Goal: Task Accomplishment & Management: Complete application form

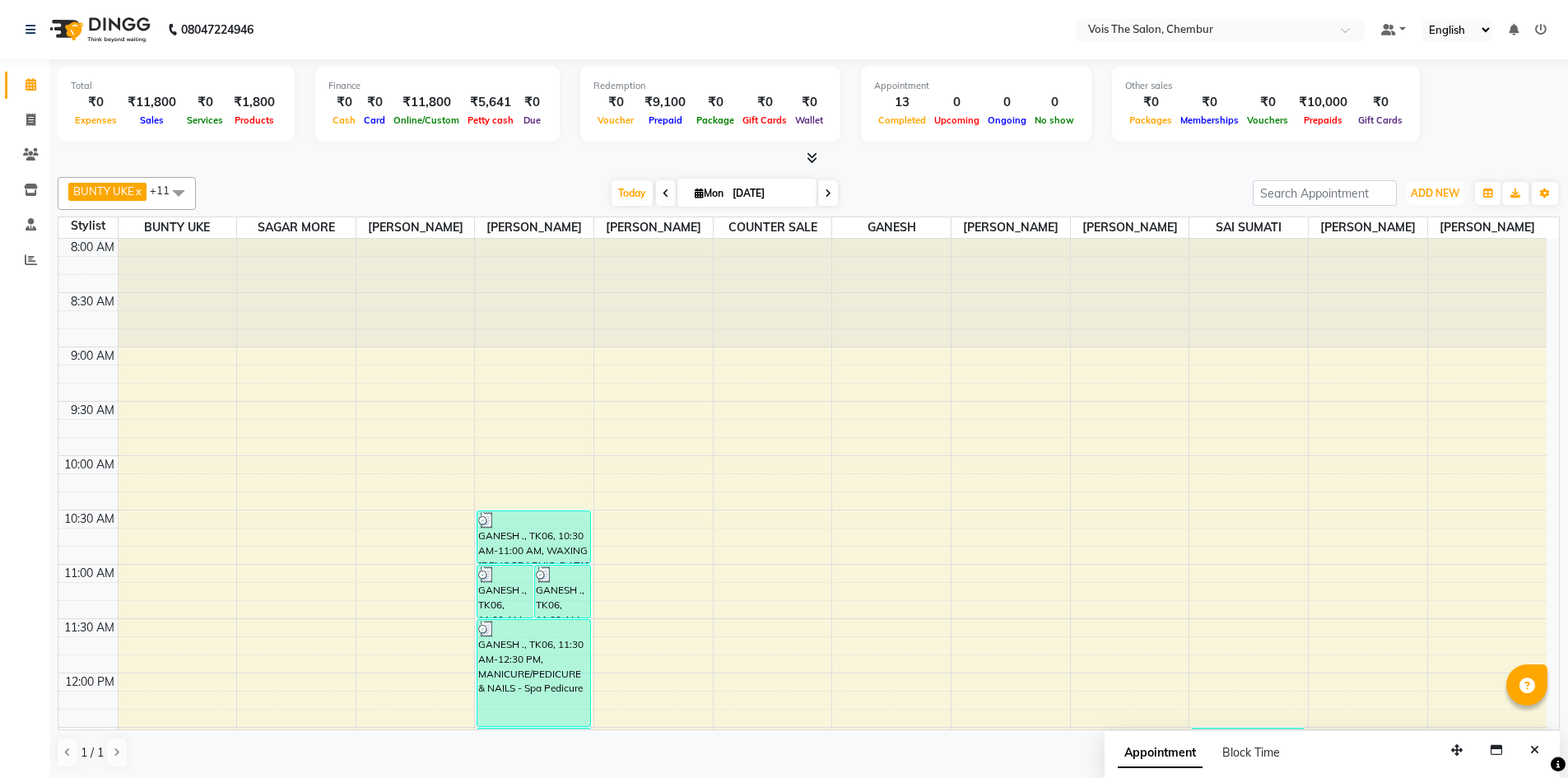
drag, startPoint x: 0, startPoint y: 0, endPoint x: 1438, endPoint y: 267, distance: 1462.6
click at [1436, 182] on button "ADD NEW Toggle Dropdown" at bounding box center [1435, 193] width 57 height 23
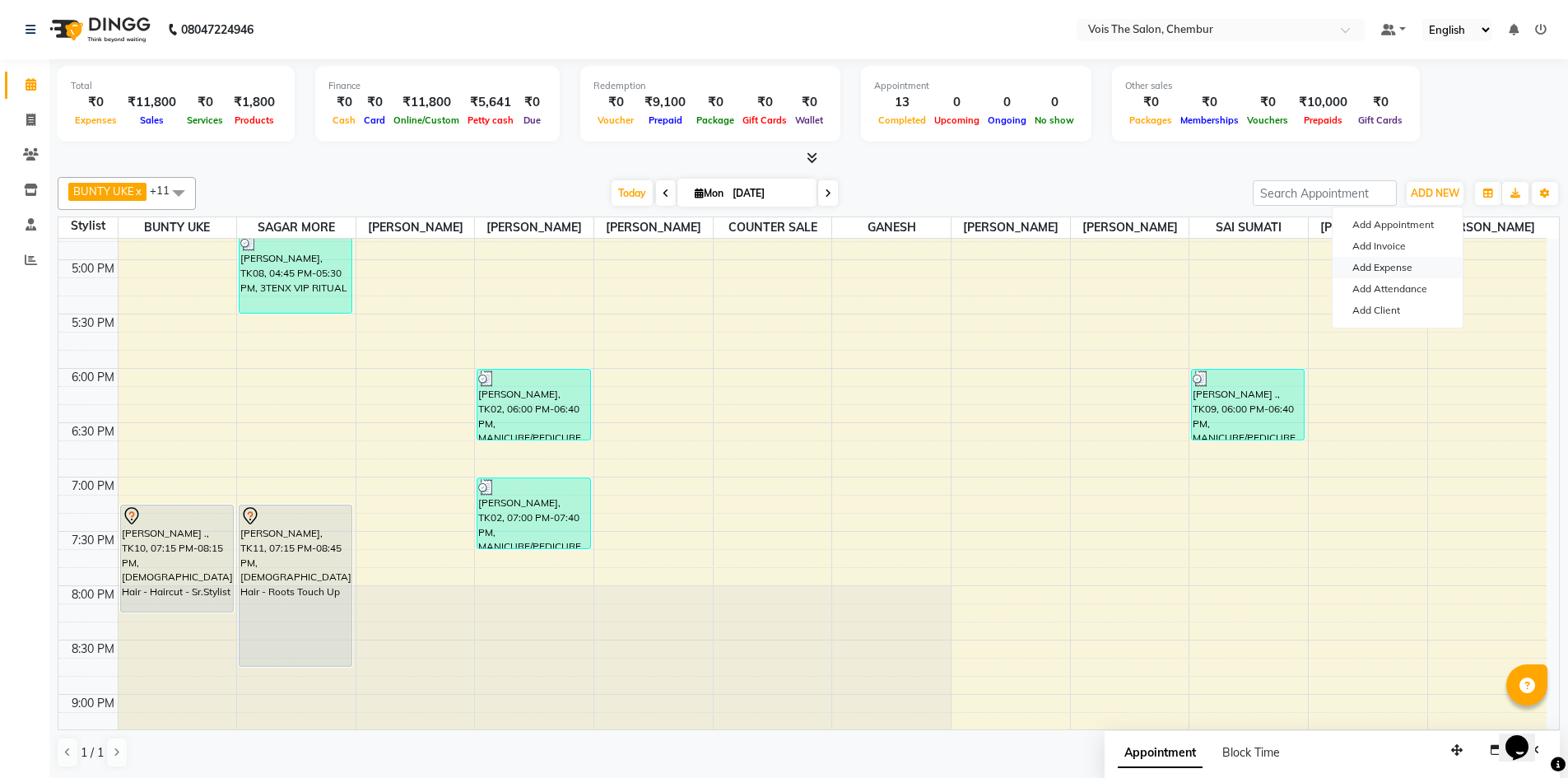
click at [1412, 260] on link "Add Expense" at bounding box center [1398, 267] width 130 height 22
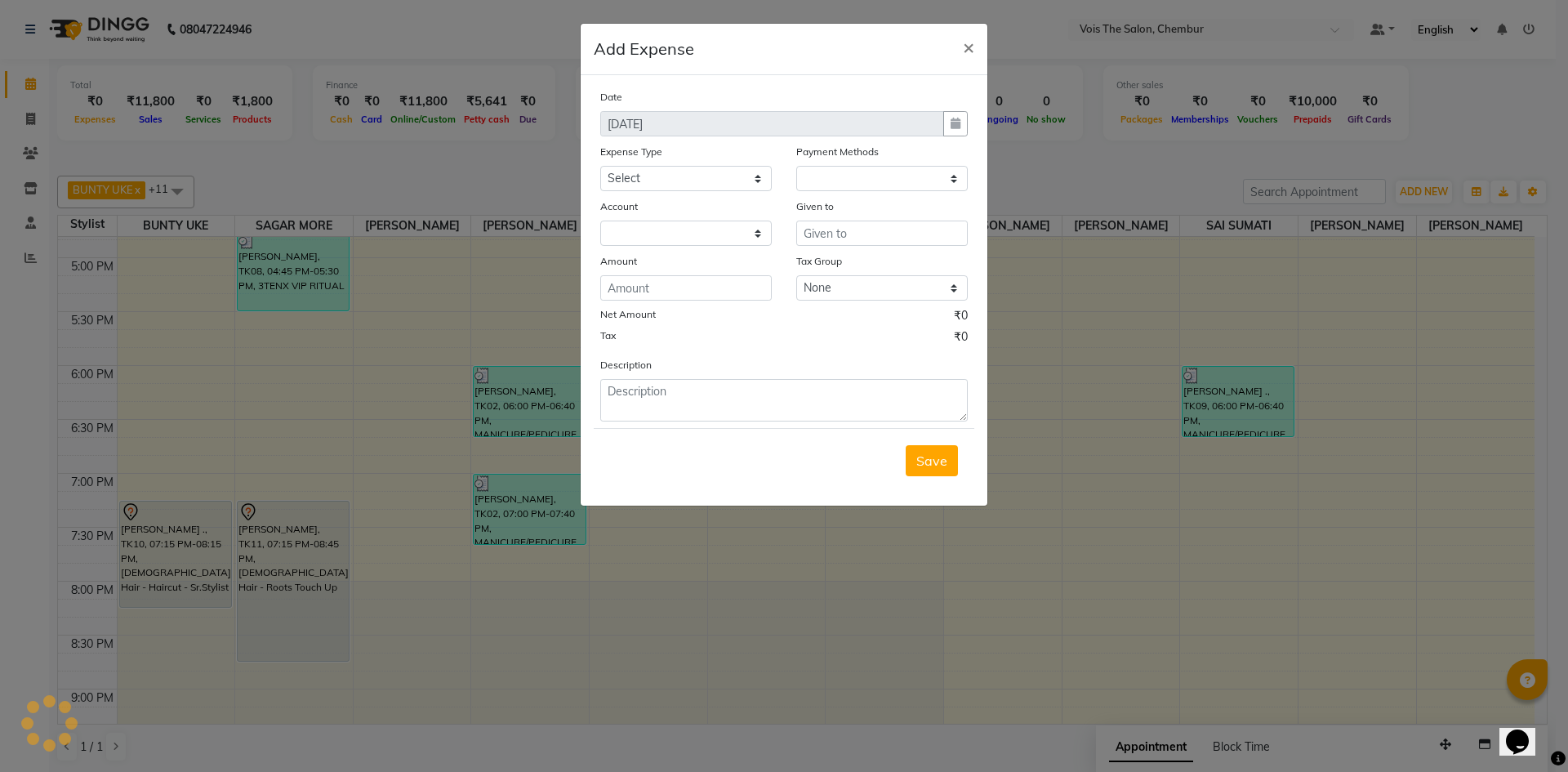
select select "1"
select select "7393"
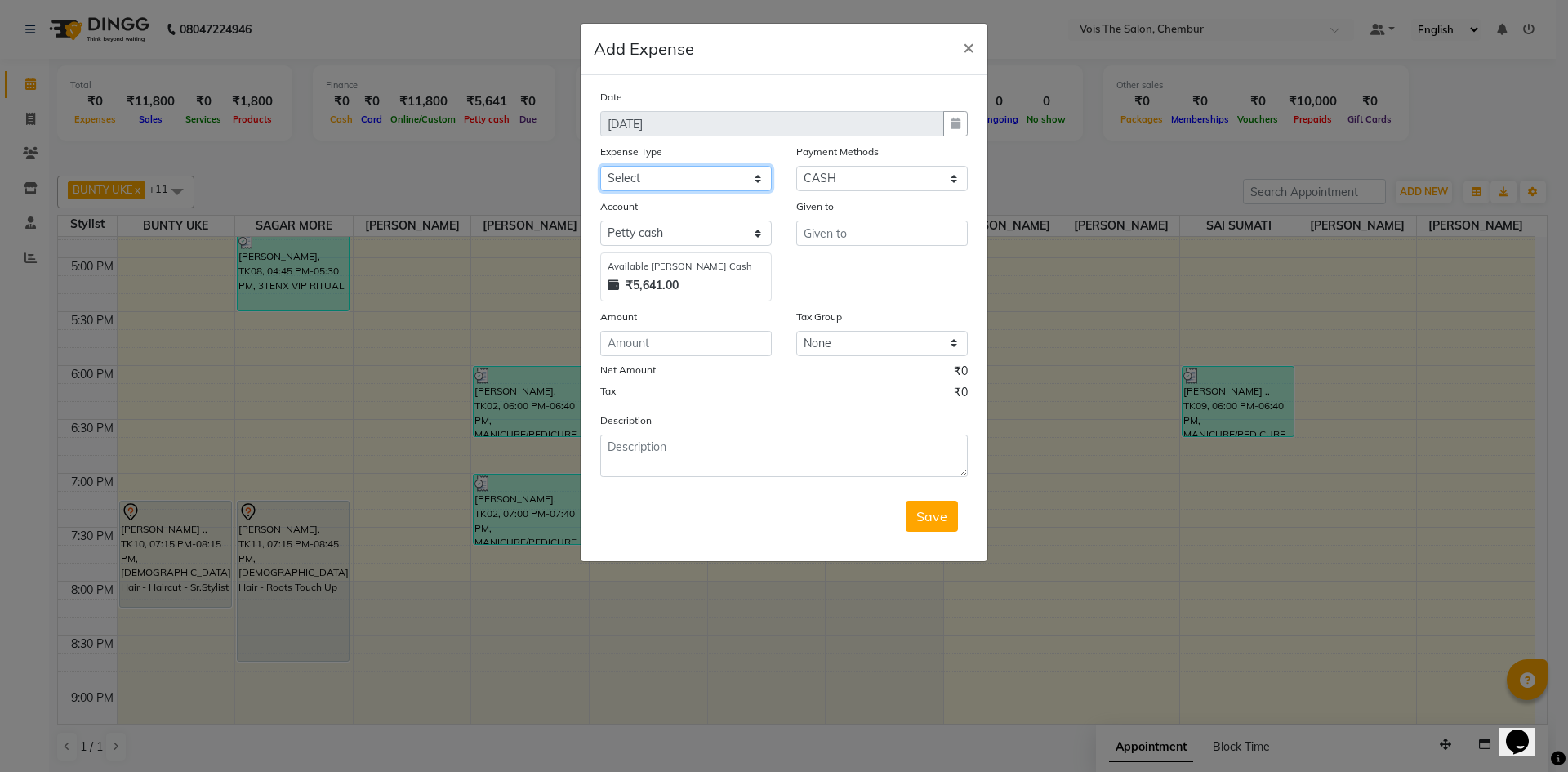
click at [654, 177] on select "Select Advance Salary Bank charges Car maintenance Cash transfer to bank Cash t…" at bounding box center [686, 178] width 172 height 25
select select "22290"
click at [600, 166] on select "Select Advance Salary Bank charges Car maintenance Cash transfer to bank Cash t…" at bounding box center [686, 178] width 172 height 25
click at [854, 238] on input "text" at bounding box center [882, 233] width 172 height 25
type input "PLUMBER MAN"
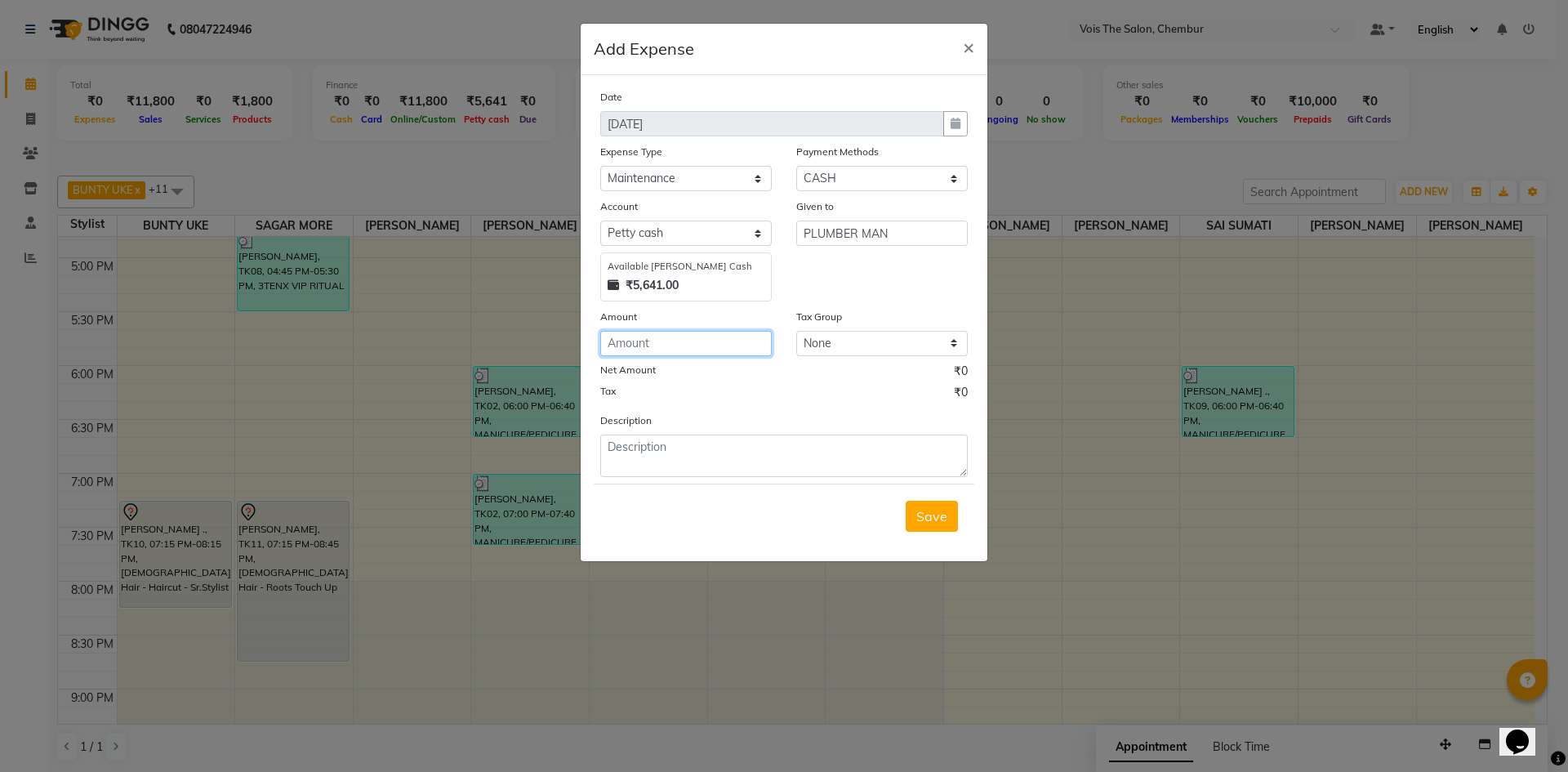
click at [634, 337] on input "number" at bounding box center [686, 343] width 172 height 25
type input "600"
click at [884, 443] on textarea at bounding box center [784, 455] width 368 height 42
type textarea "PEDI TUB REPAIR"
click at [946, 510] on span "Save" at bounding box center [932, 516] width 31 height 16
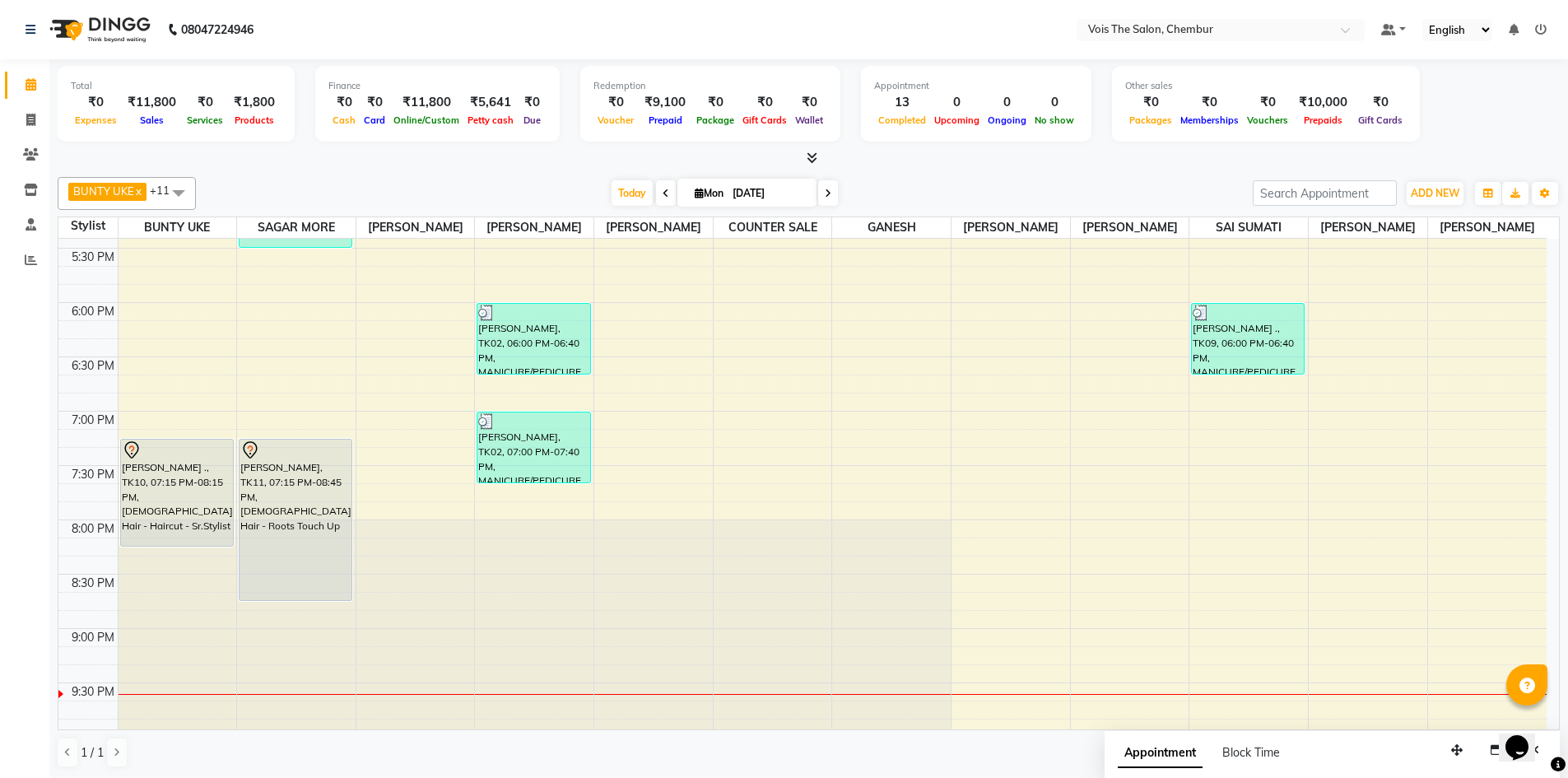
scroll to position [1121, 0]
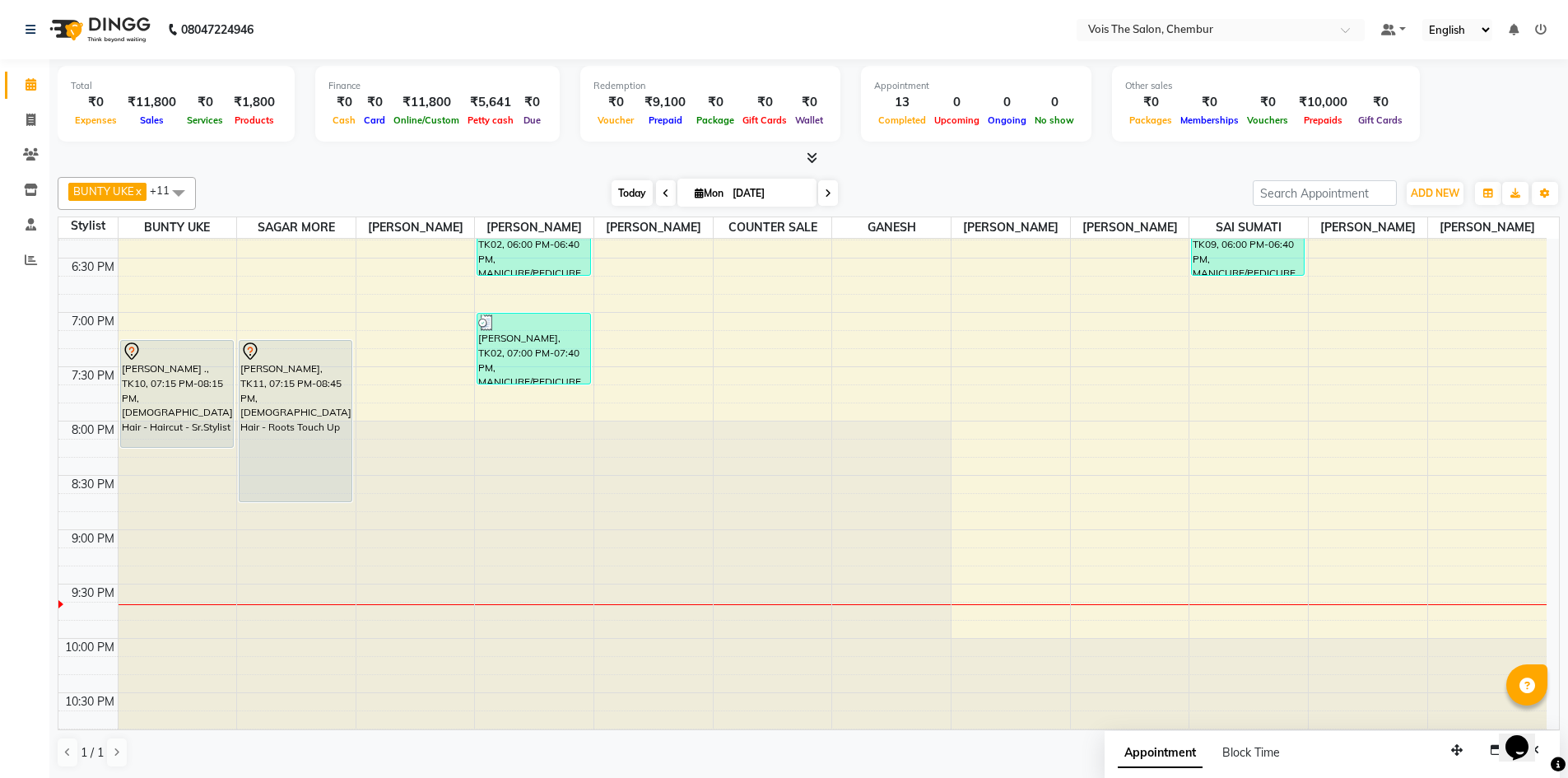
click at [636, 193] on span "Today" at bounding box center [633, 192] width 42 height 25
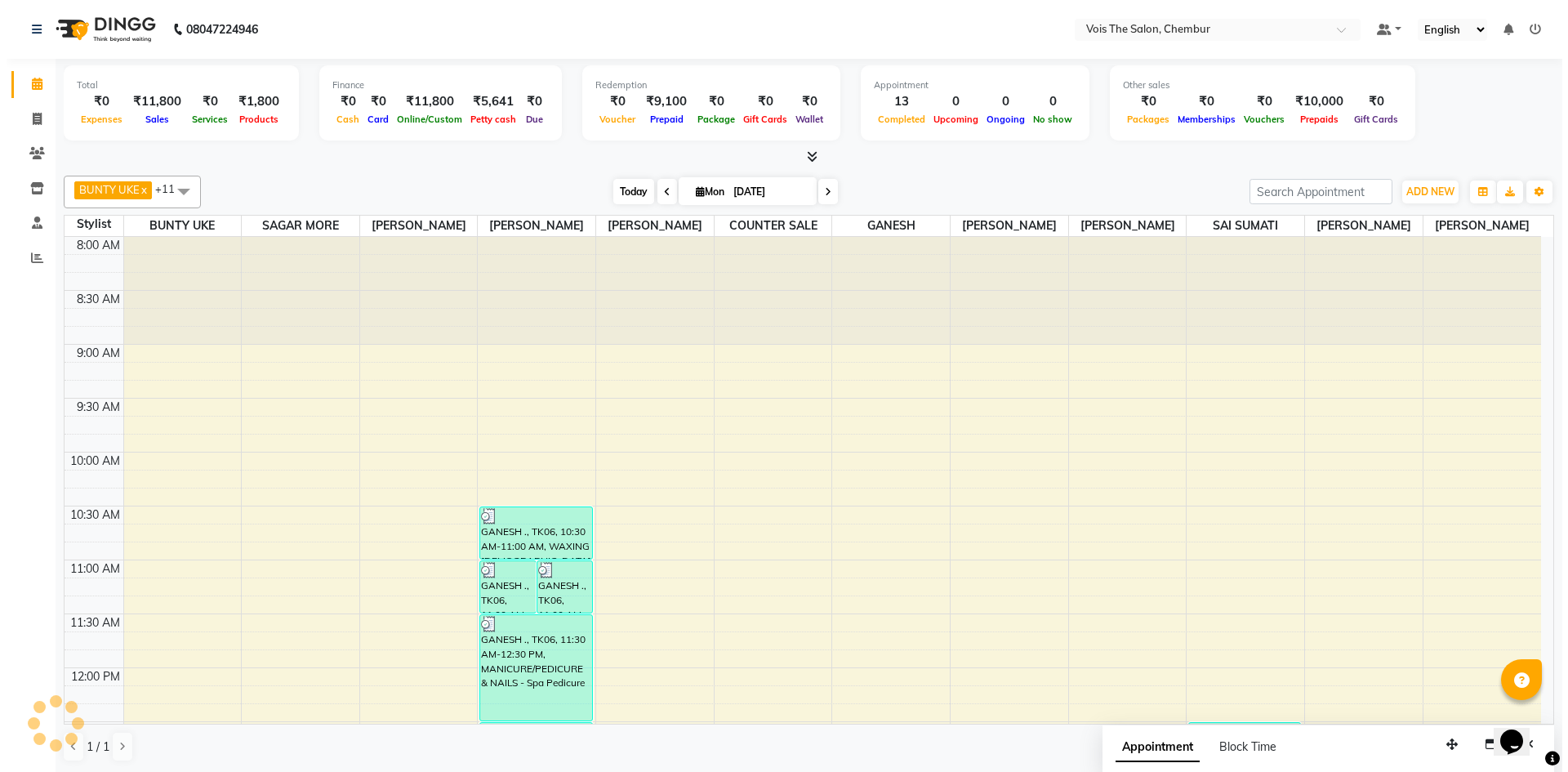
scroll to position [1146, 0]
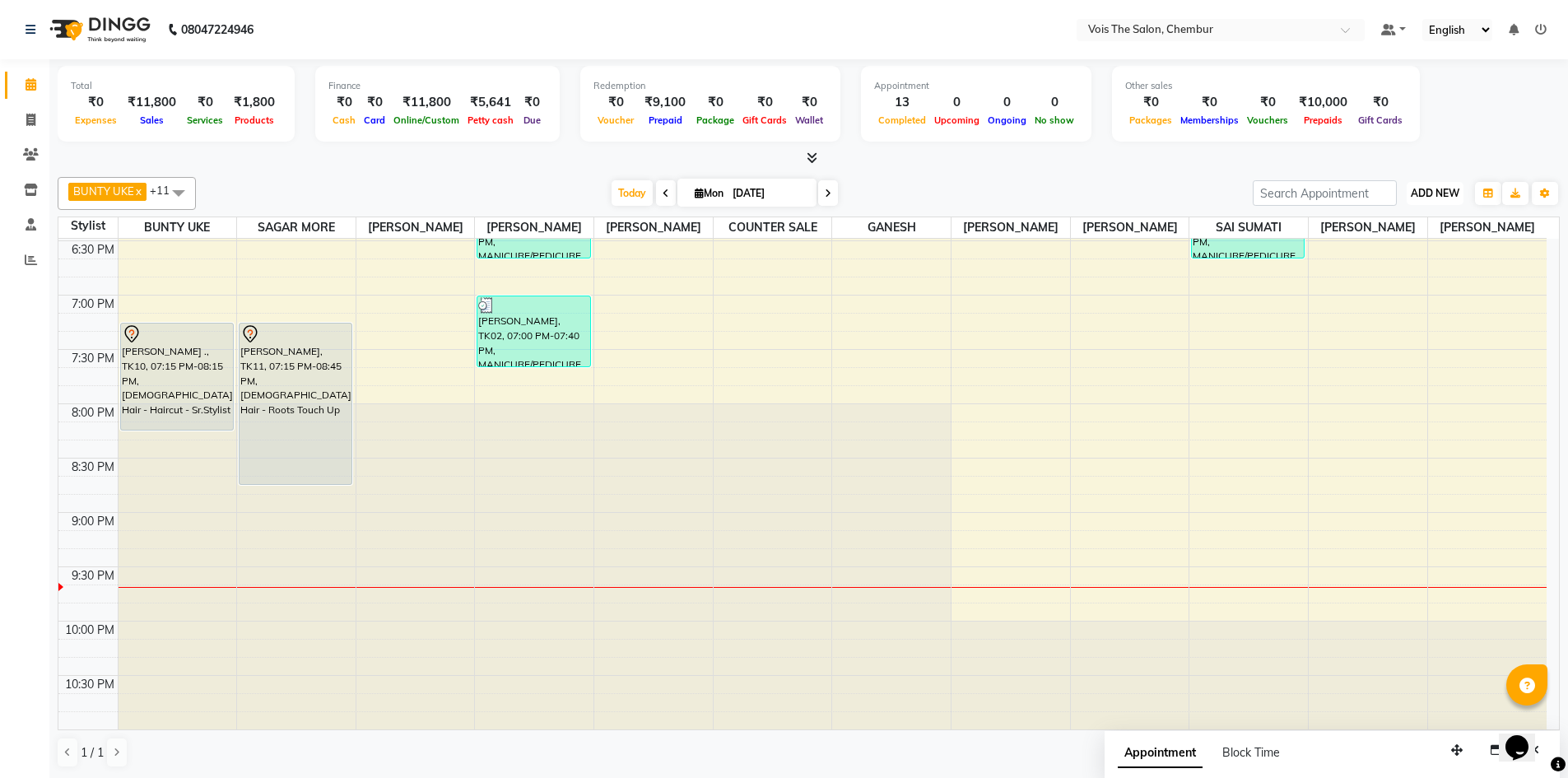
click at [1445, 198] on span "ADD NEW" at bounding box center [1435, 193] width 48 height 12
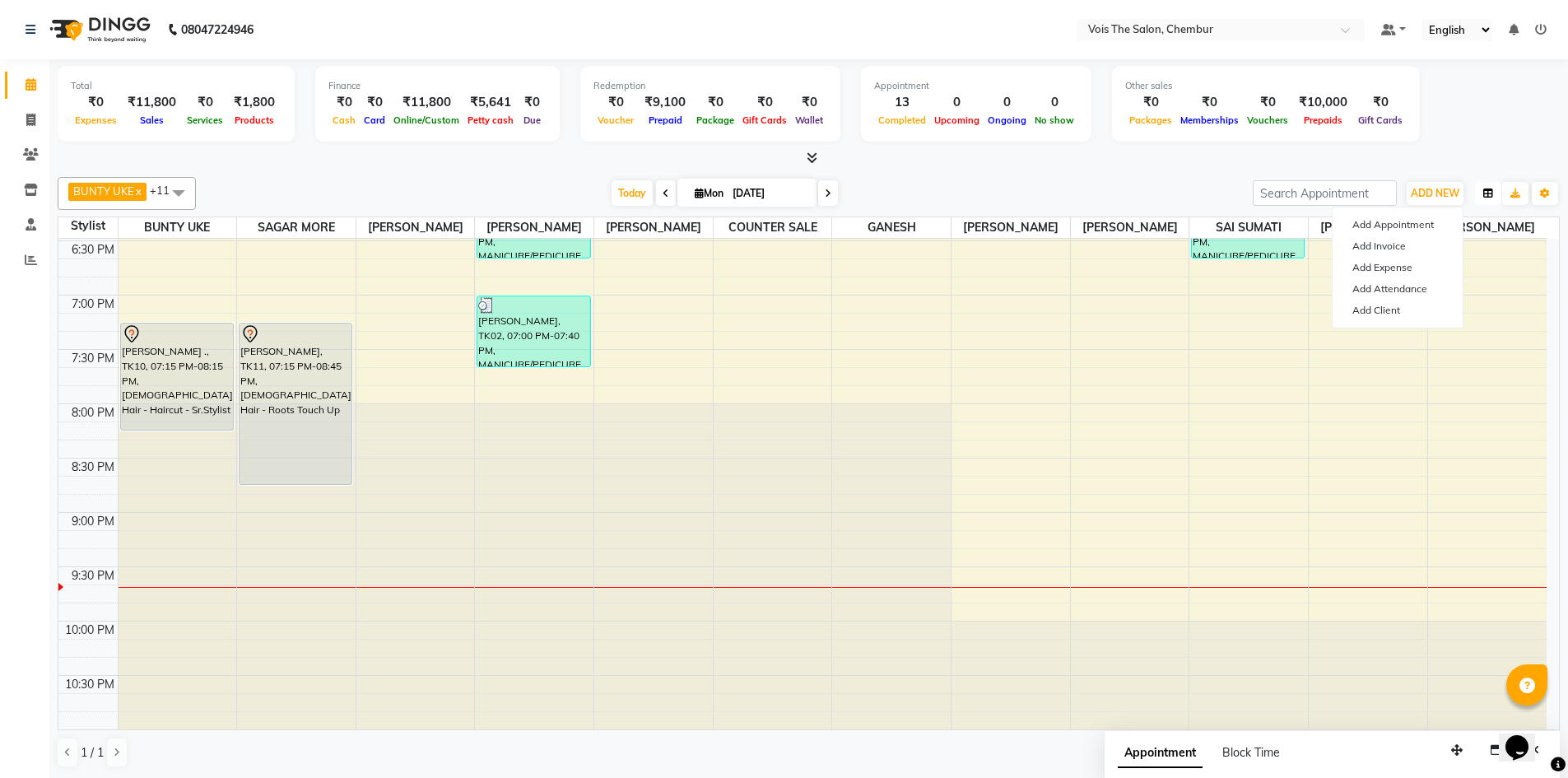
click at [1481, 202] on button "button" at bounding box center [1488, 193] width 26 height 23
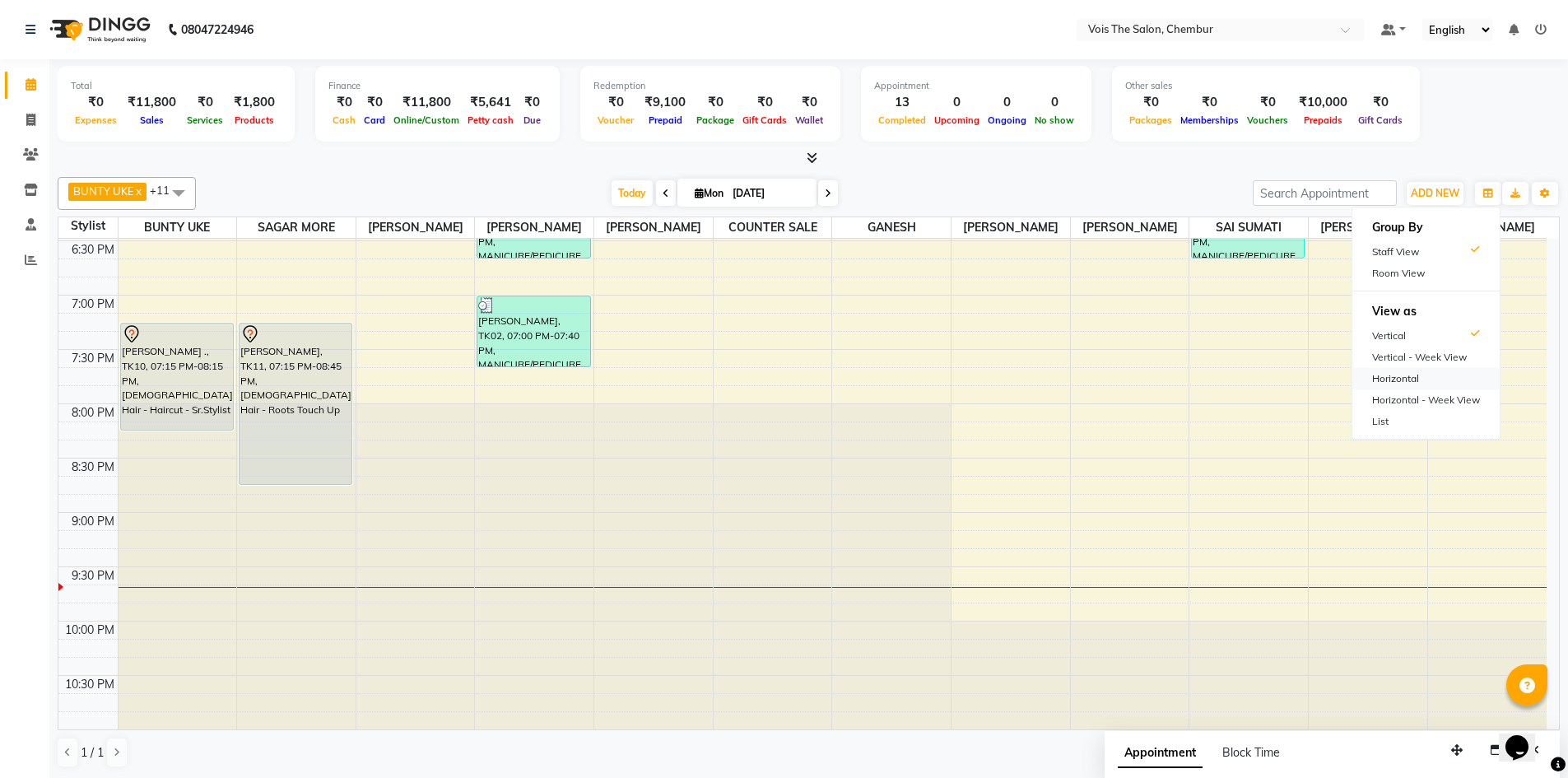
click at [1418, 380] on div "Horizontal" at bounding box center [1425, 378] width 147 height 22
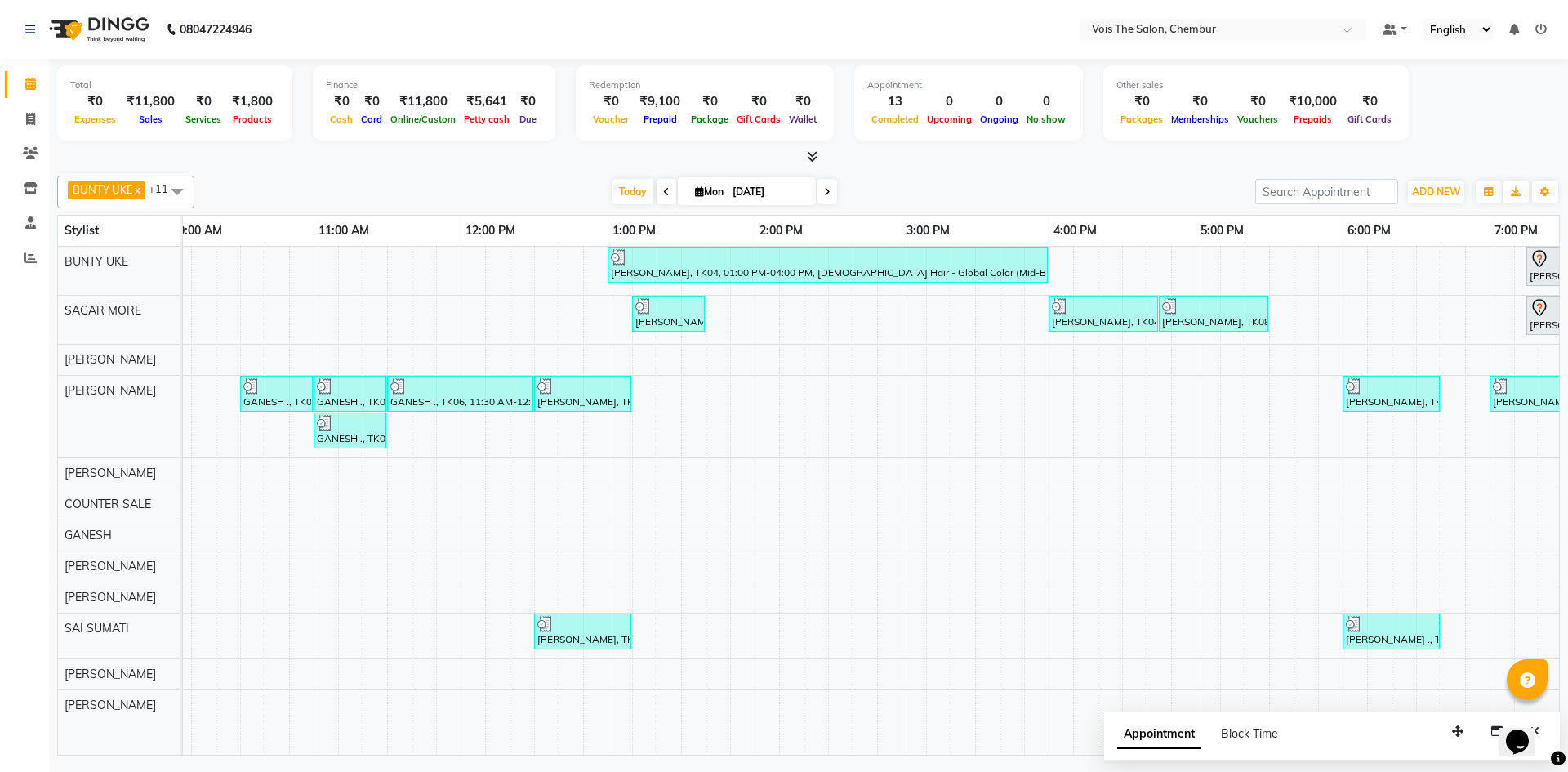
scroll to position [0, 586]
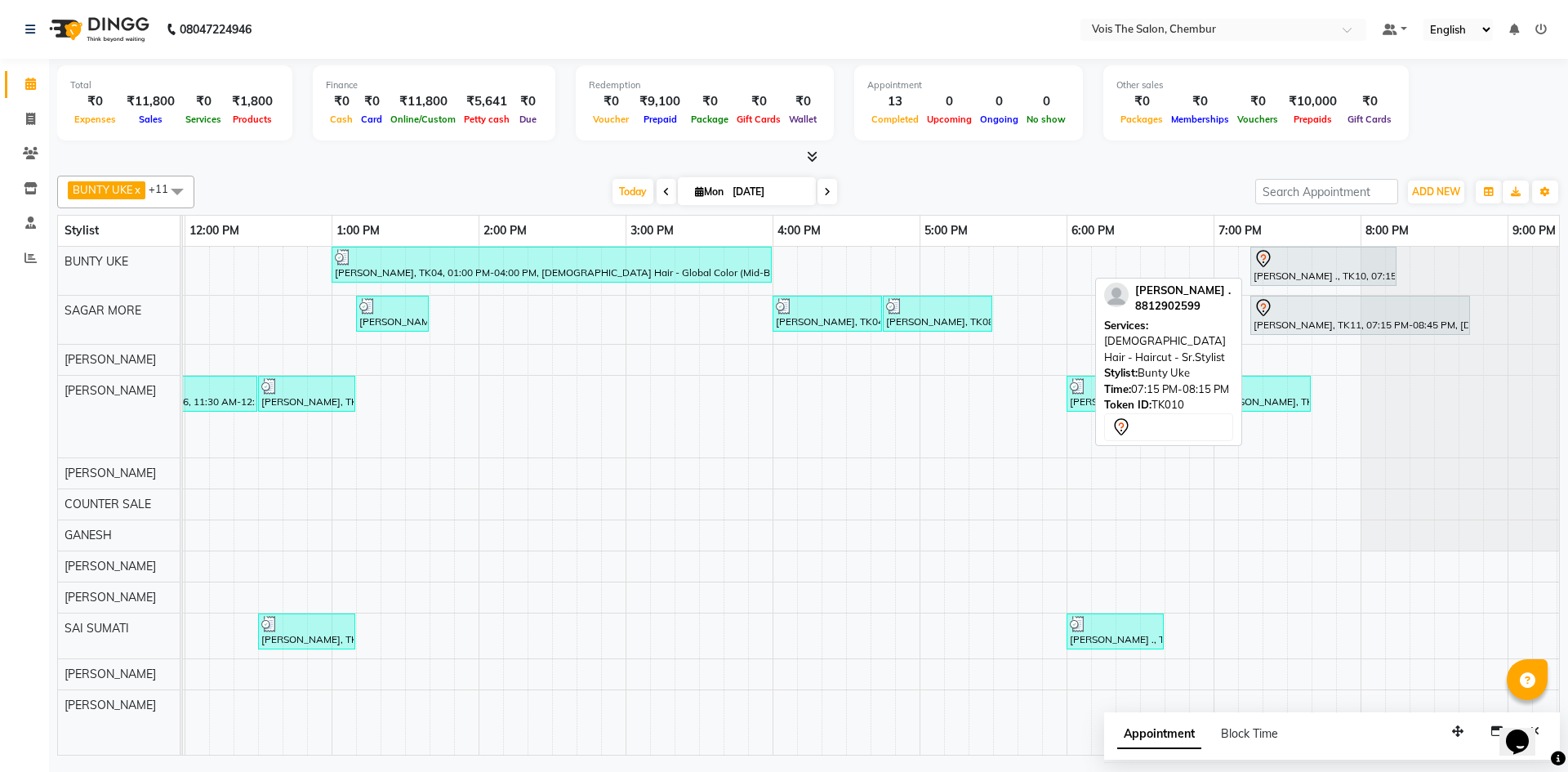
click at [1308, 266] on div at bounding box center [1323, 258] width 140 height 20
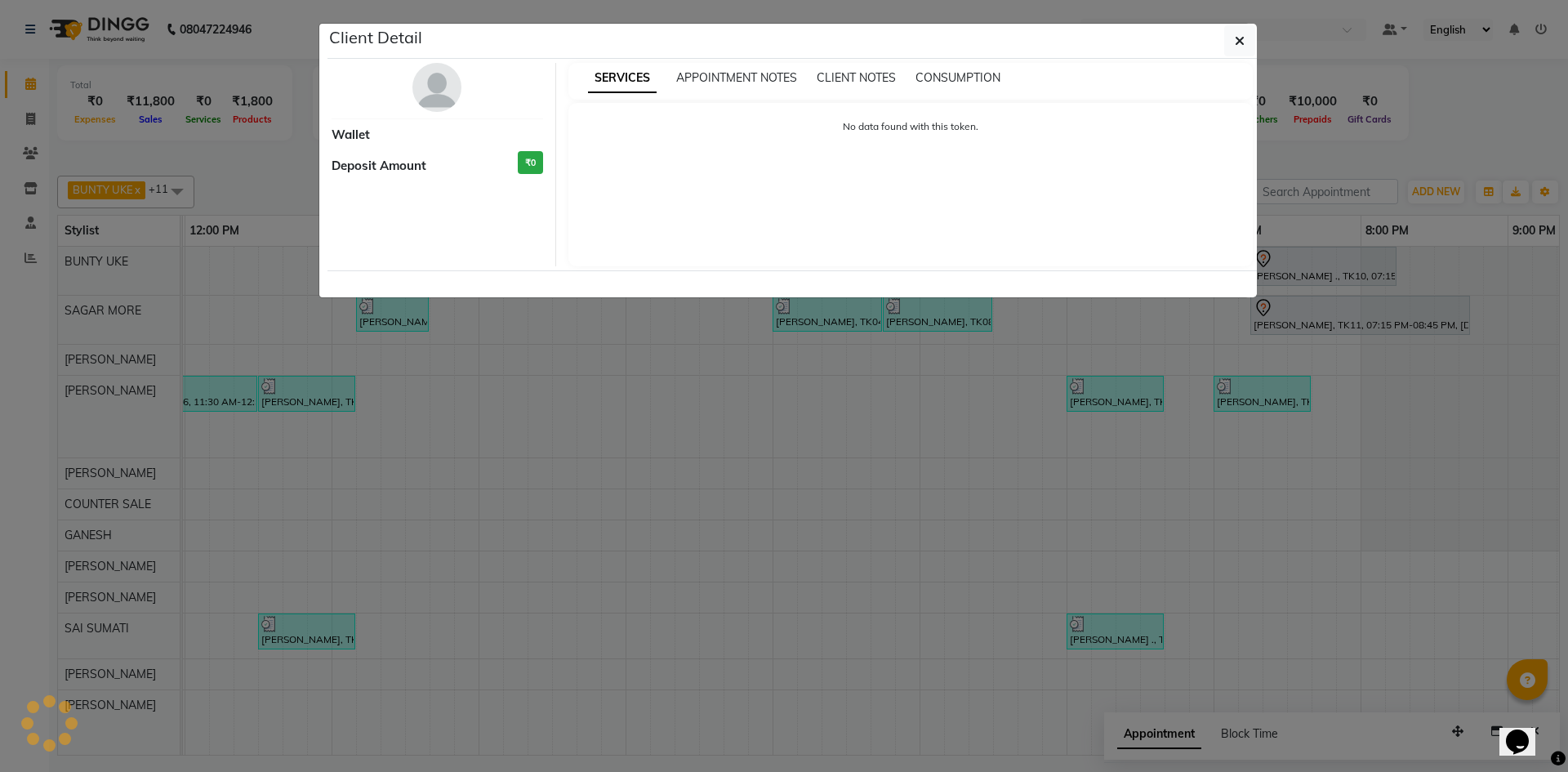
select select "7"
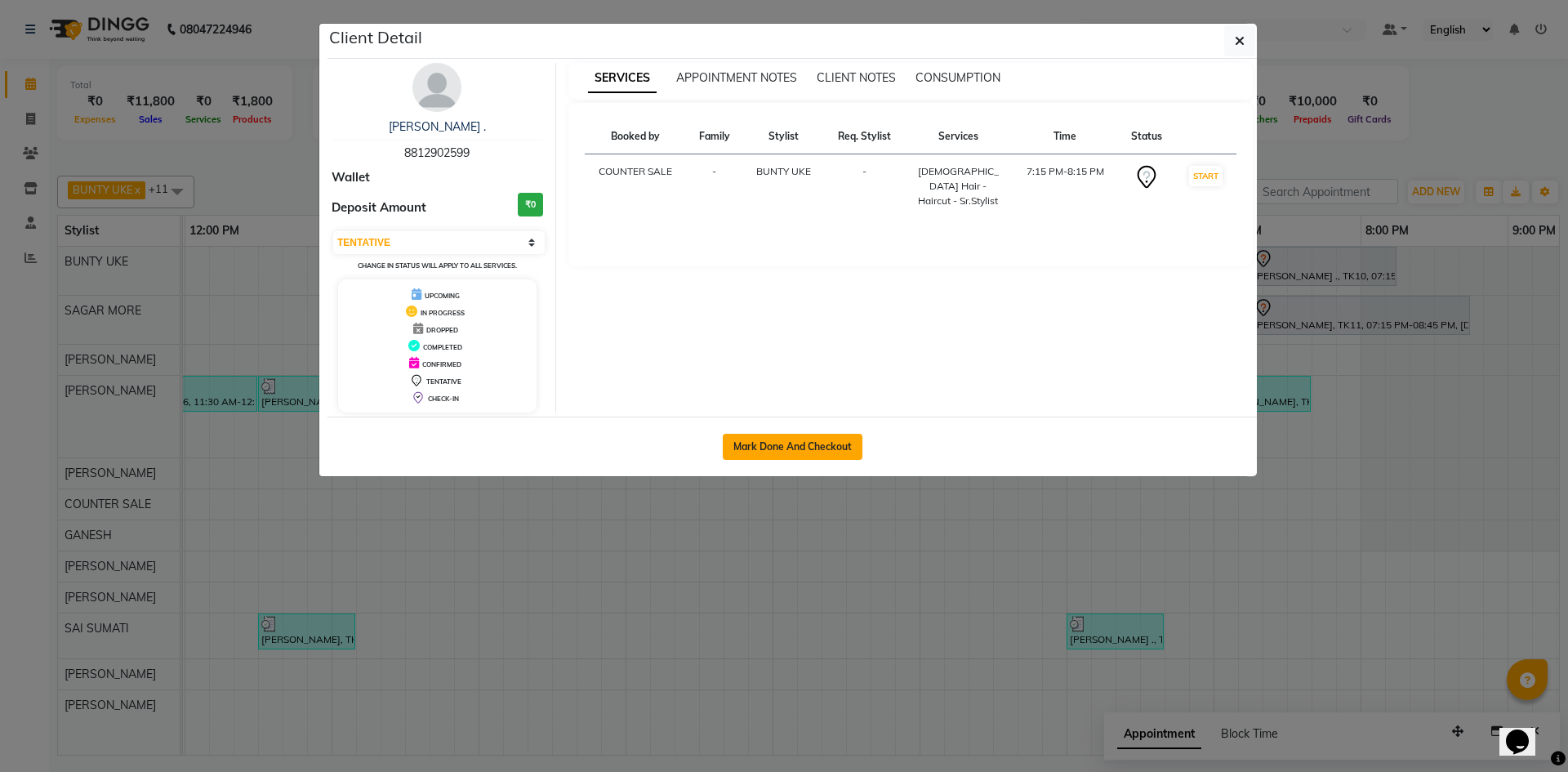
click at [763, 444] on button "Mark Done And Checkout" at bounding box center [793, 447] width 140 height 26
select select "service"
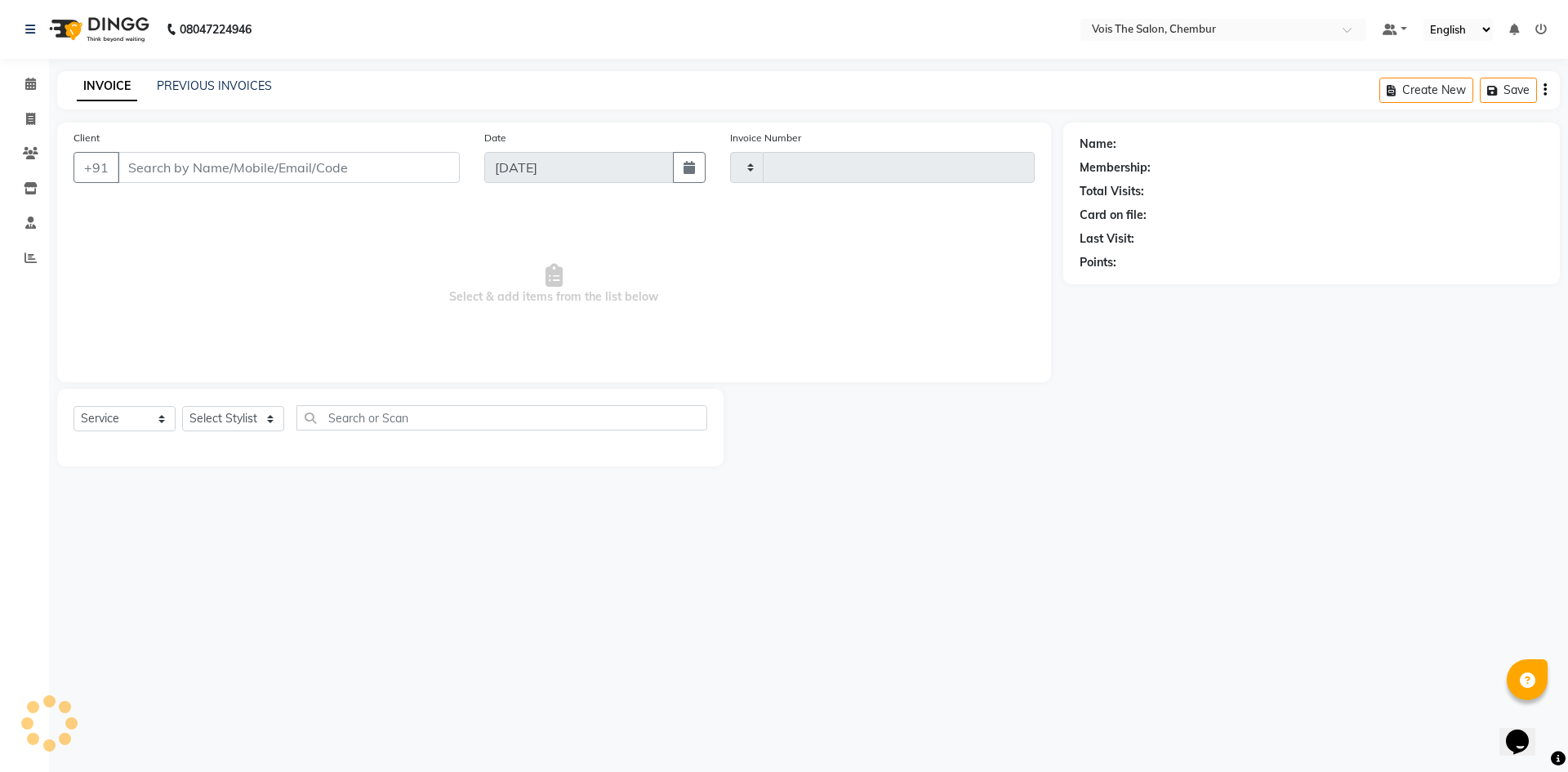
type input "0779"
select select "8261"
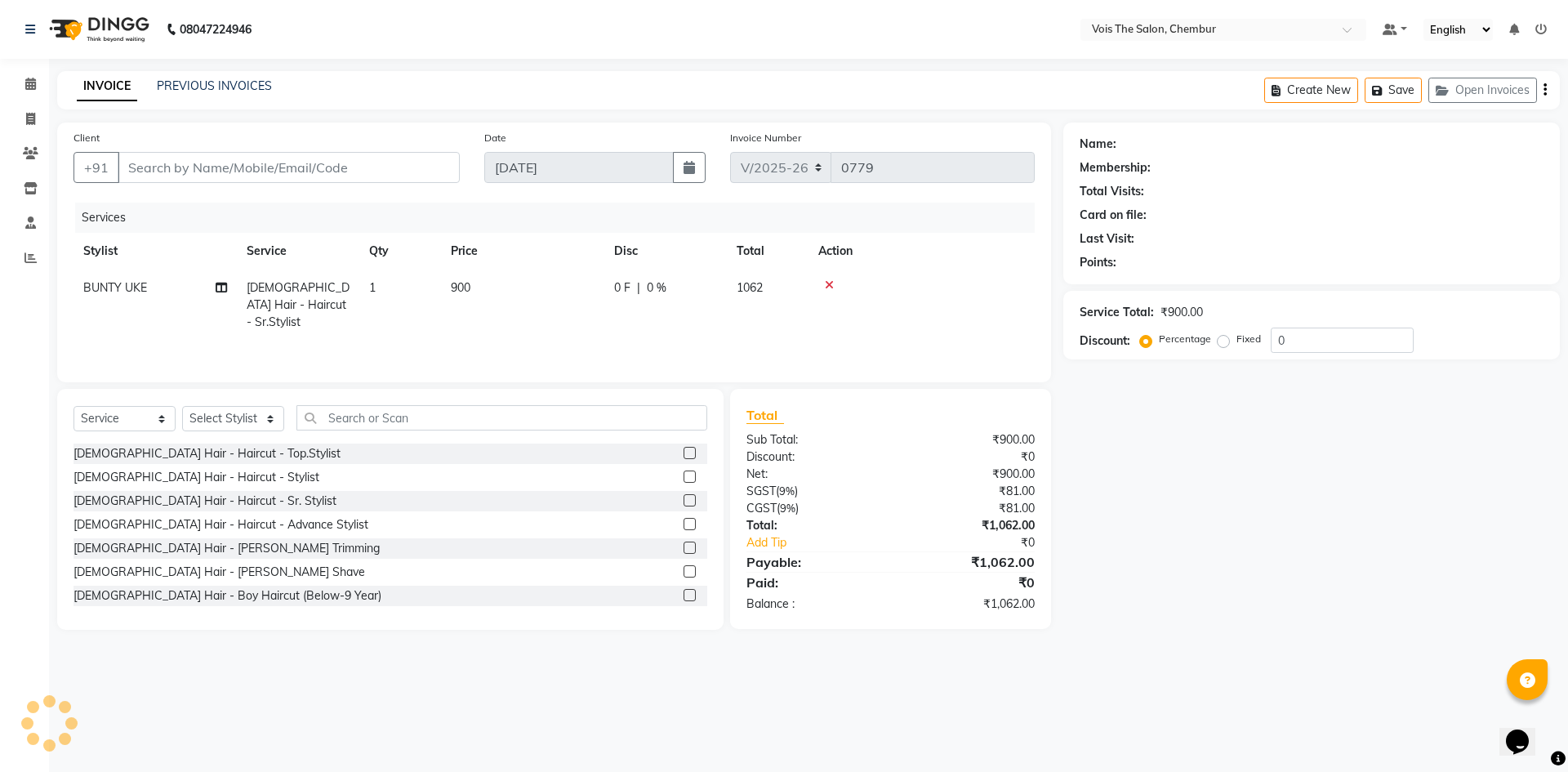
type input "8812902599"
select select "79151"
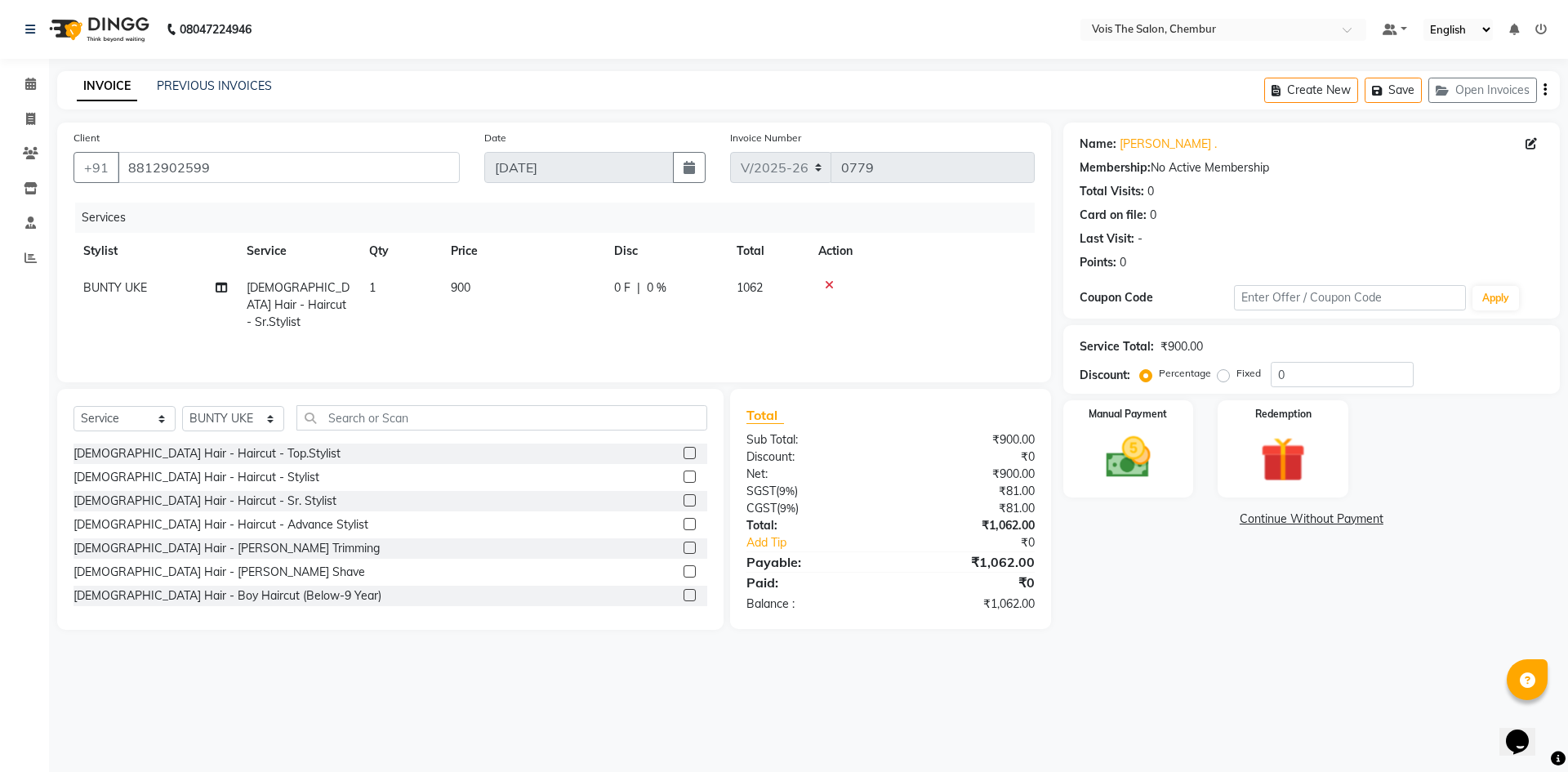
click at [471, 283] on span "900" at bounding box center [460, 287] width 20 height 15
select select "79151"
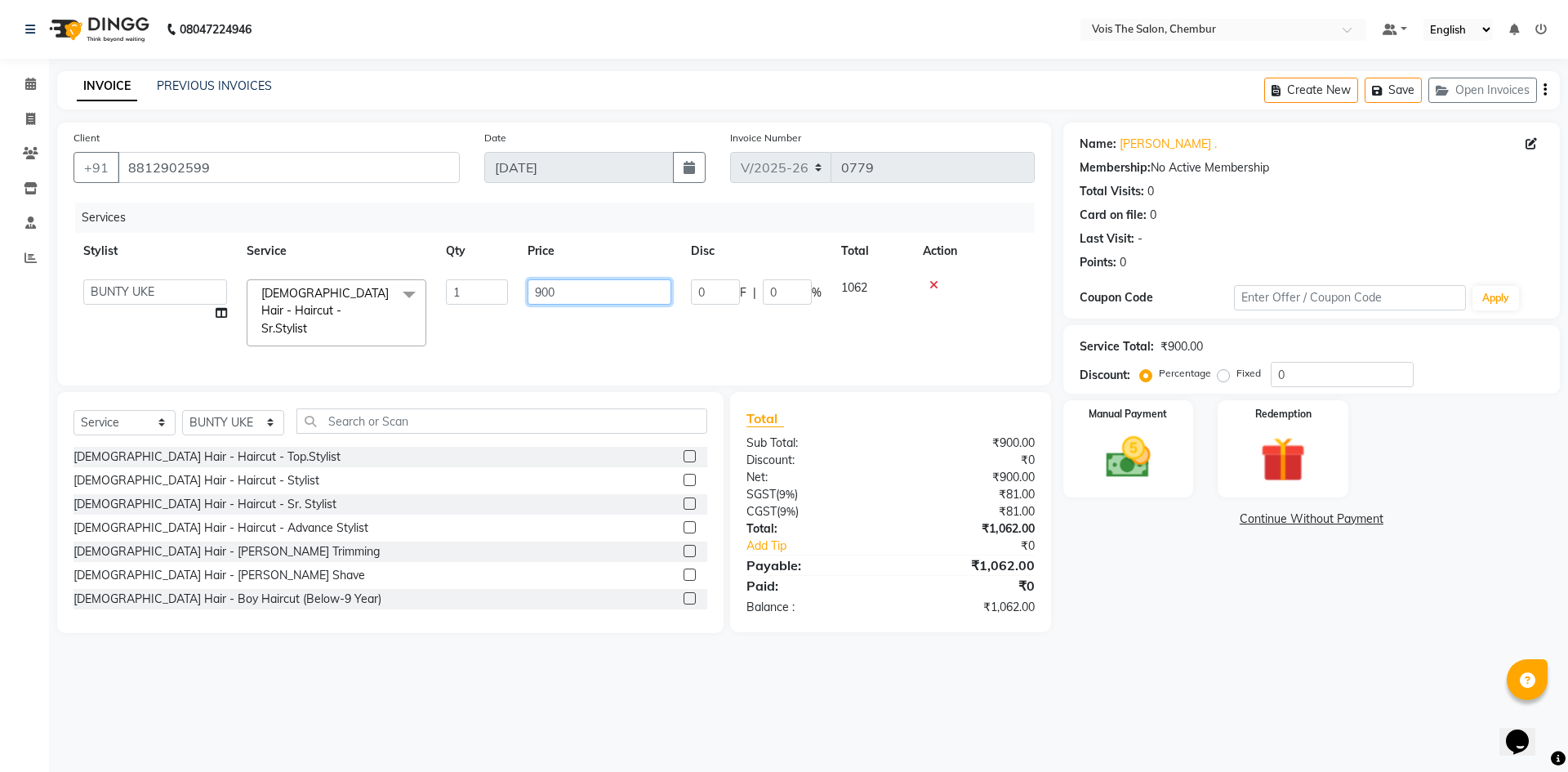
click at [570, 293] on input "900" at bounding box center [599, 291] width 143 height 25
type input "9"
type input "1300"
click at [548, 330] on div "Services Stylist Service Qty Price Disc Total Action admin BUNTY UKE COUNTER SA…" at bounding box center [554, 286] width 961 height 167
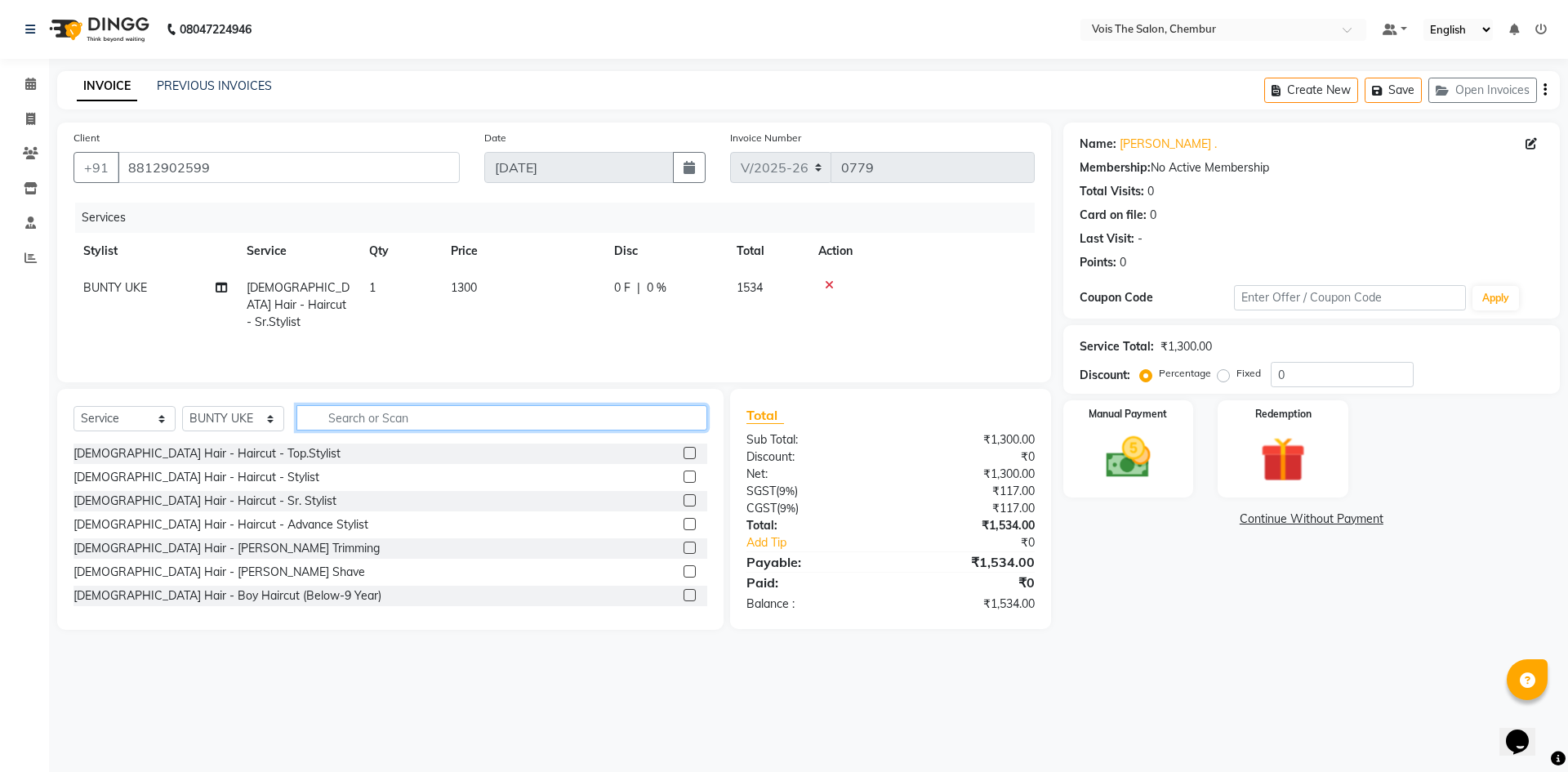
click at [474, 419] on input "text" at bounding box center [501, 417] width 410 height 25
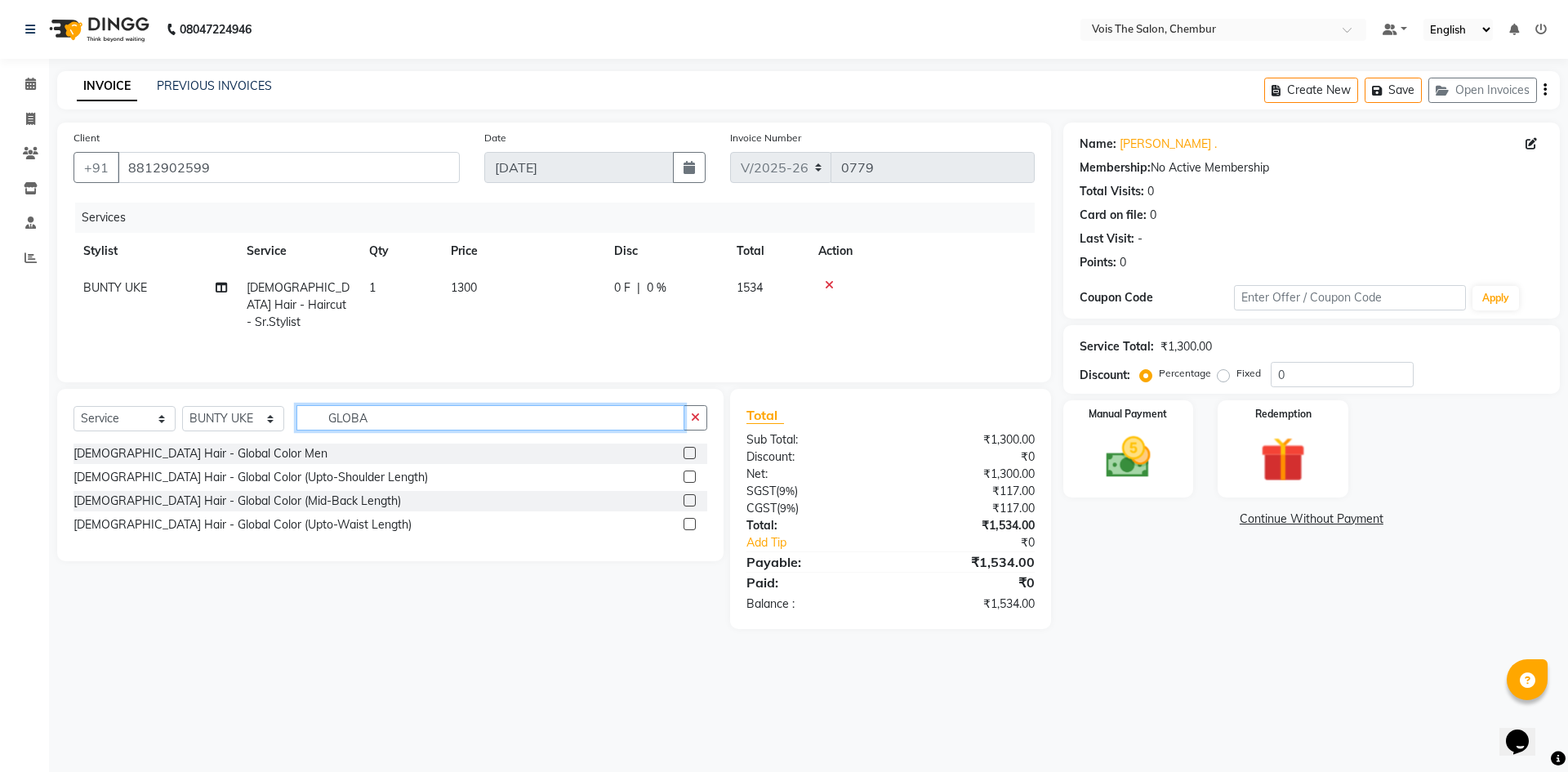
type input "GLOBA"
click at [690, 478] on label at bounding box center [690, 477] width 12 height 12
click at [690, 478] on input "checkbox" at bounding box center [689, 477] width 10 height 10
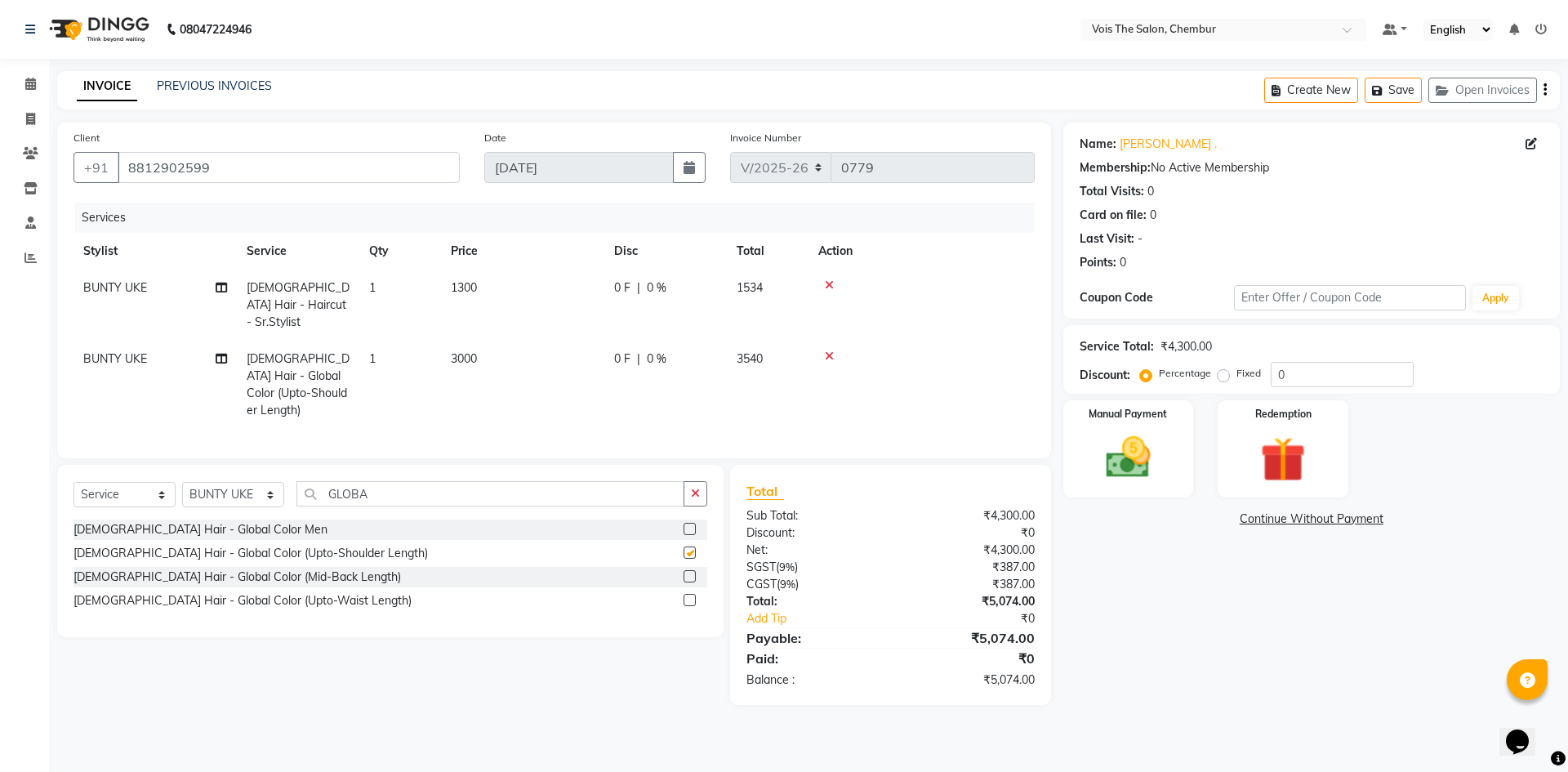
checkbox input "false"
click at [537, 374] on td "3000" at bounding box center [523, 385] width 163 height 88
select select "79151"
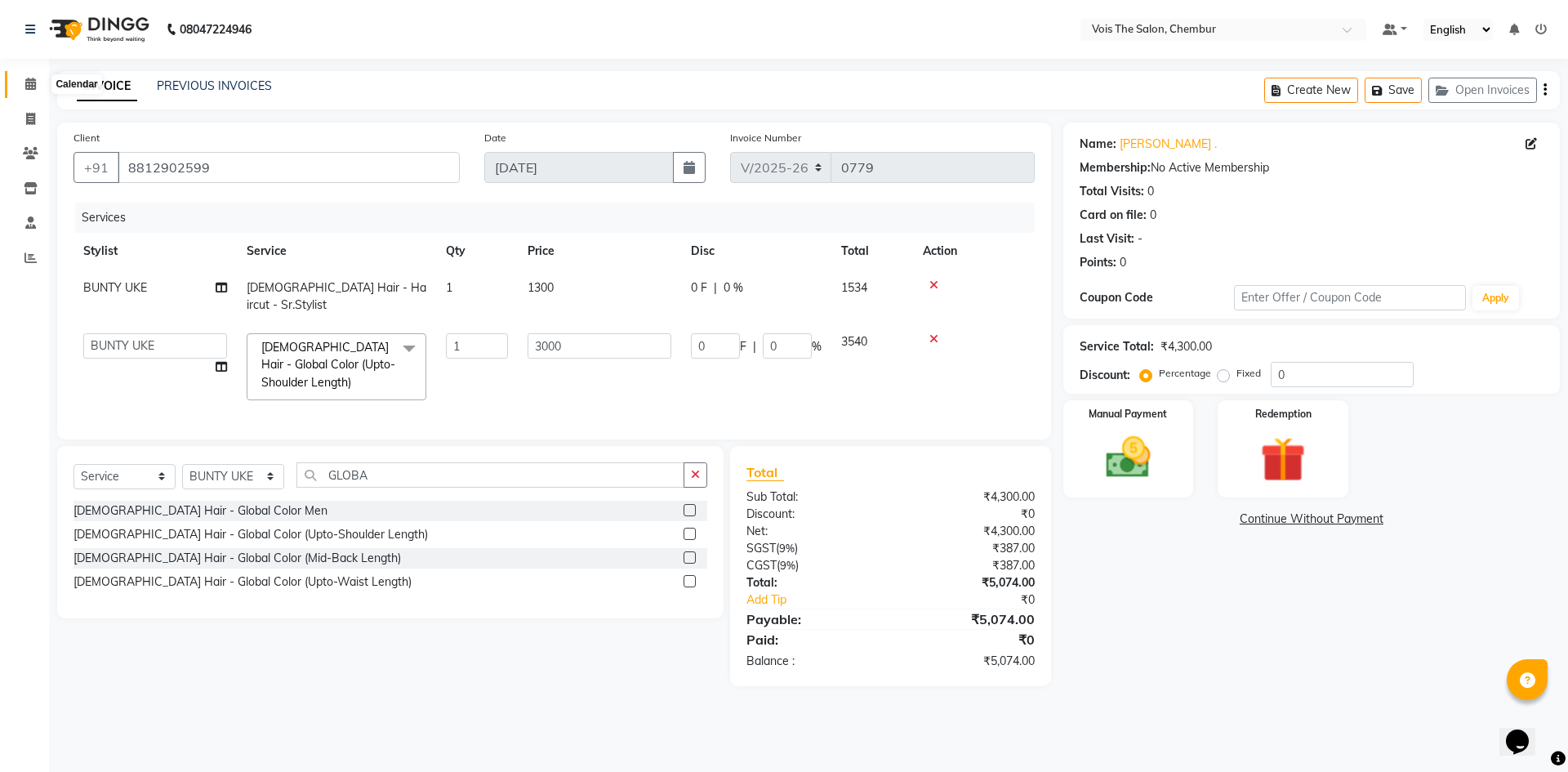
click at [30, 87] on icon at bounding box center [30, 83] width 10 height 12
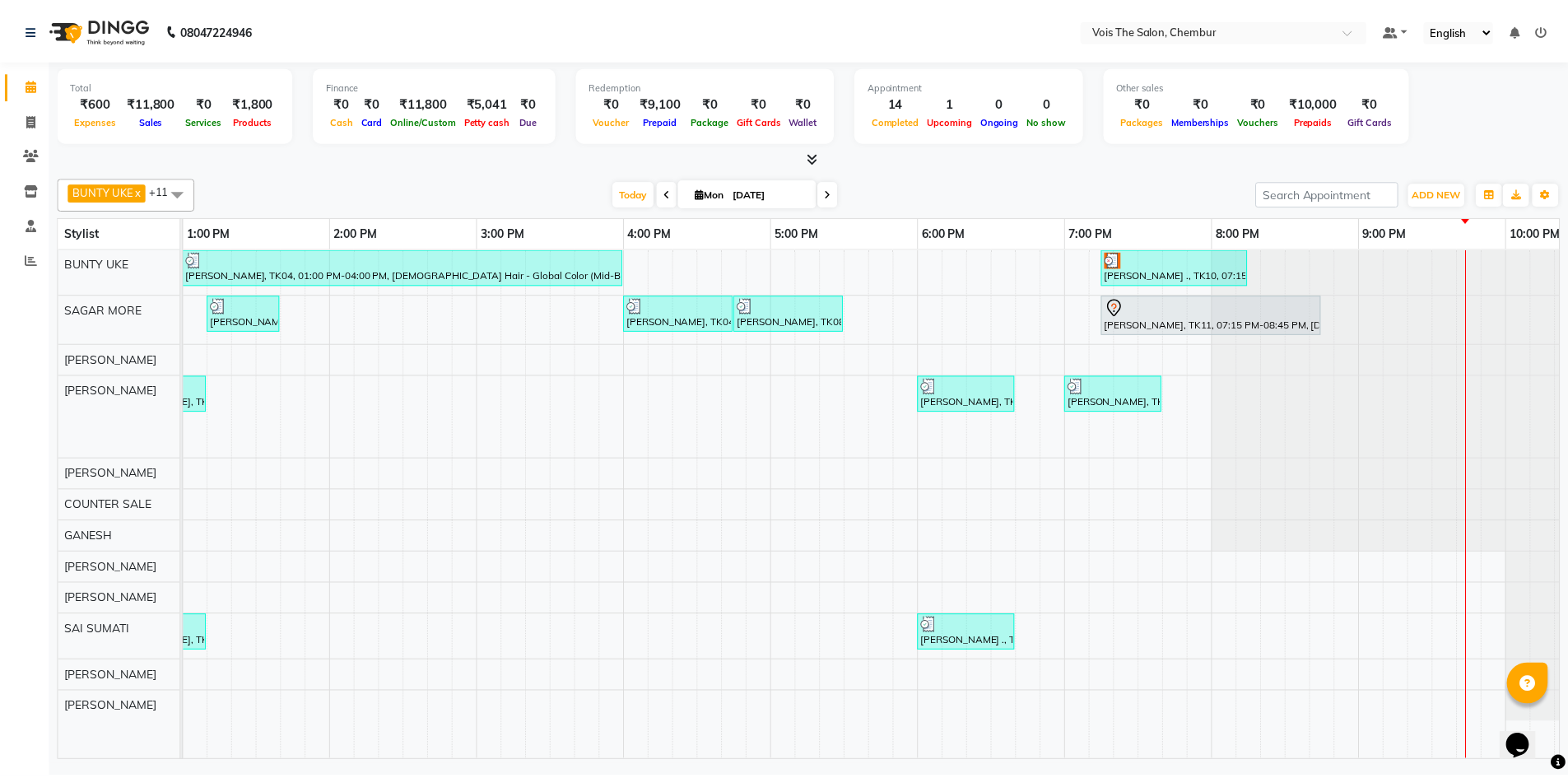
scroll to position [0, 835]
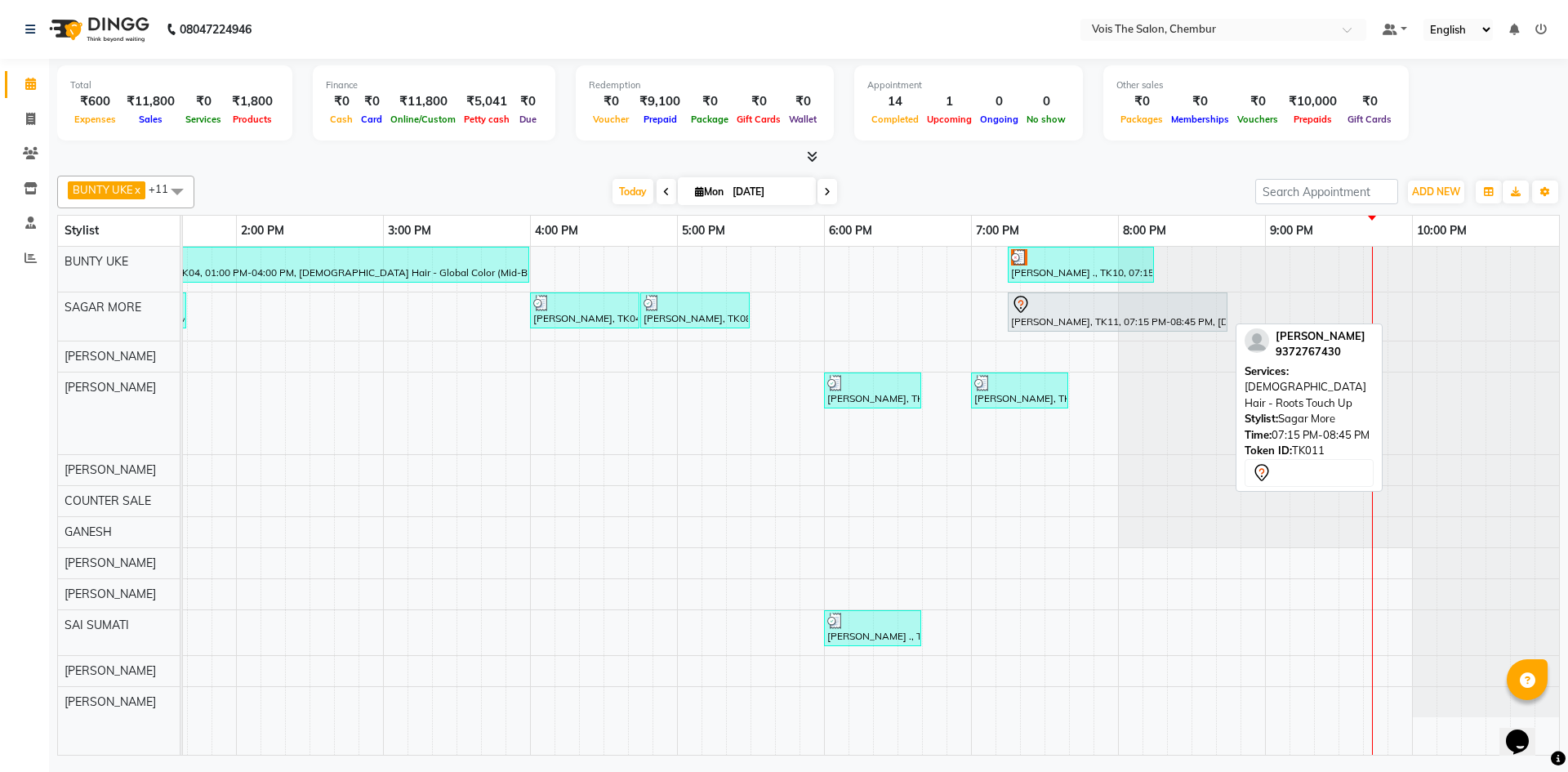
click at [1109, 325] on div "[PERSON_NAME], TK11, 07:15 PM-08:45 PM, [DEMOGRAPHIC_DATA] Hair - Roots Touch Up" at bounding box center [1117, 312] width 216 height 34
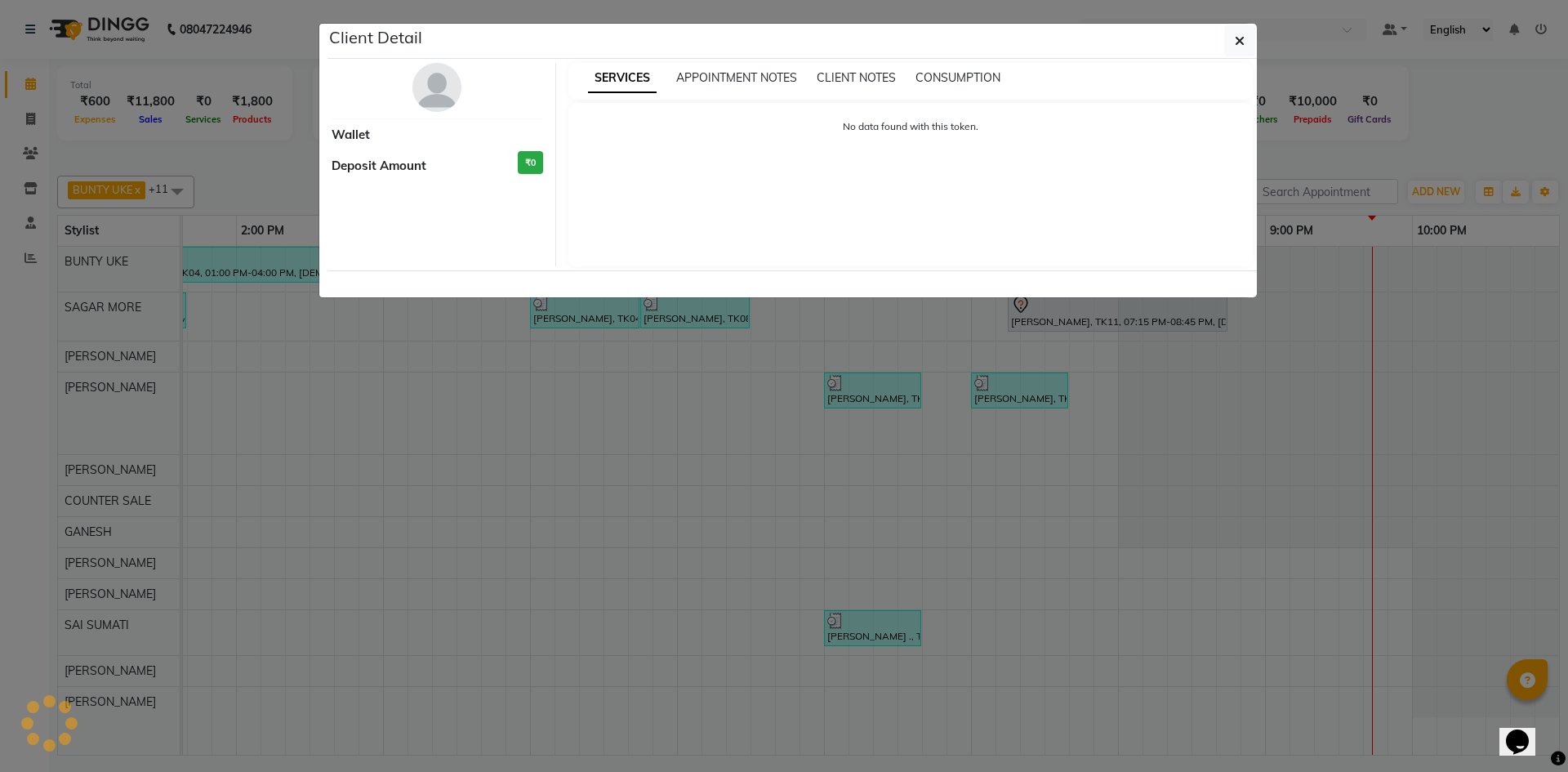
select select "7"
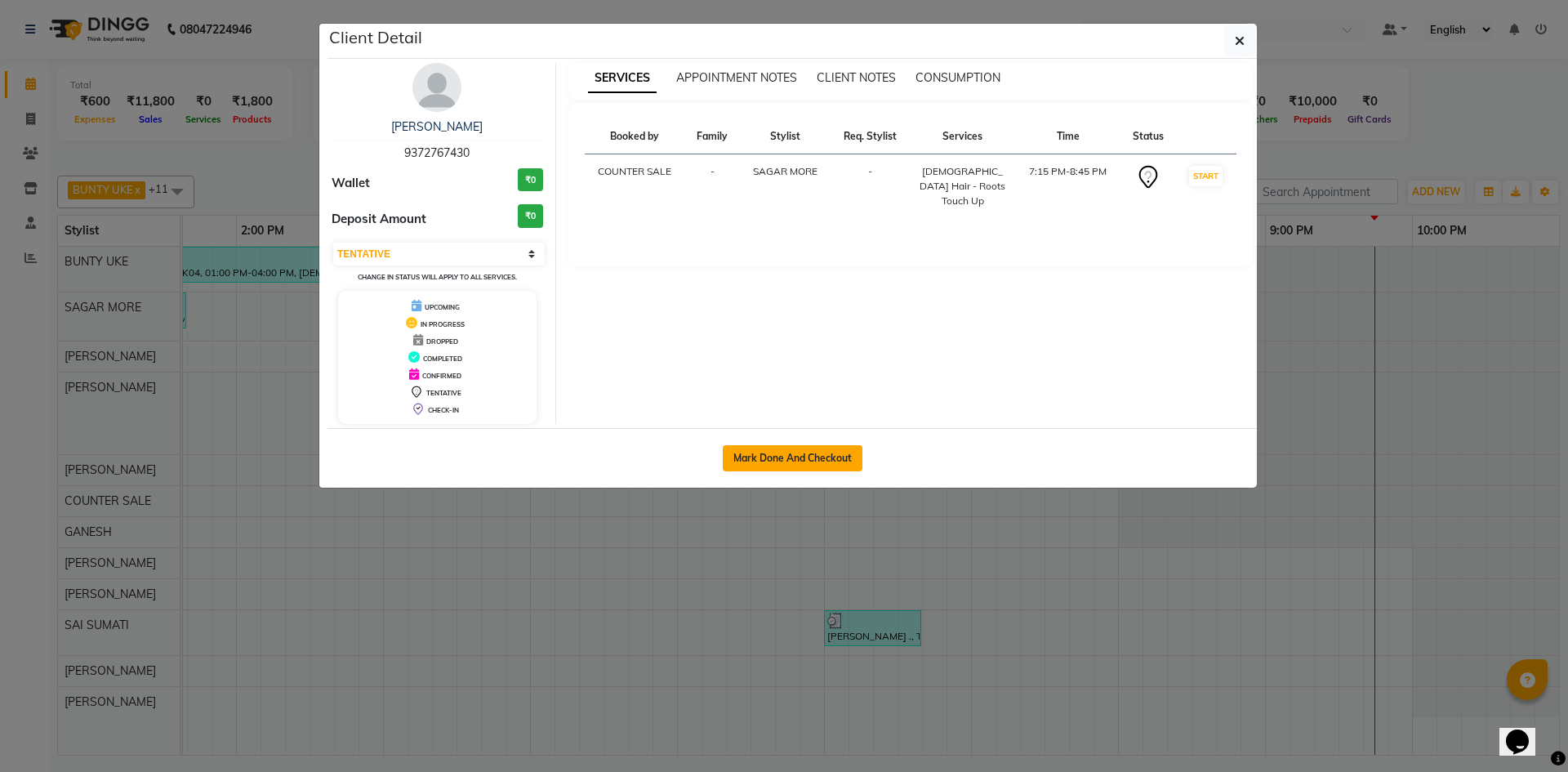
click at [799, 456] on button "Mark Done And Checkout" at bounding box center [793, 458] width 140 height 26
select select "service"
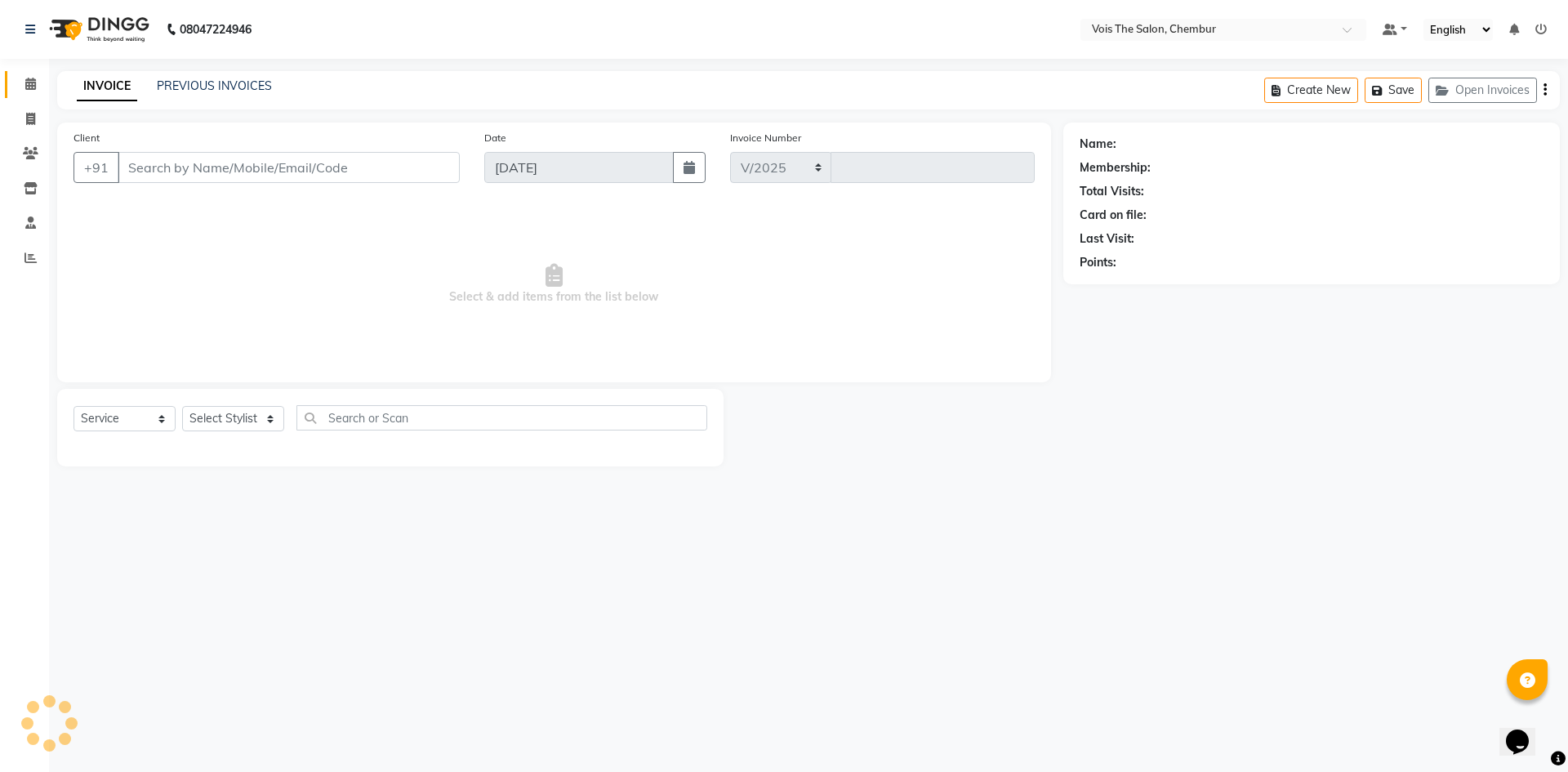
select select "8261"
type input "0779"
type input "9372767430"
select select "79152"
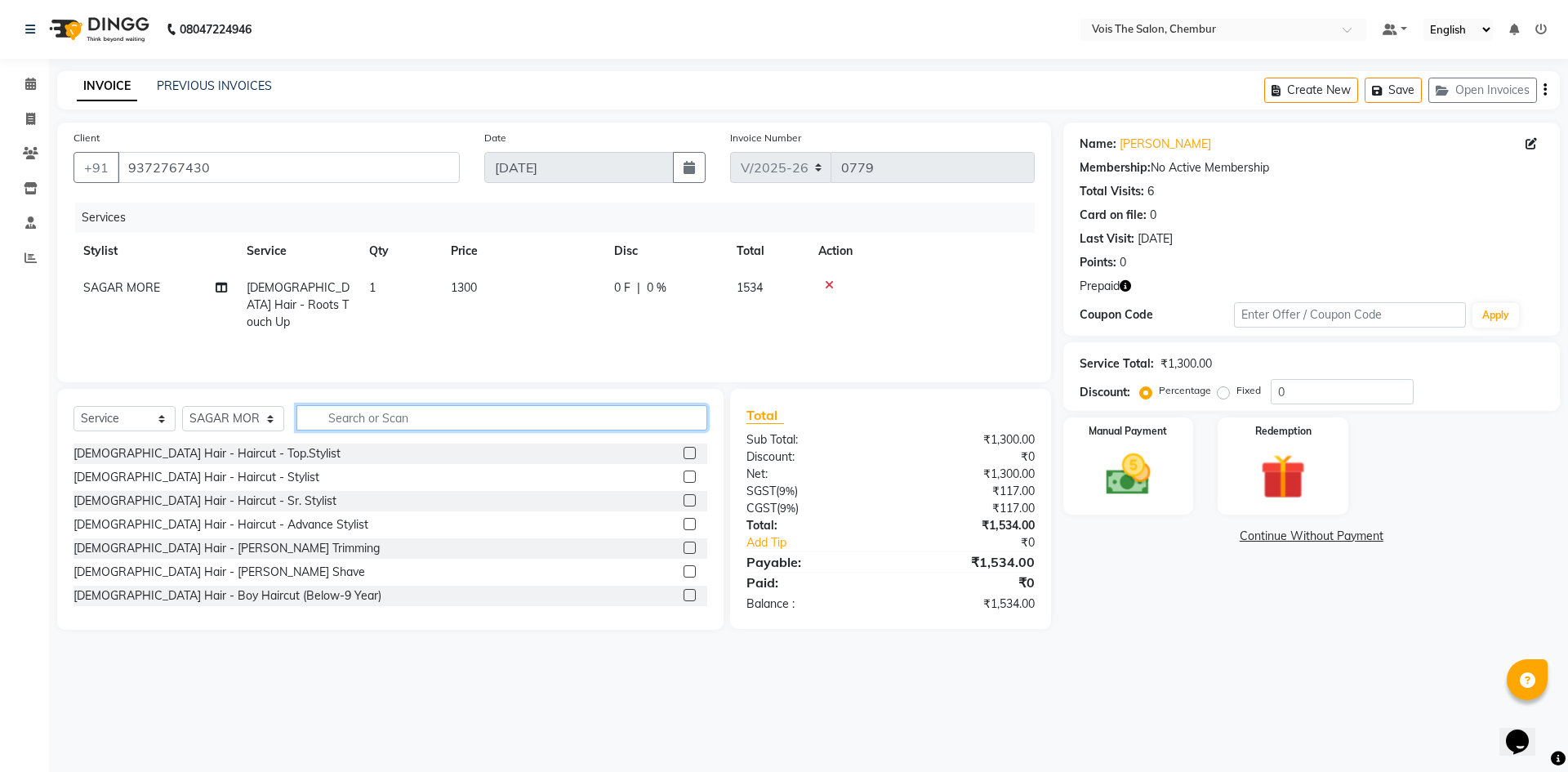
click at [384, 422] on input "text" at bounding box center [501, 417] width 410 height 25
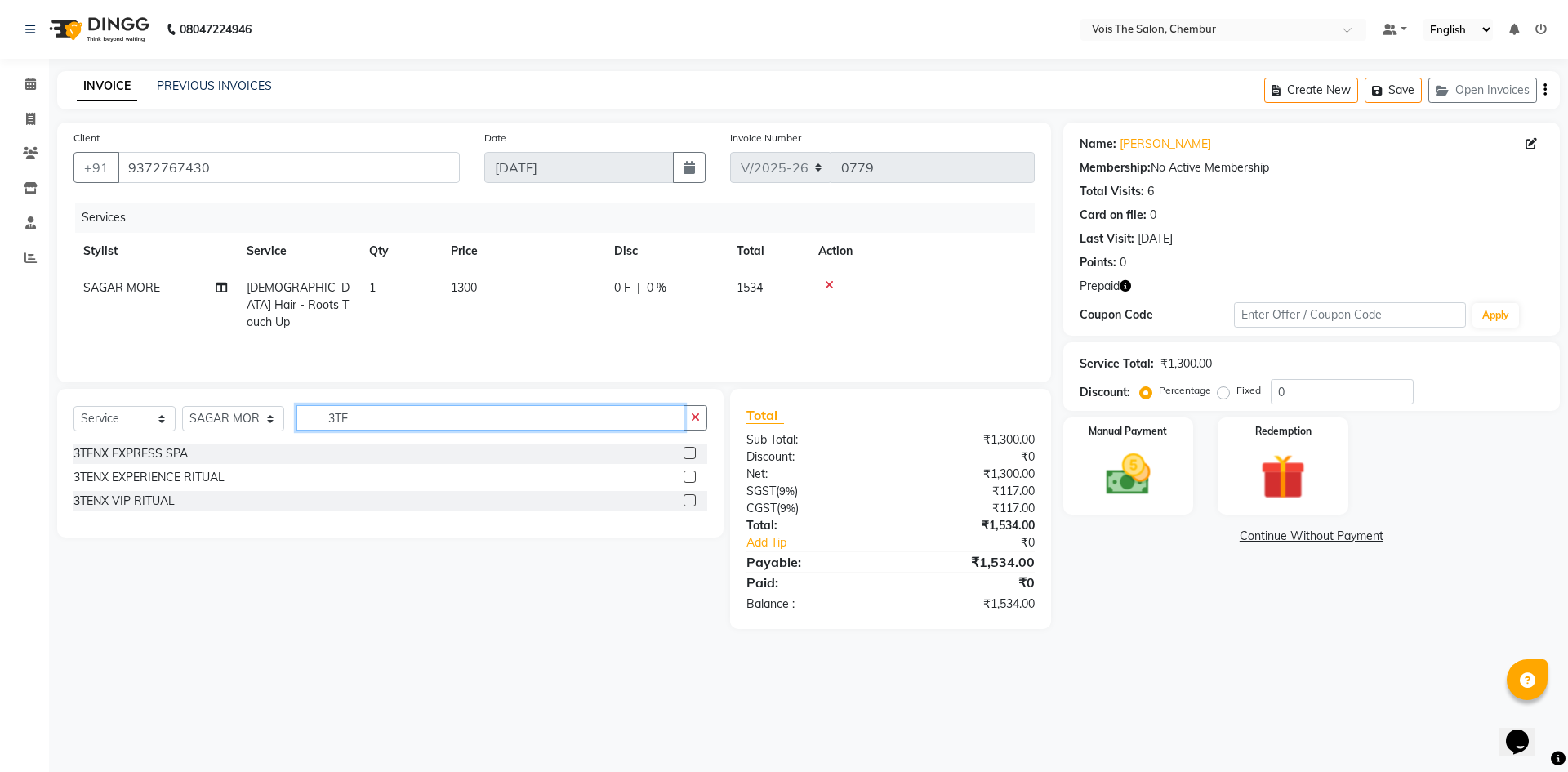
type input "3TE"
click at [687, 503] on label at bounding box center [690, 500] width 12 height 12
click at [687, 503] on input "checkbox" at bounding box center [689, 501] width 10 height 10
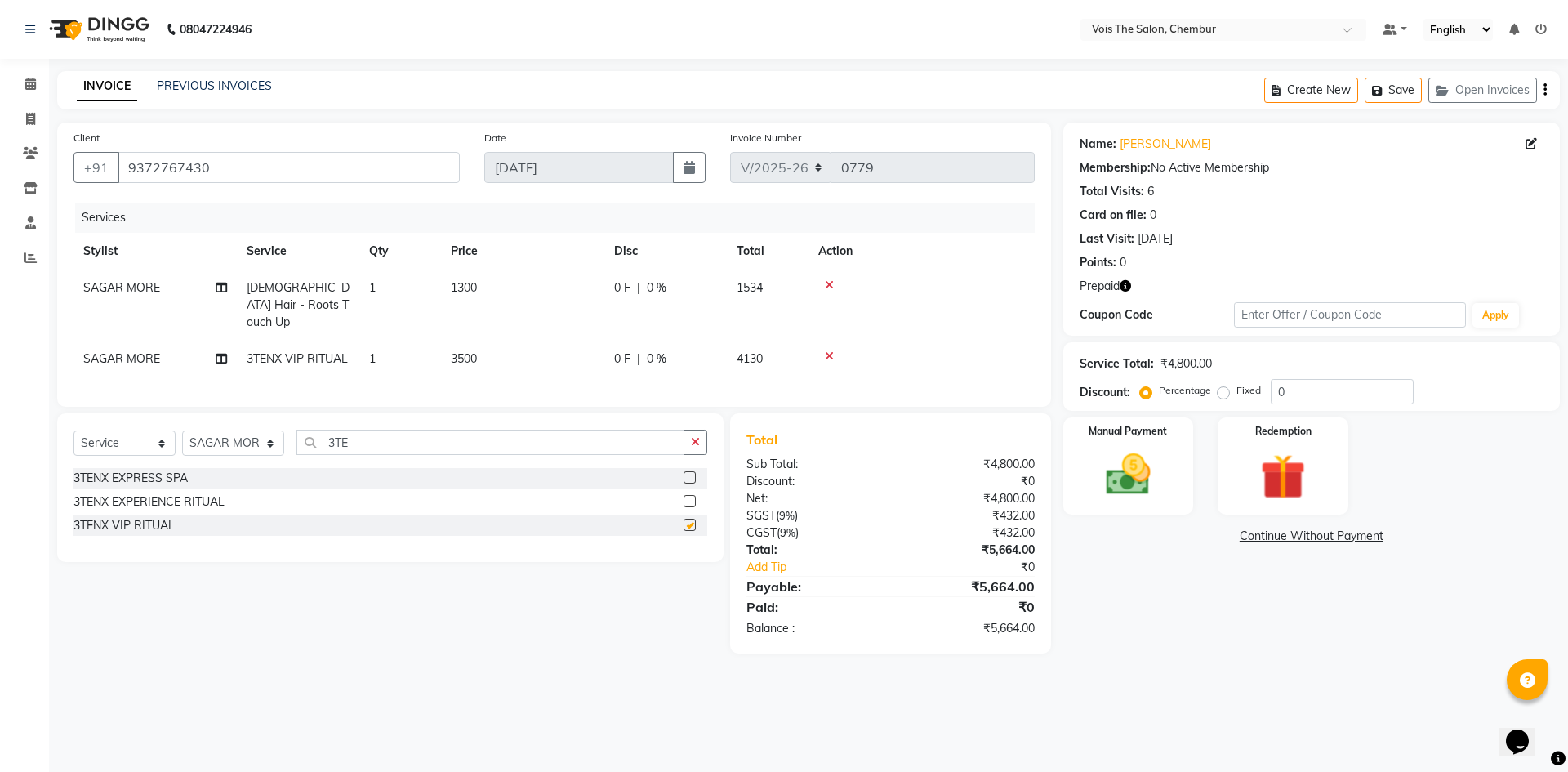
checkbox input "false"
click at [478, 341] on td "3500" at bounding box center [523, 359] width 163 height 37
select select "79152"
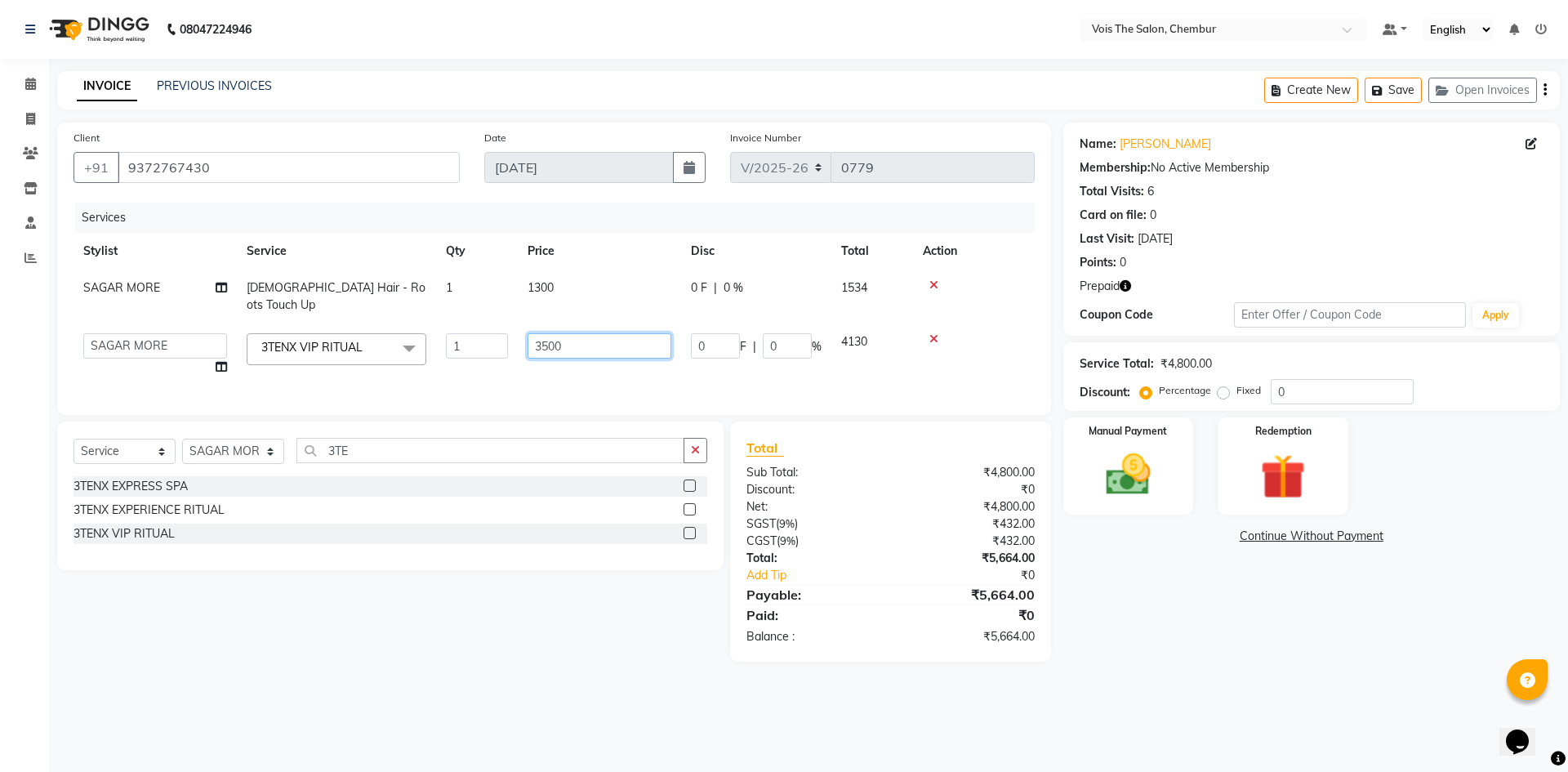
click at [572, 333] on input "3500" at bounding box center [599, 345] width 143 height 25
type input "3800"
click at [544, 352] on td "3800" at bounding box center [599, 355] width 163 height 62
select select "79152"
click at [428, 438] on input "3TE" at bounding box center [490, 450] width 388 height 25
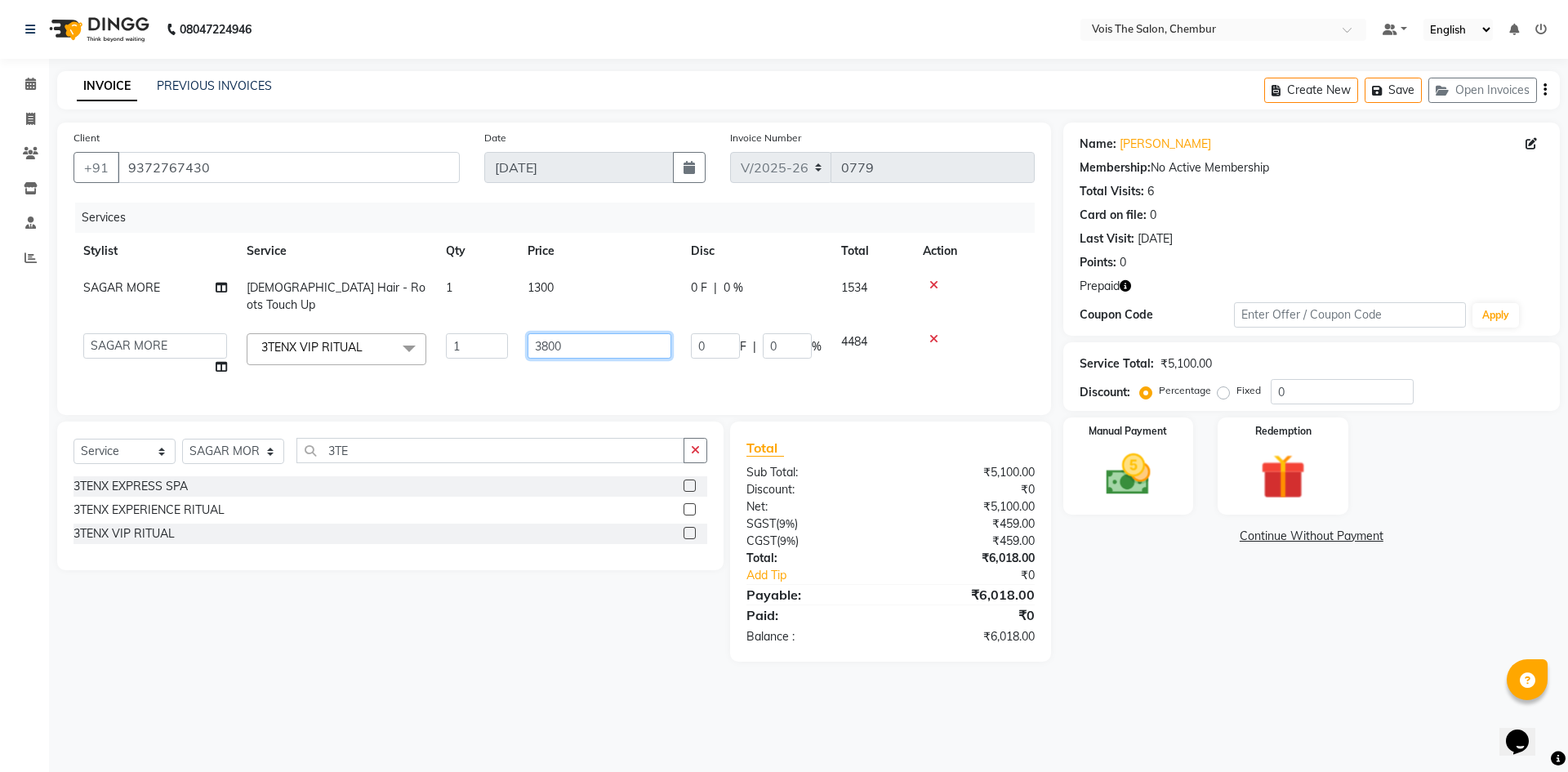
click at [566, 333] on input "3800" at bounding box center [599, 345] width 143 height 25
type input "3"
type input "2500"
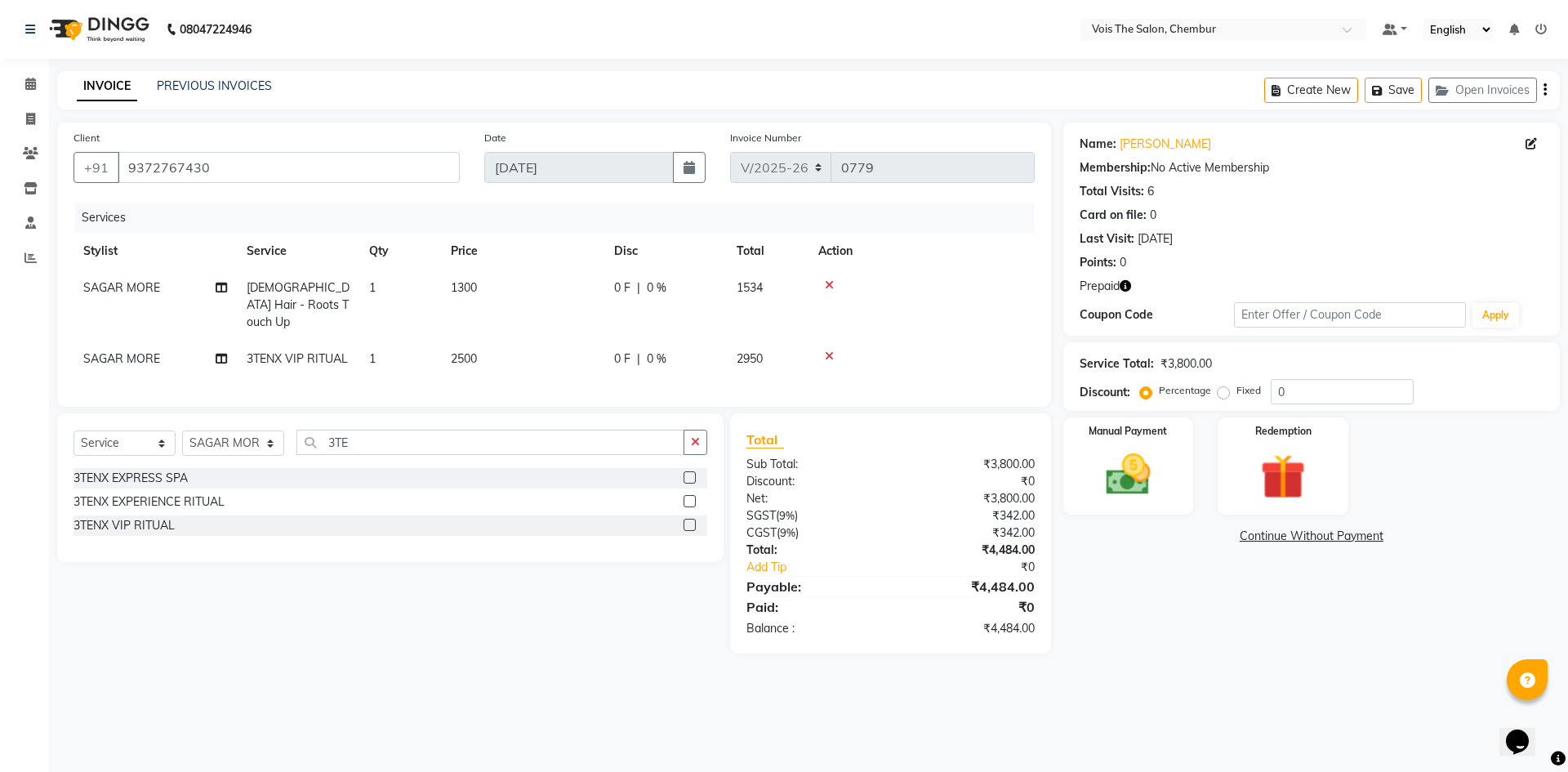
click at [509, 366] on div "Services Stylist Service Qty Price Disc Total Action SAGAR MORE [DEMOGRAPHIC_DA…" at bounding box center [554, 296] width 961 height 188
click at [233, 435] on select "Select Stylist admin BUNTY UKE COUNTER SALE GANESH [PERSON_NAME] [PERSON_NAME] …" at bounding box center [233, 442] width 102 height 25
select select "88616"
click at [182, 430] on select "Select Stylist admin BUNTY UKE COUNTER SALE GANESH [PERSON_NAME] [PERSON_NAME] …" at bounding box center [233, 442] width 102 height 25
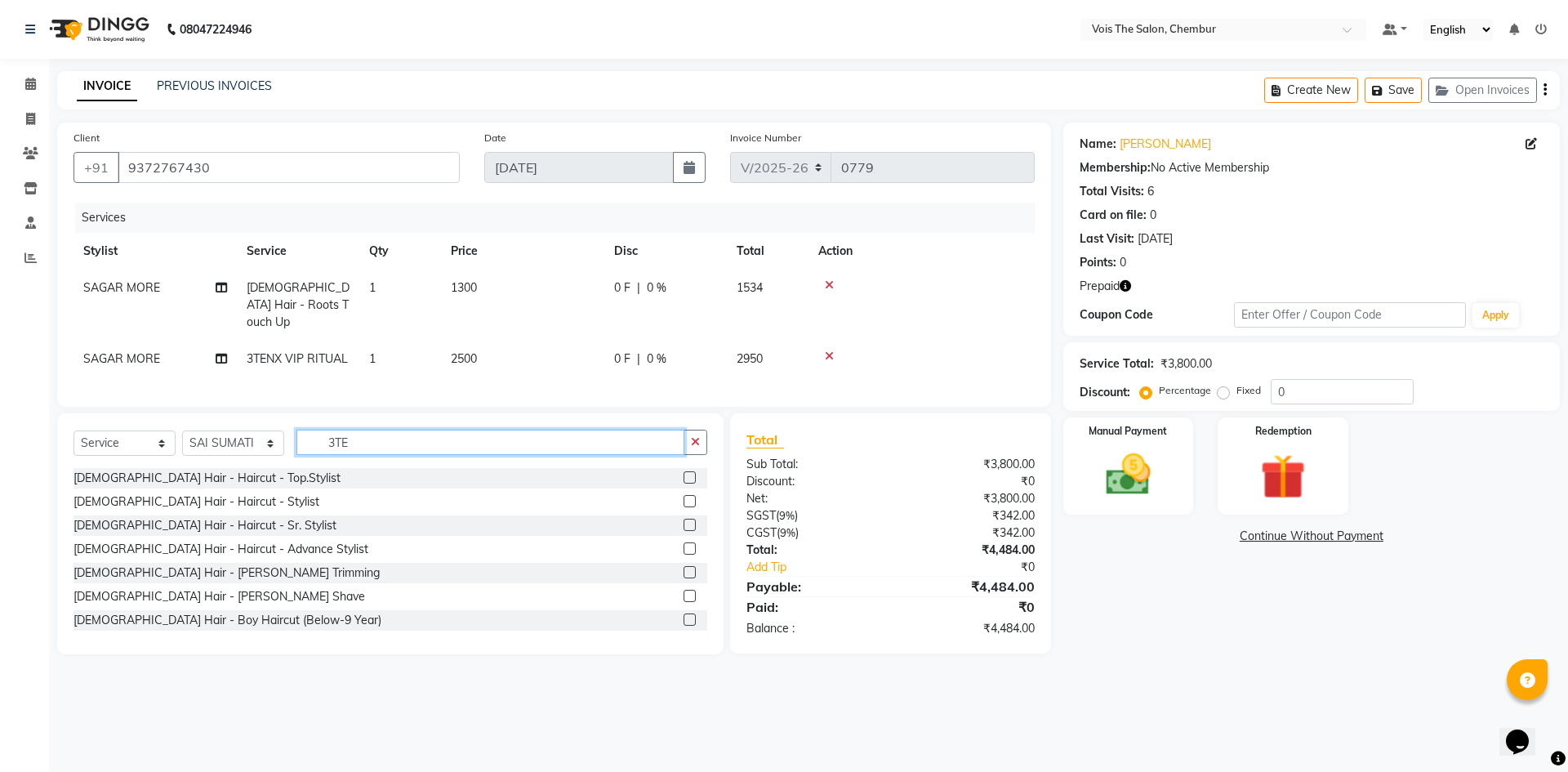
click at [395, 434] on input "3TE" at bounding box center [490, 441] width 388 height 25
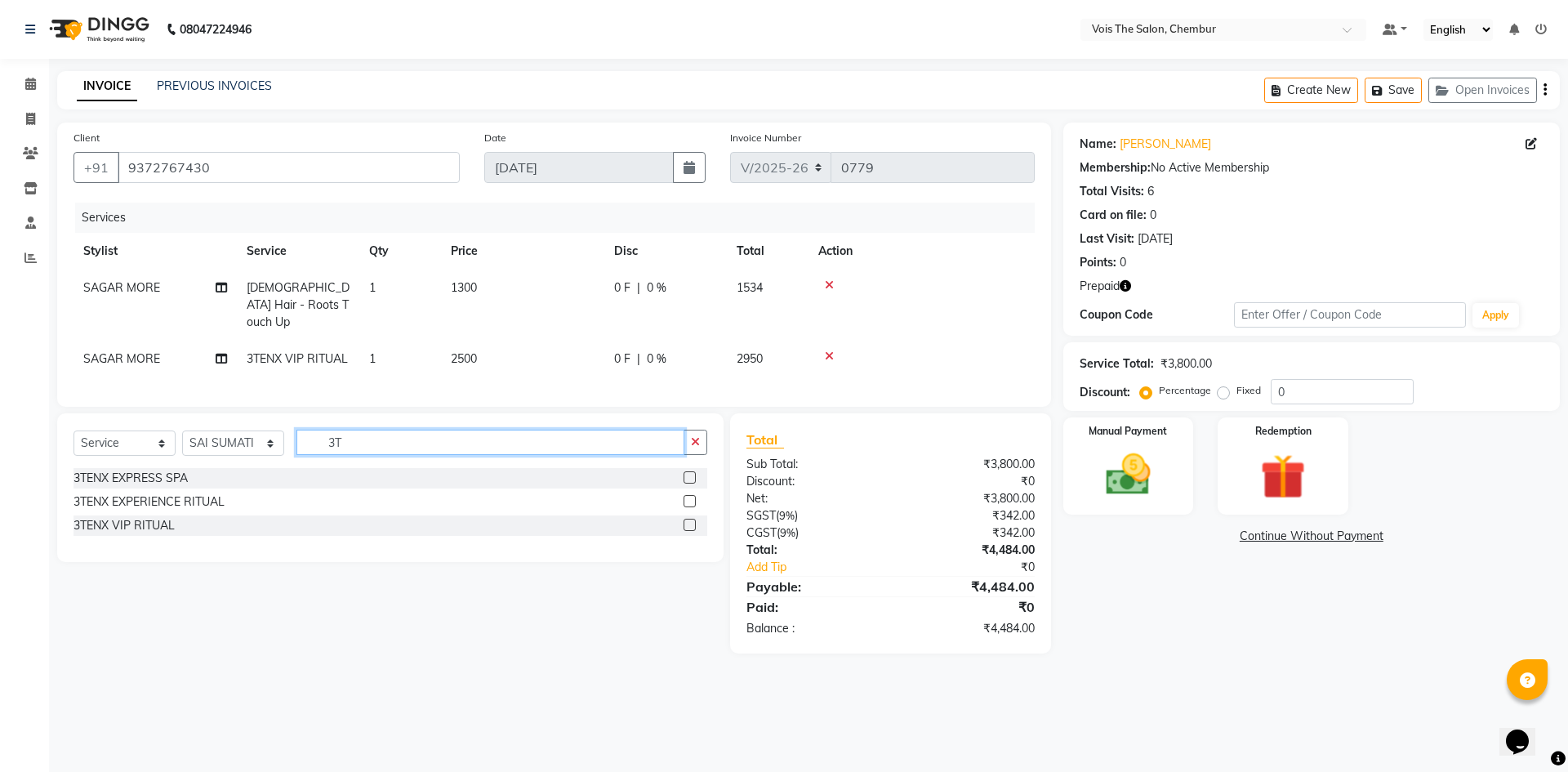
type input "3"
type input "THRE"
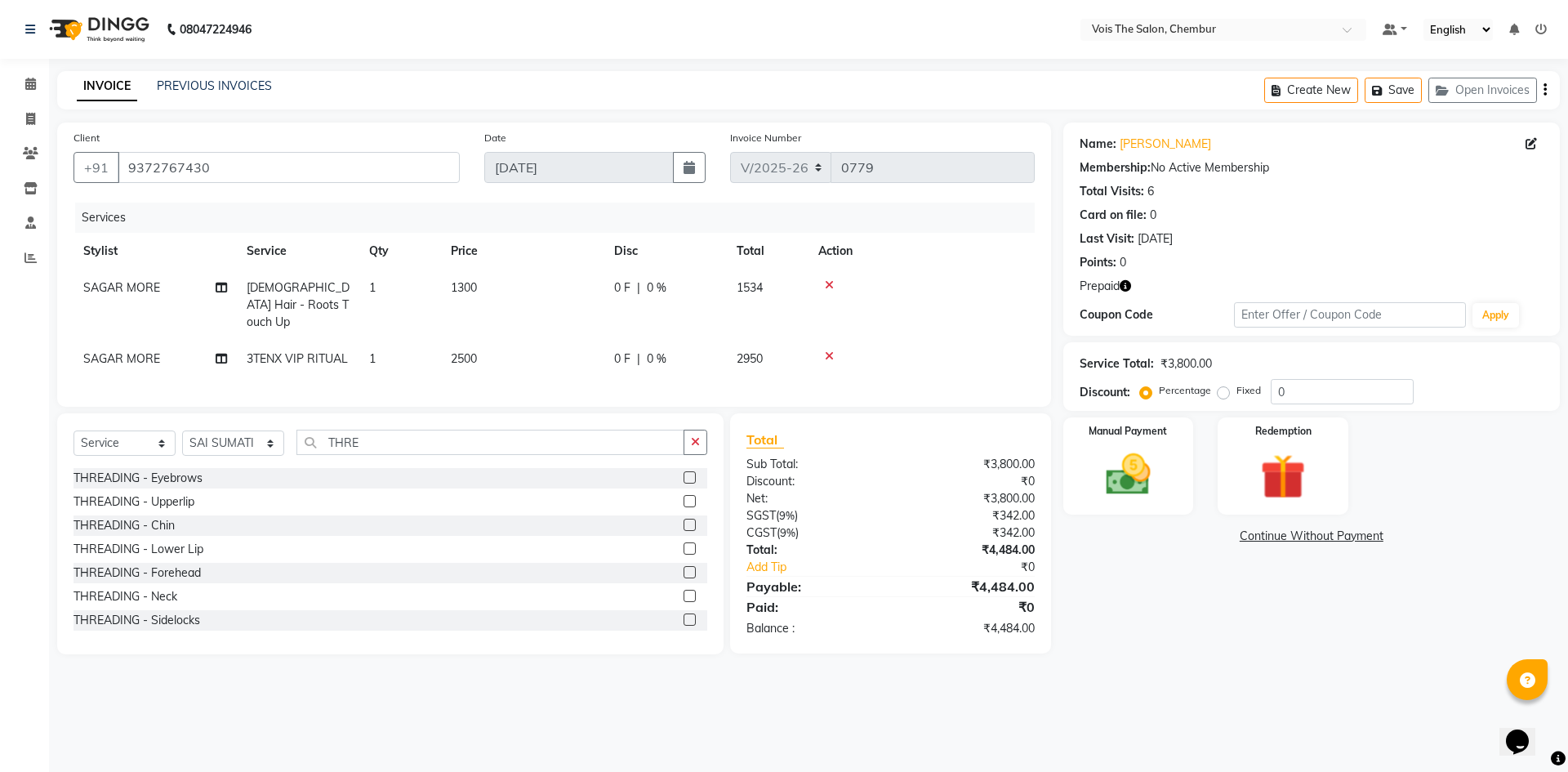
click at [684, 475] on label at bounding box center [690, 477] width 12 height 12
click at [684, 475] on input "checkbox" at bounding box center [689, 478] width 10 height 10
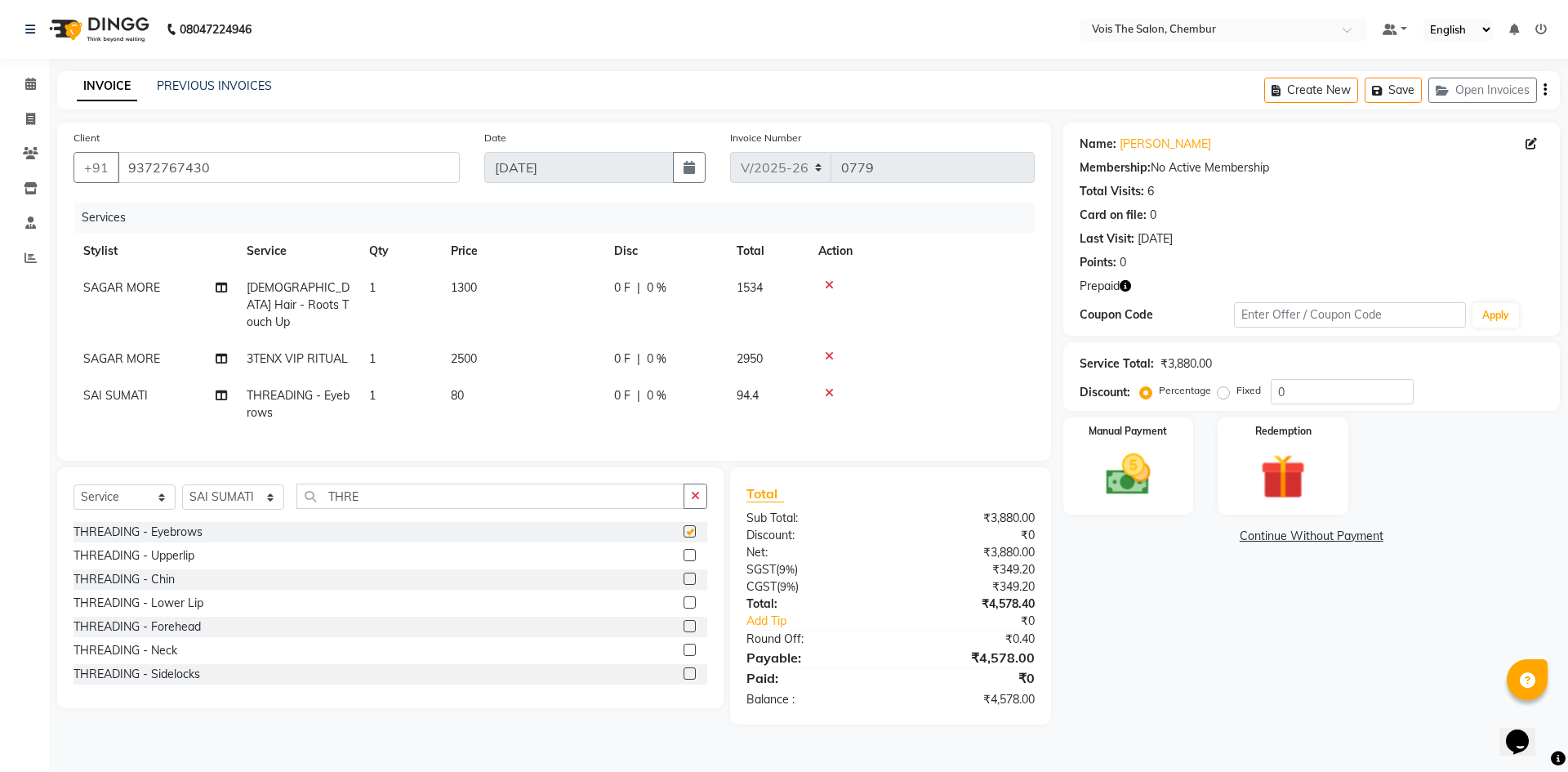
checkbox input "false"
click at [684, 555] on label at bounding box center [690, 555] width 12 height 12
click at [684, 555] on input "checkbox" at bounding box center [689, 556] width 10 height 10
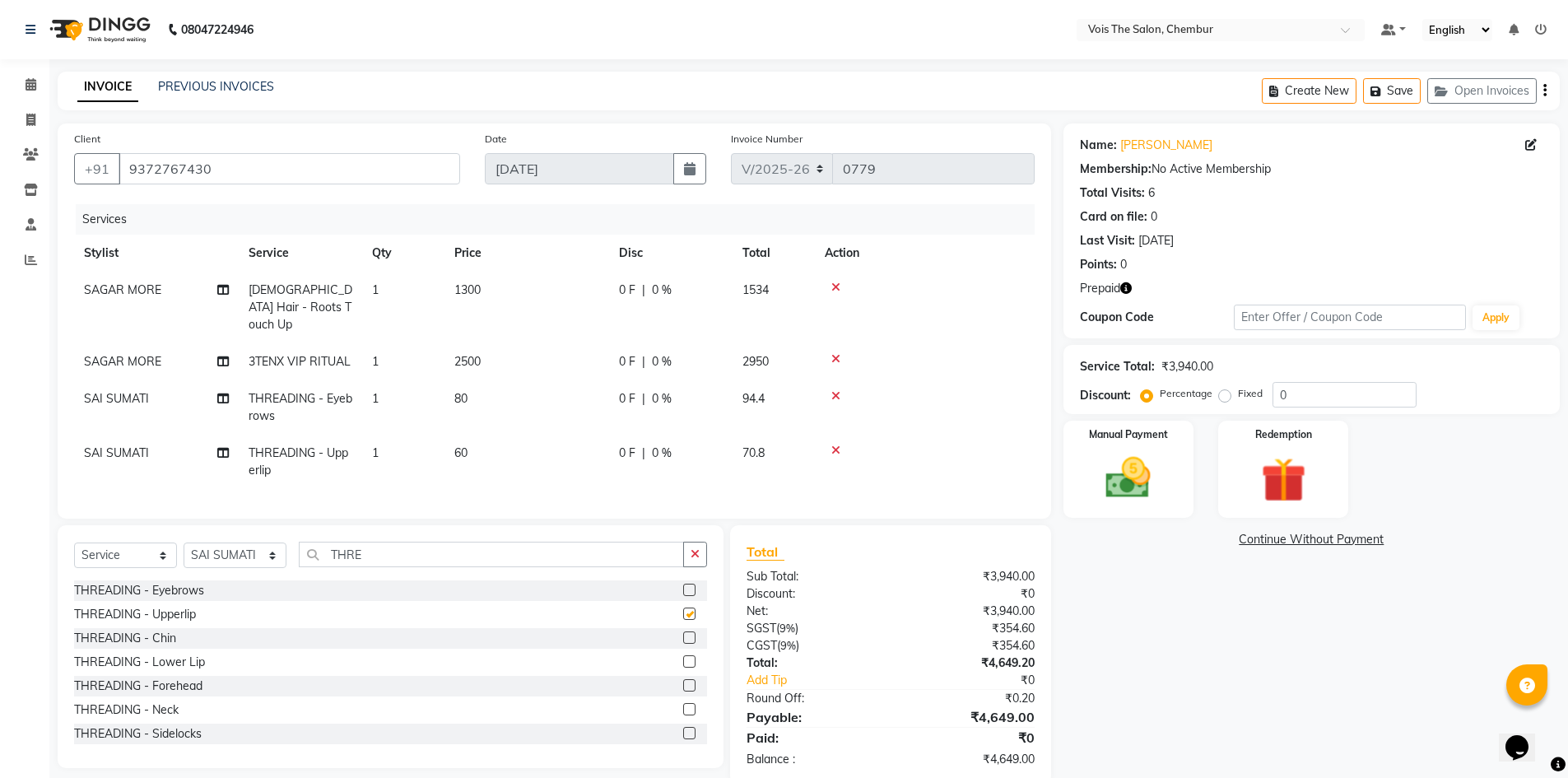
checkbox input "false"
click at [1272, 474] on img at bounding box center [1282, 480] width 75 height 59
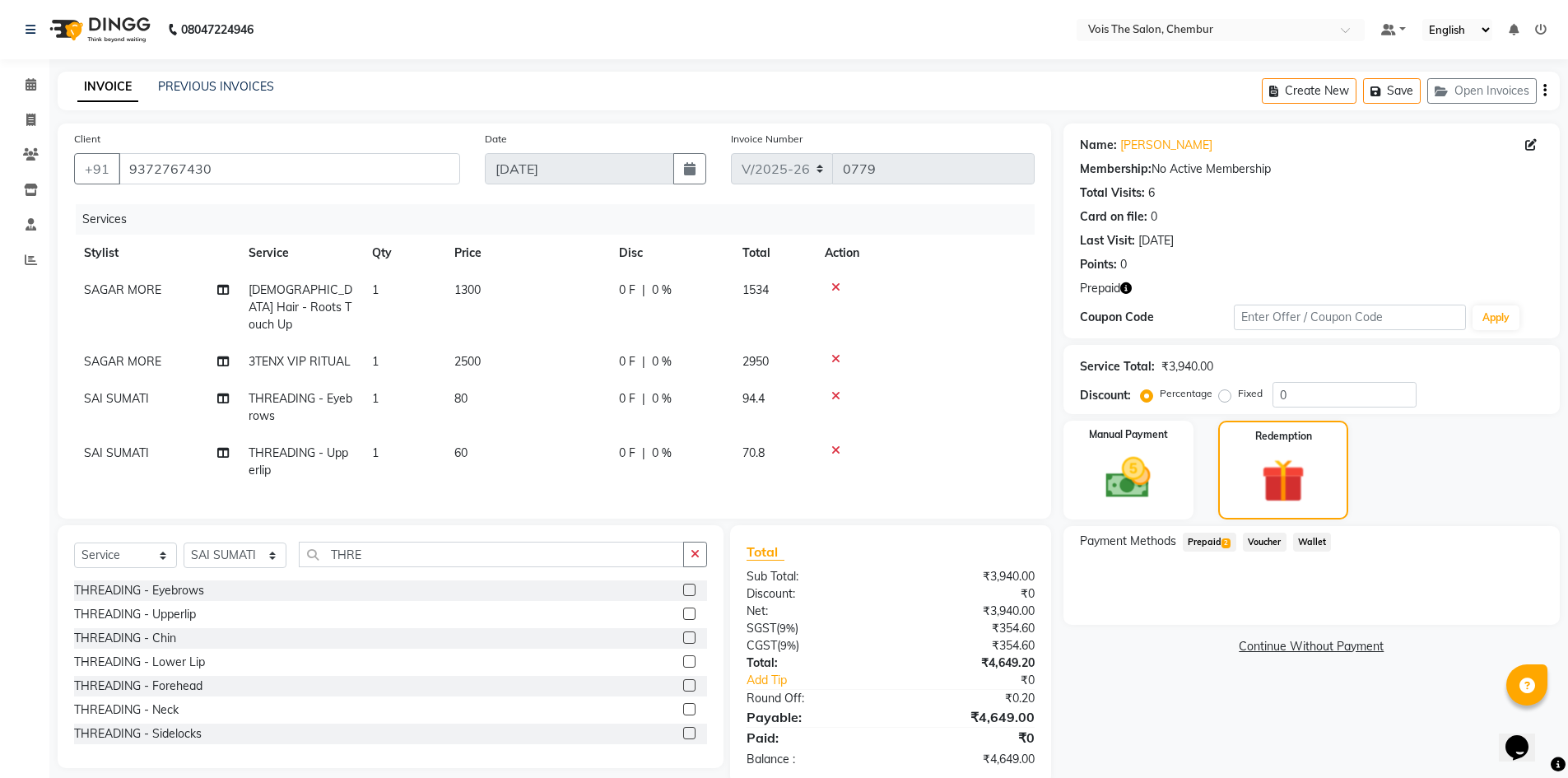
click at [1206, 544] on span "Prepaid 2" at bounding box center [1210, 542] width 54 height 19
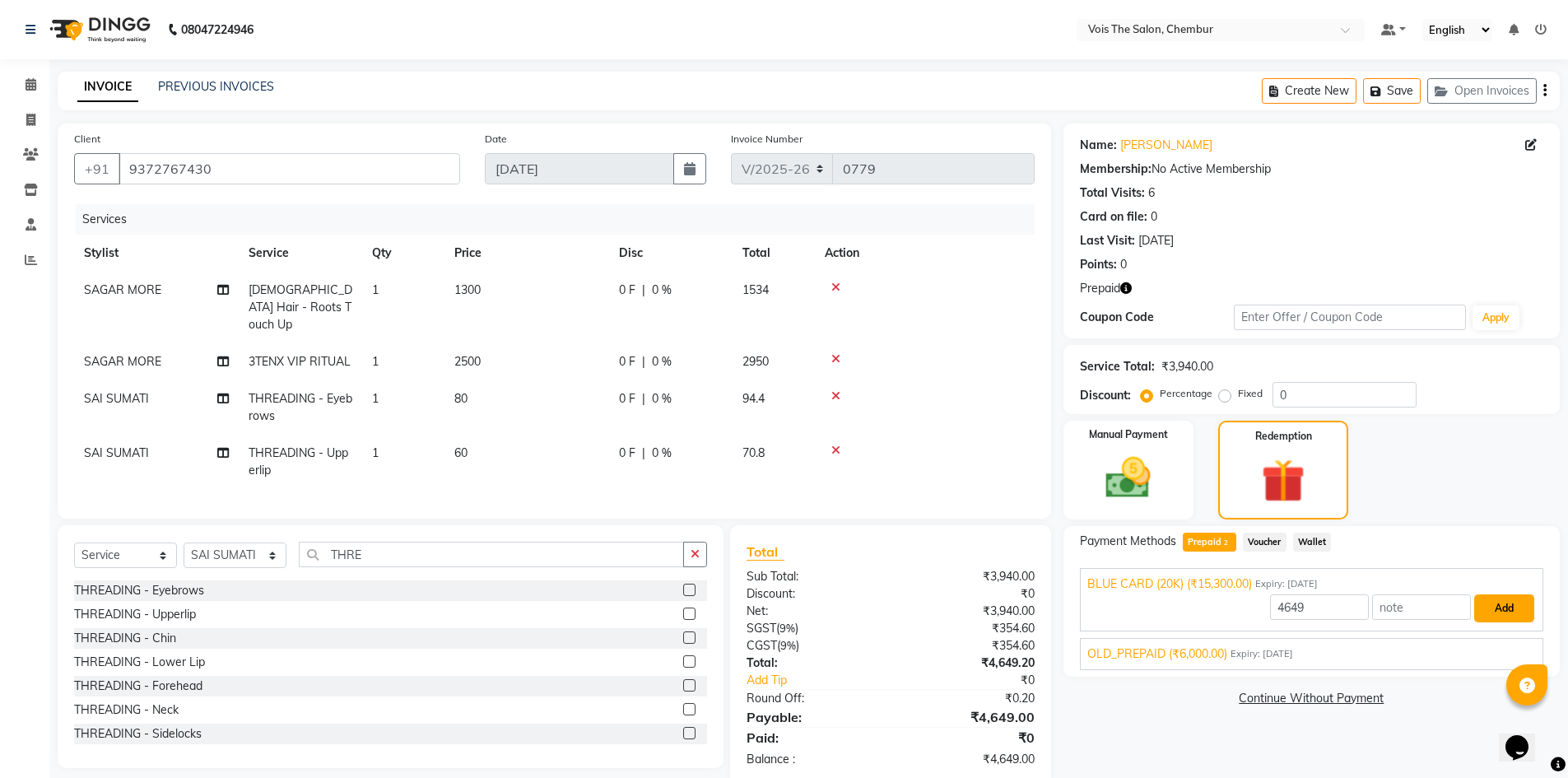
click at [1487, 608] on button "Add" at bounding box center [1503, 608] width 60 height 28
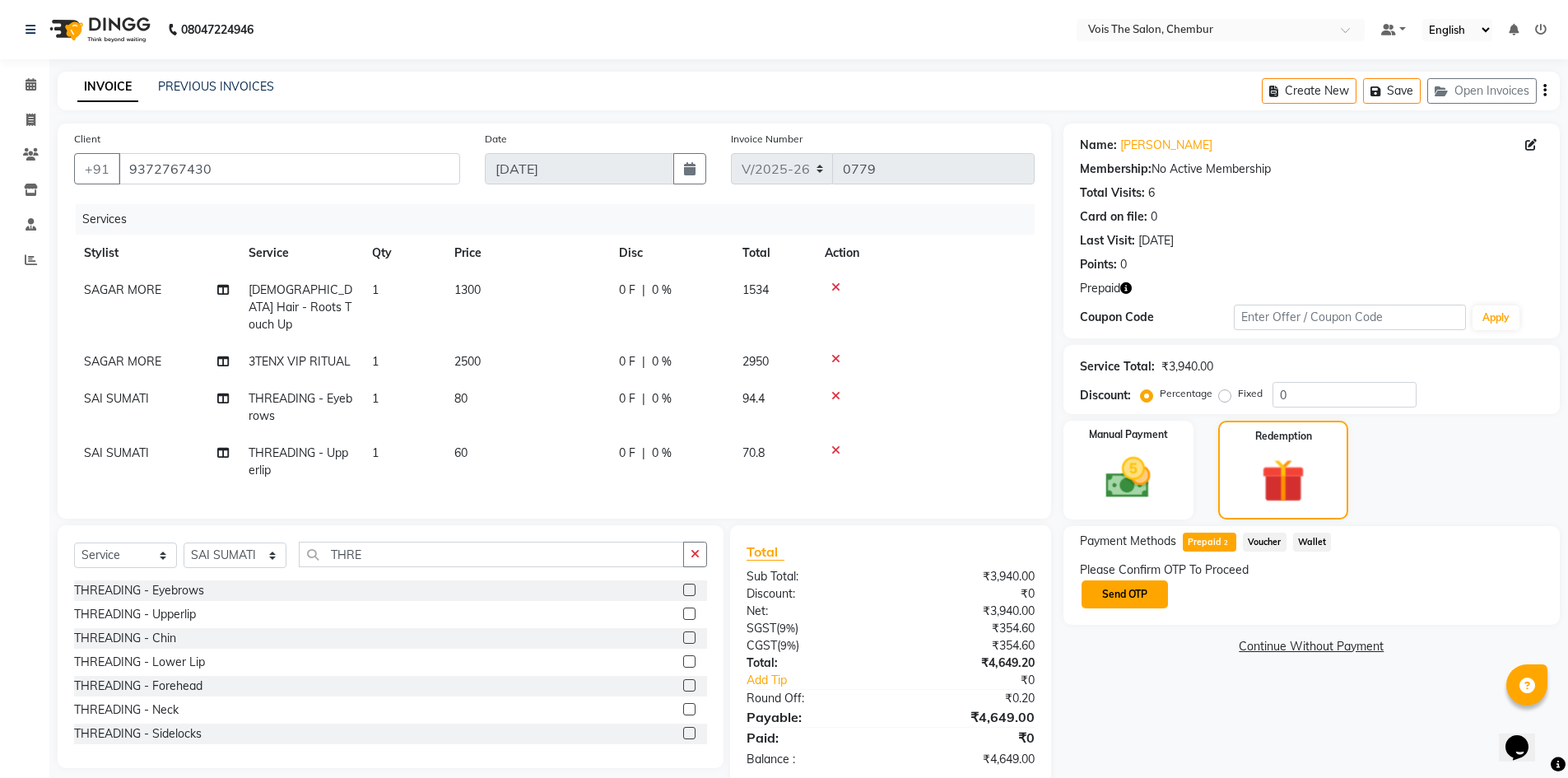
click at [1116, 587] on button "Send OTP" at bounding box center [1125, 594] width 87 height 28
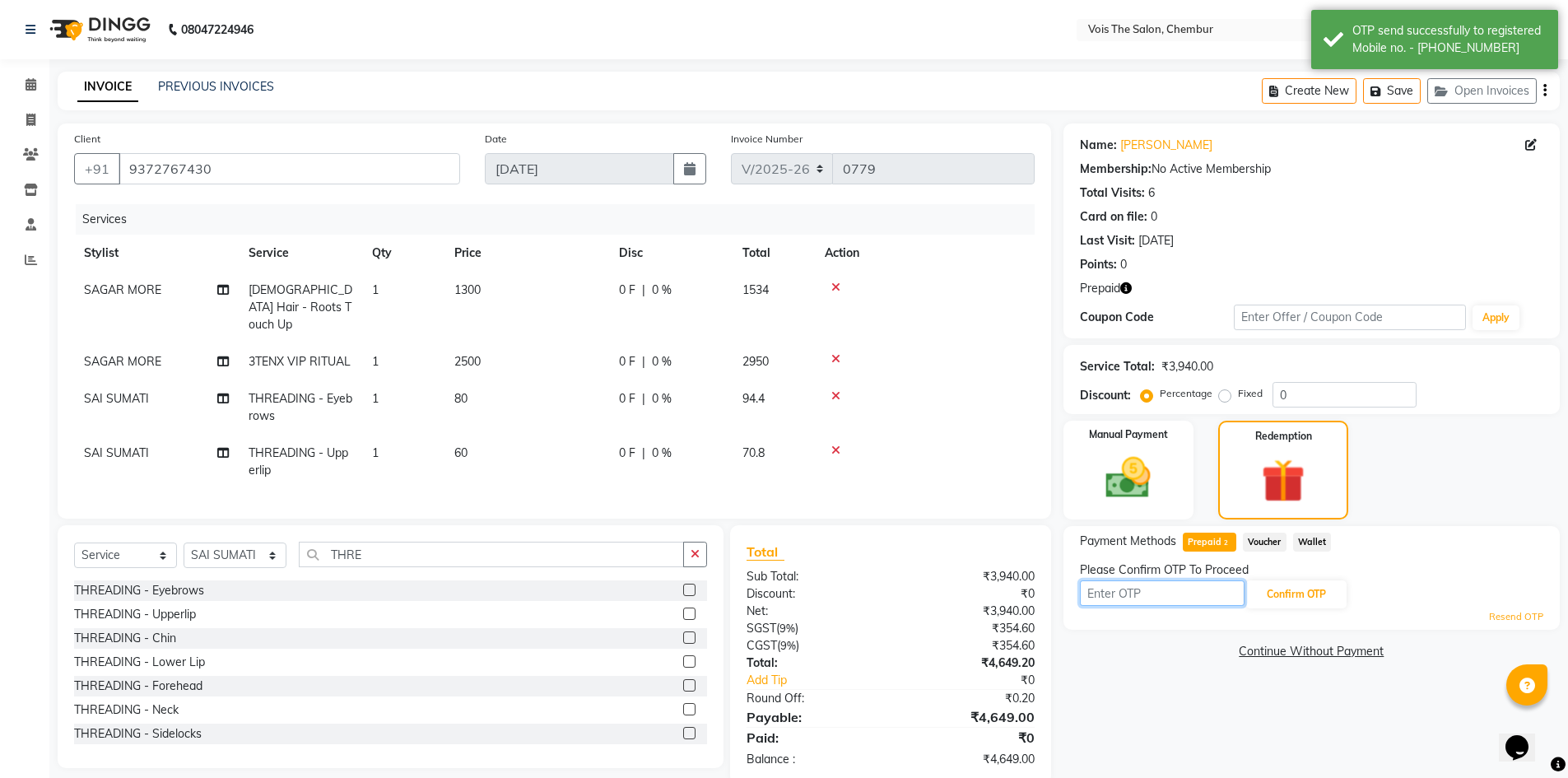
click at [1117, 587] on input "text" at bounding box center [1162, 592] width 164 height 25
type input "3408"
click at [1300, 596] on button "Confirm OTP" at bounding box center [1296, 594] width 100 height 28
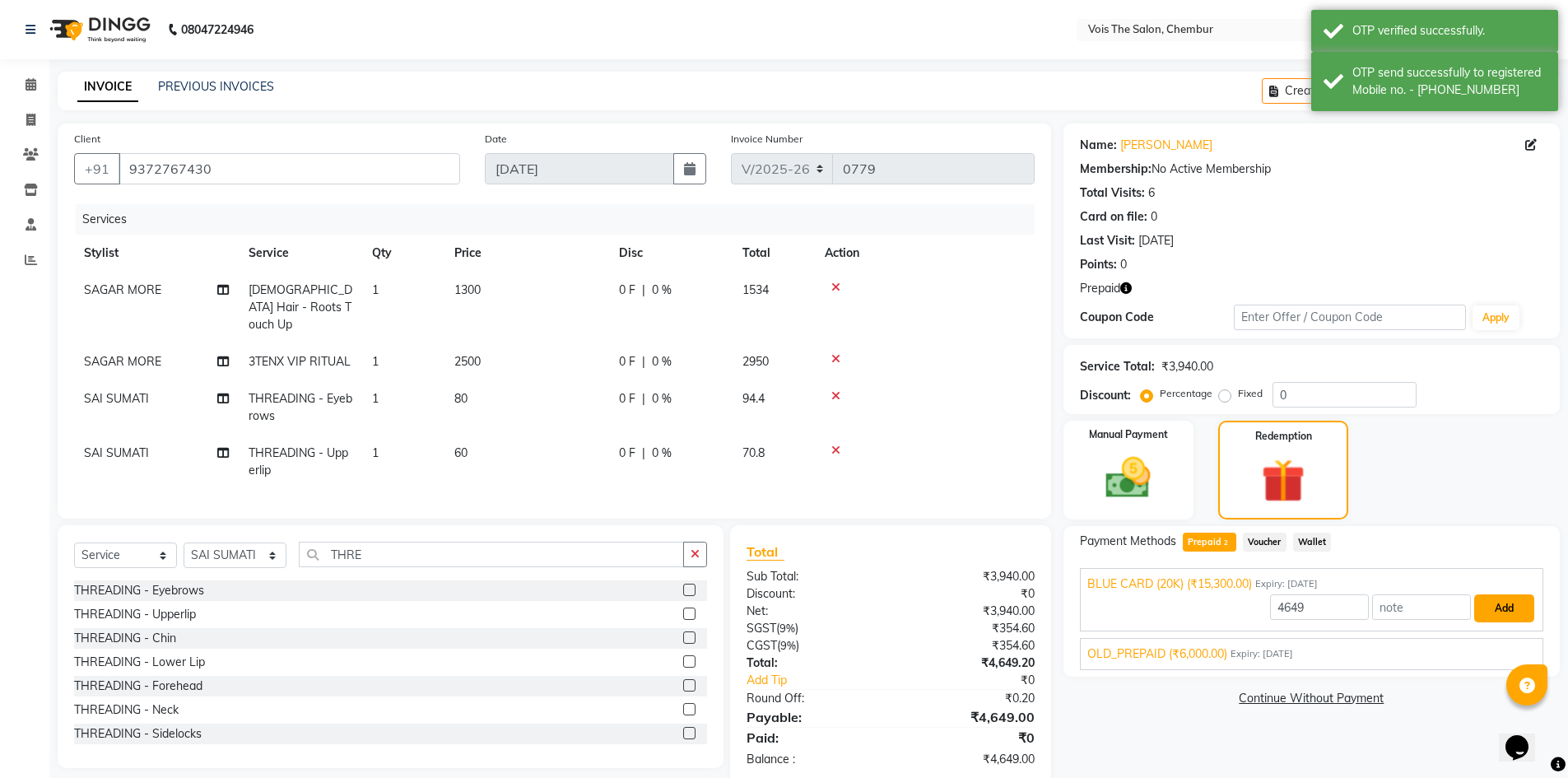
click at [1499, 607] on button "Add" at bounding box center [1503, 608] width 60 height 28
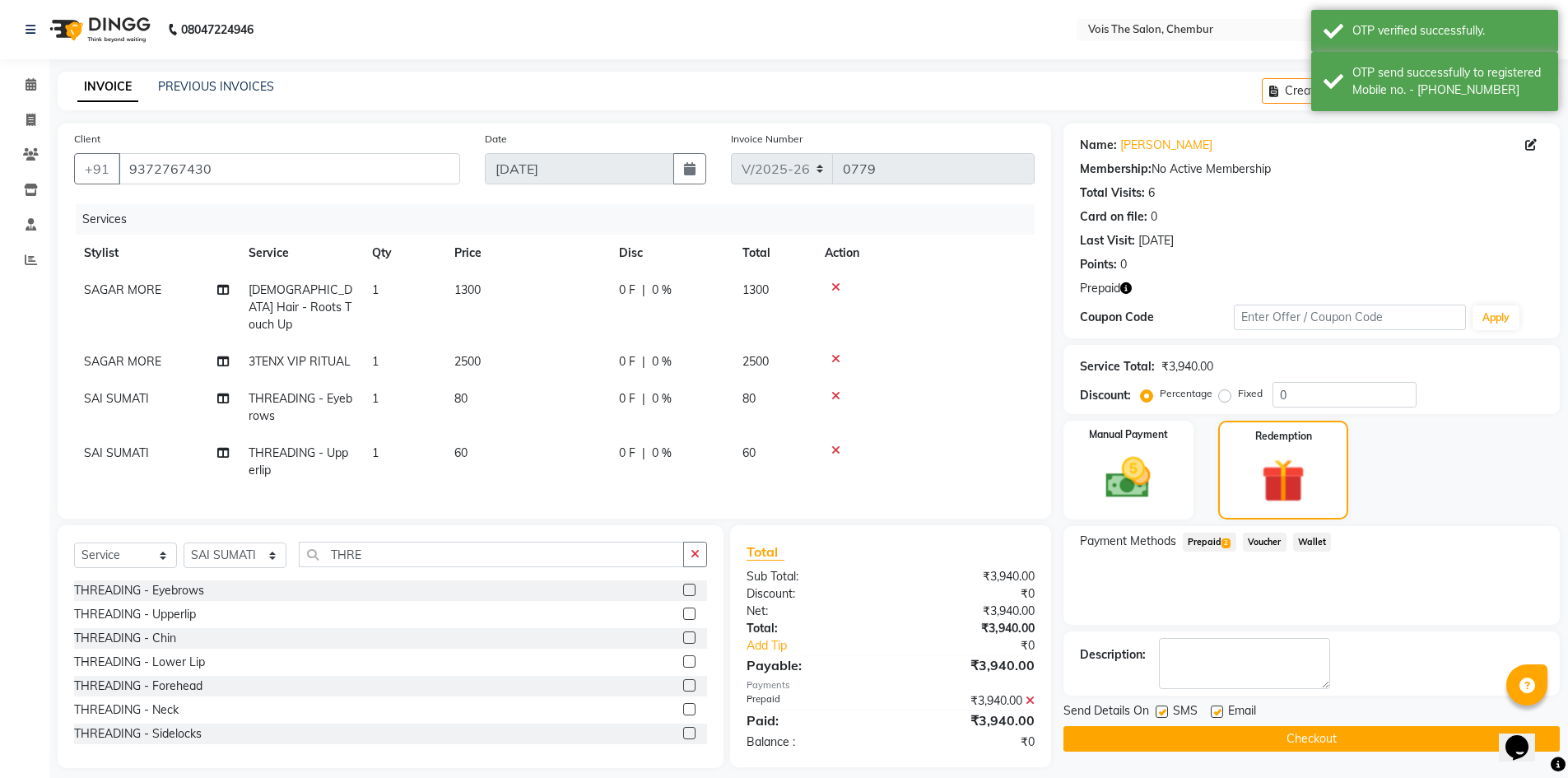
scroll to position [10, 0]
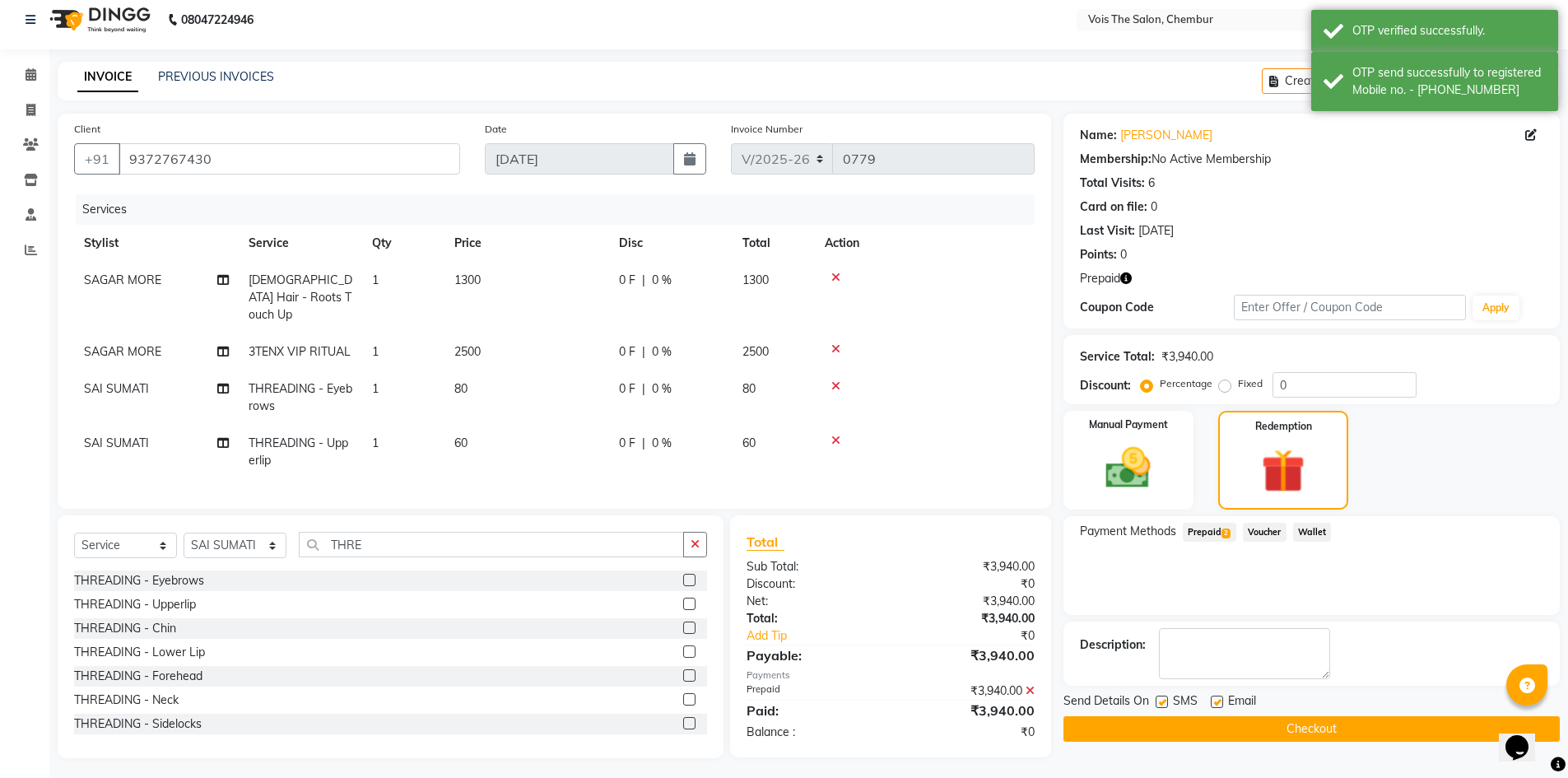
click at [1218, 730] on button "Checkout" at bounding box center [1311, 728] width 496 height 25
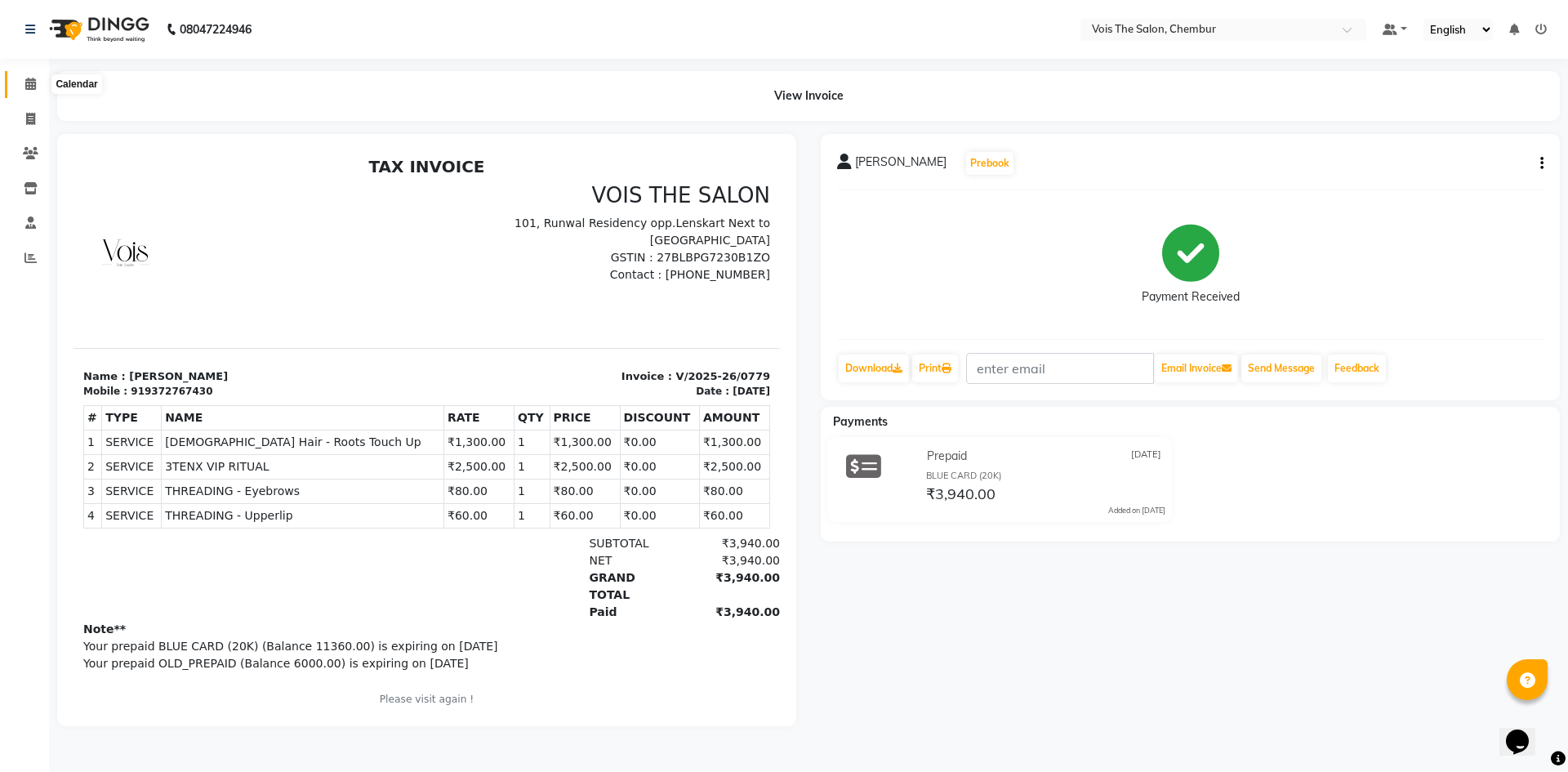
click at [32, 82] on icon at bounding box center [30, 83] width 10 height 12
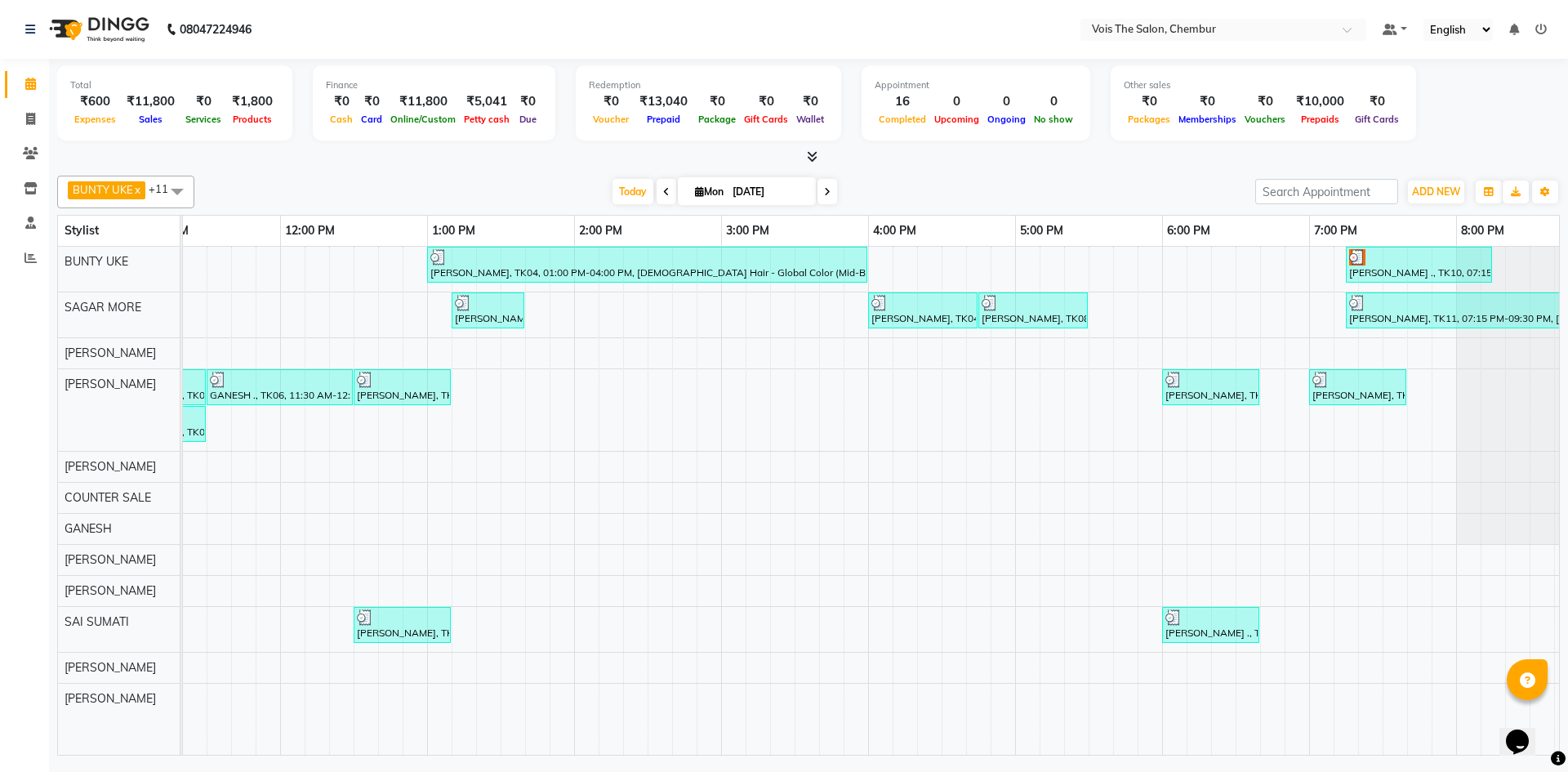
scroll to position [0, 495]
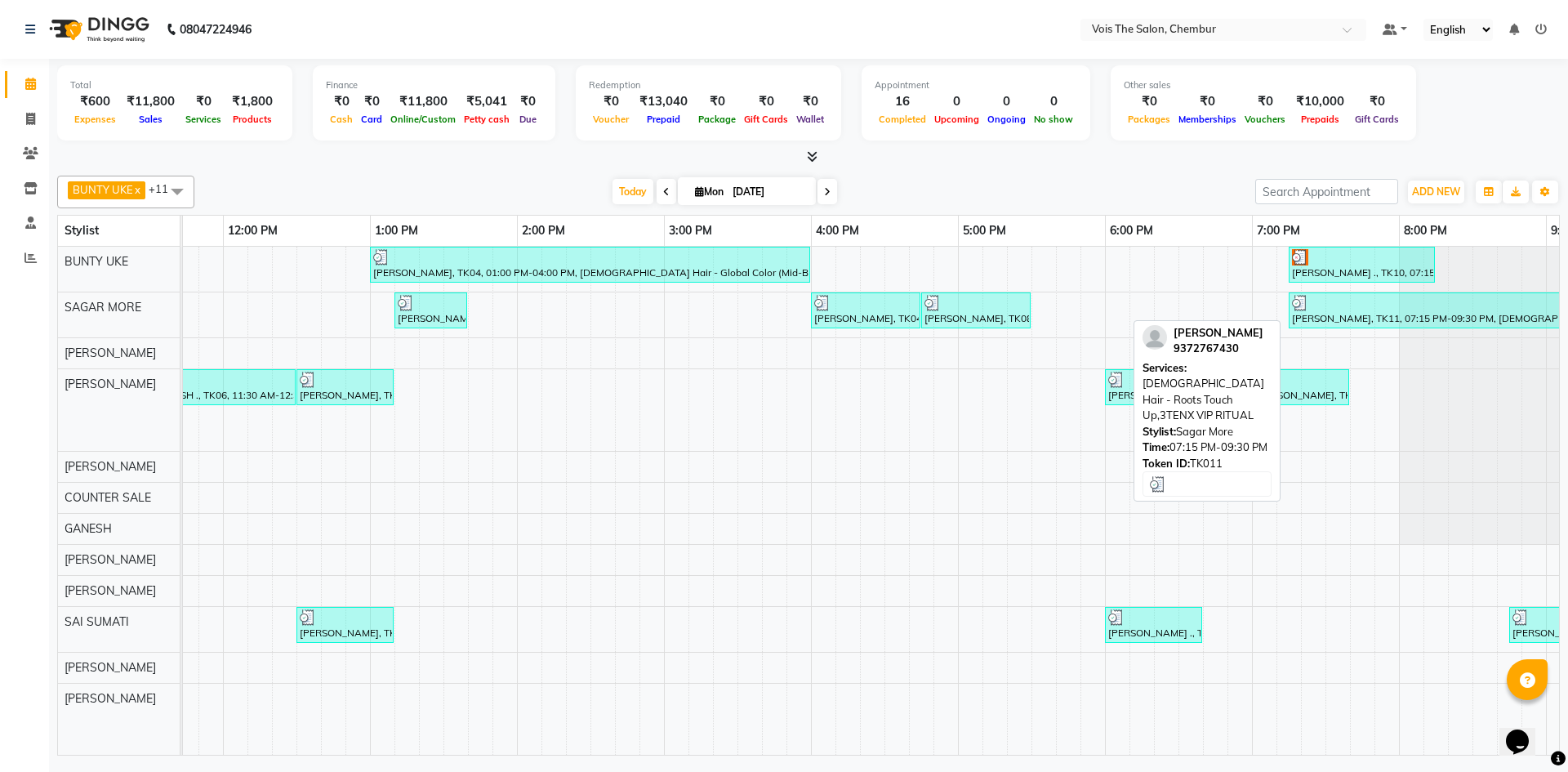
click at [1353, 317] on div "[PERSON_NAME], TK11, 07:15 PM-09:30 PM, [DEMOGRAPHIC_DATA] Hair - Roots Touch U…" at bounding box center [1454, 310] width 326 height 31
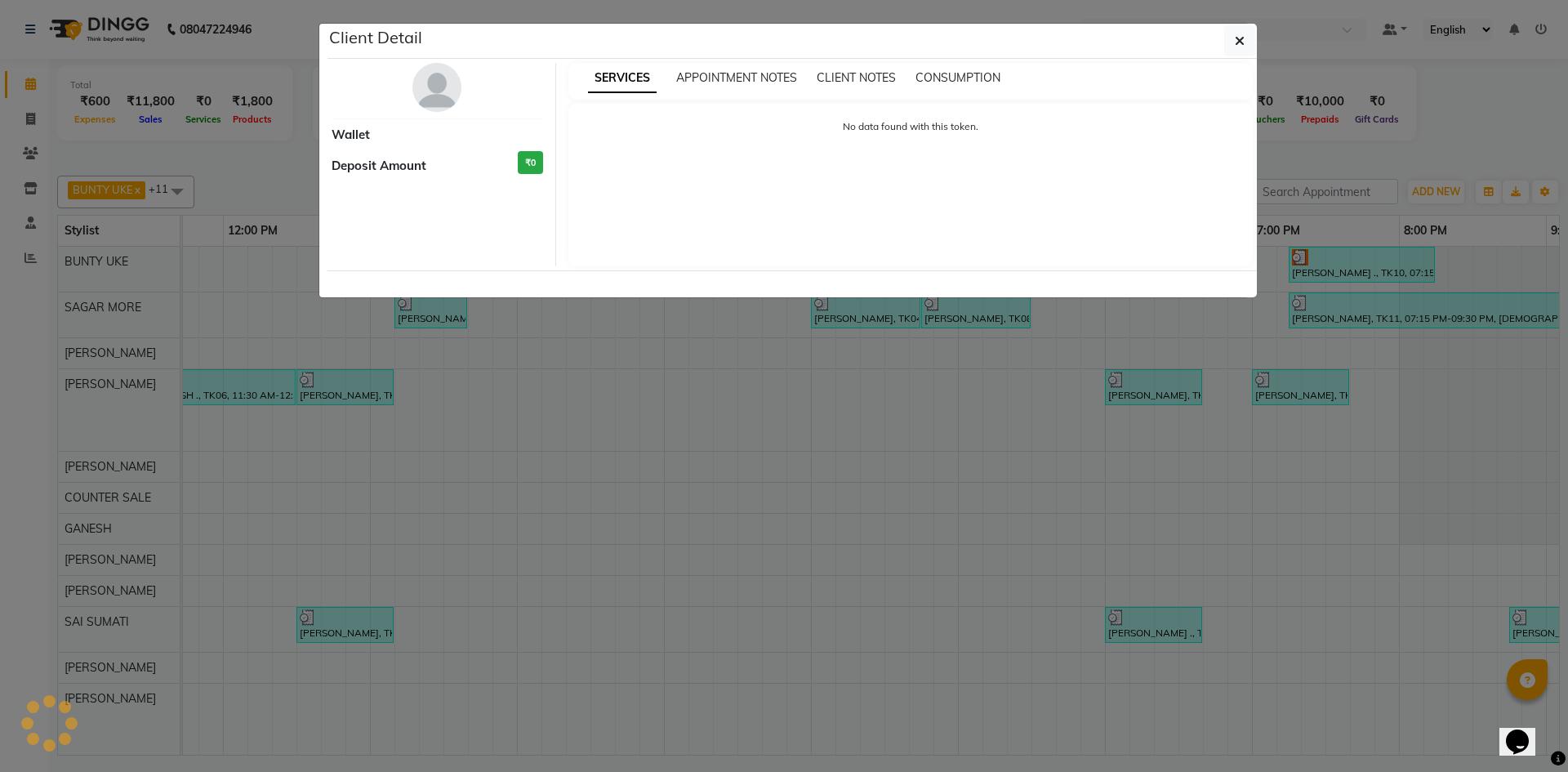
select select "3"
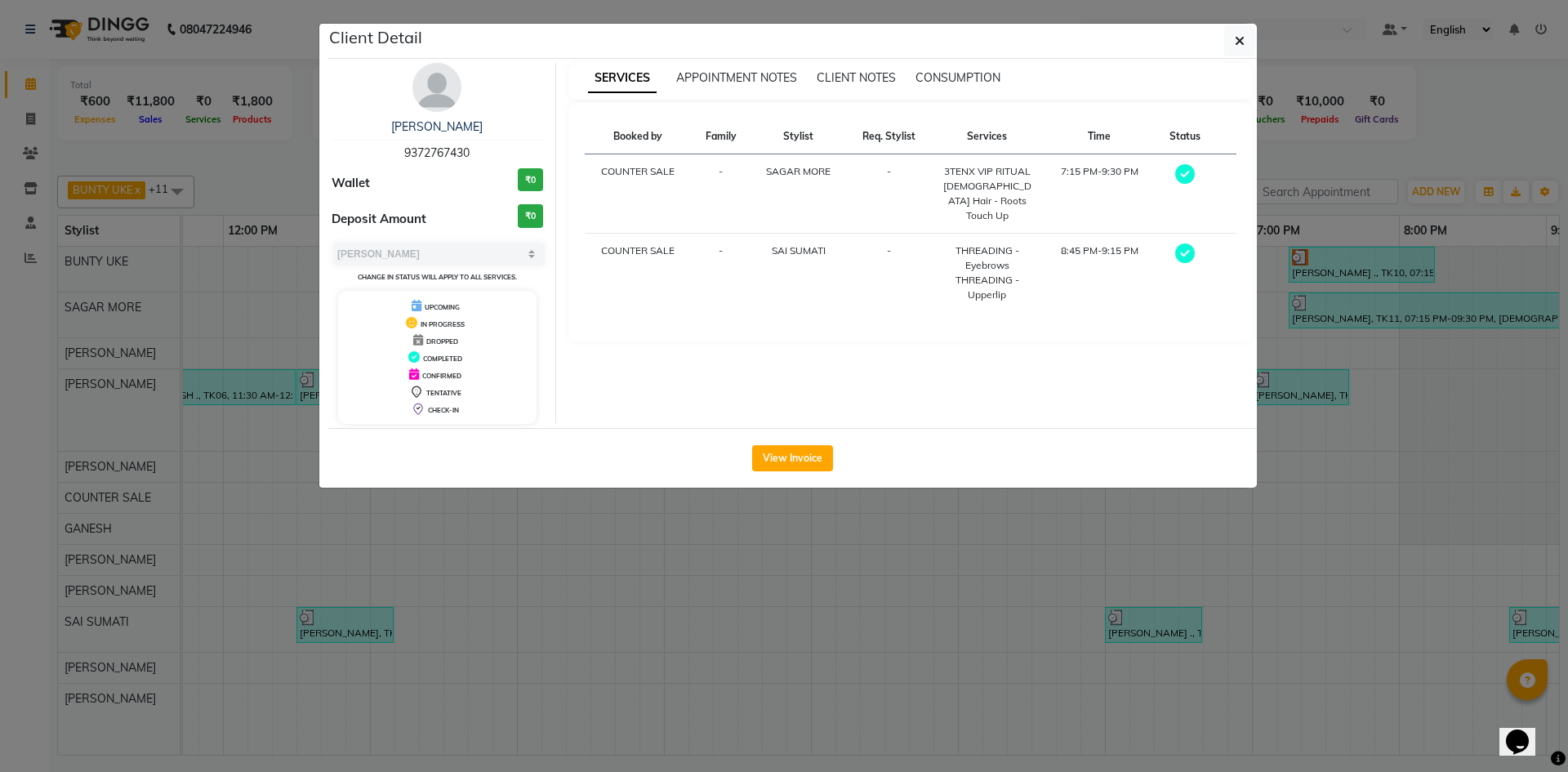
click at [445, 101] on img at bounding box center [436, 87] width 49 height 49
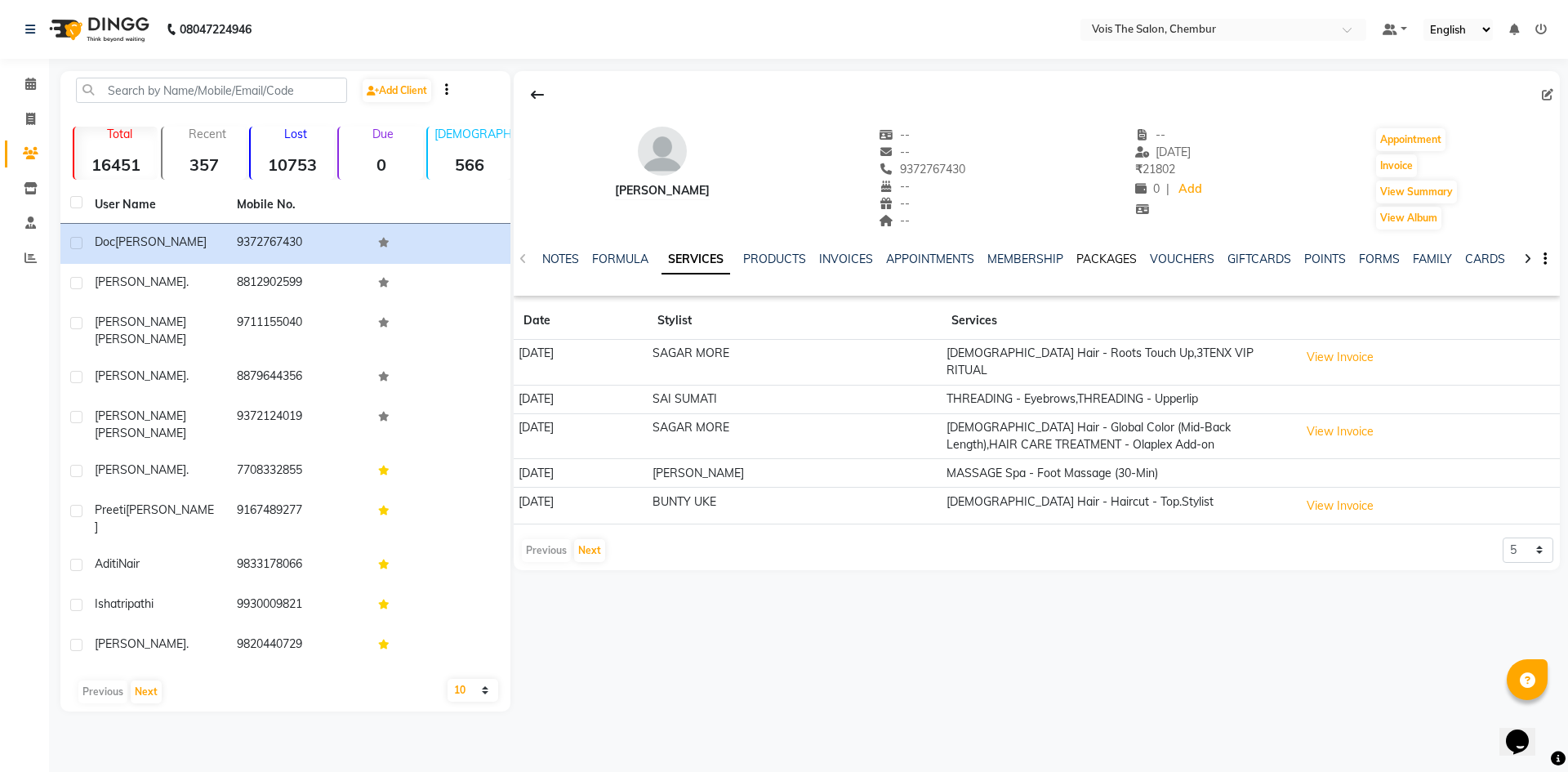
click at [1099, 263] on link "PACKAGES" at bounding box center [1106, 258] width 60 height 15
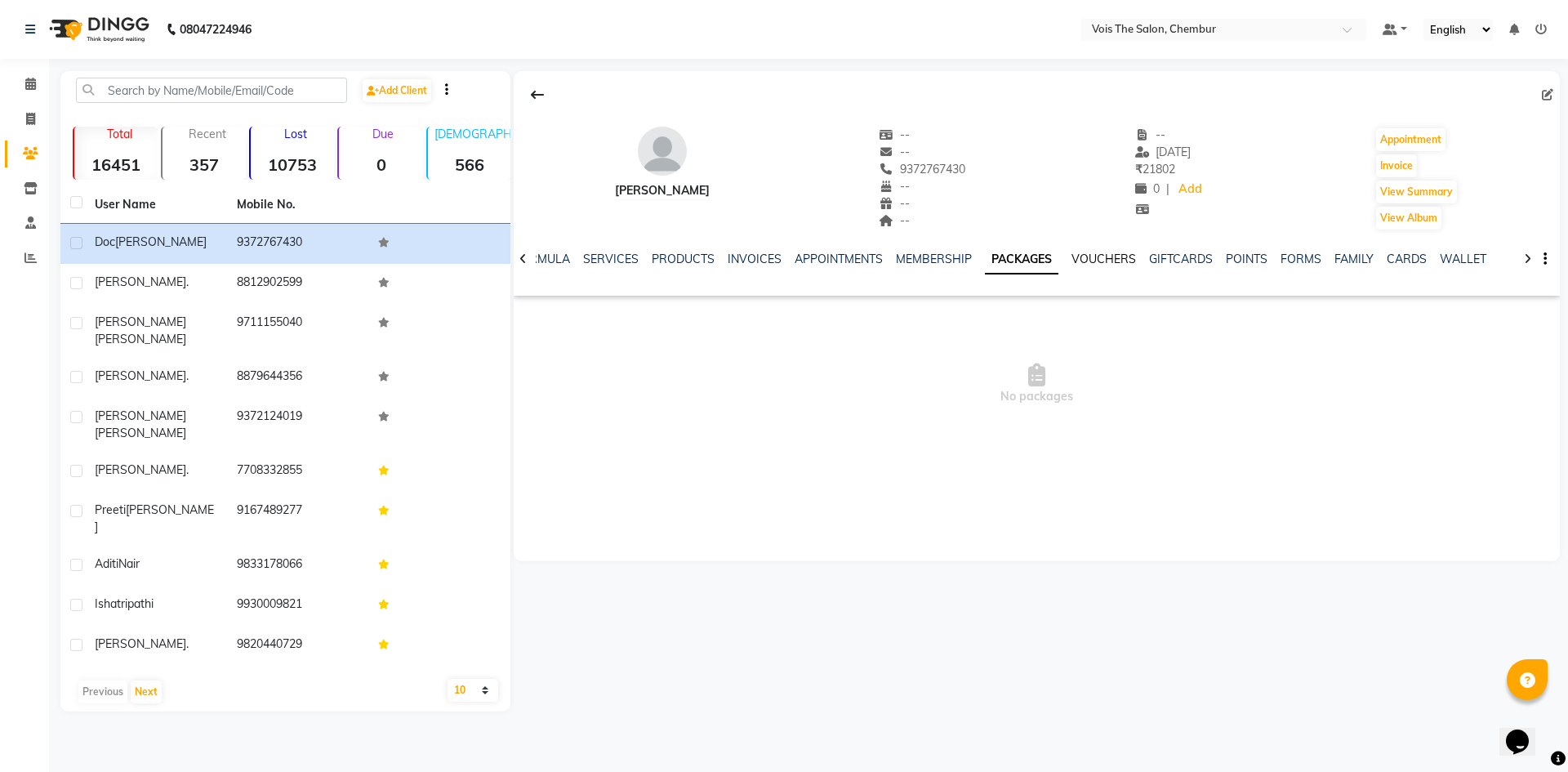
click at [1099, 263] on link "VOUCHERS" at bounding box center [1103, 258] width 64 height 15
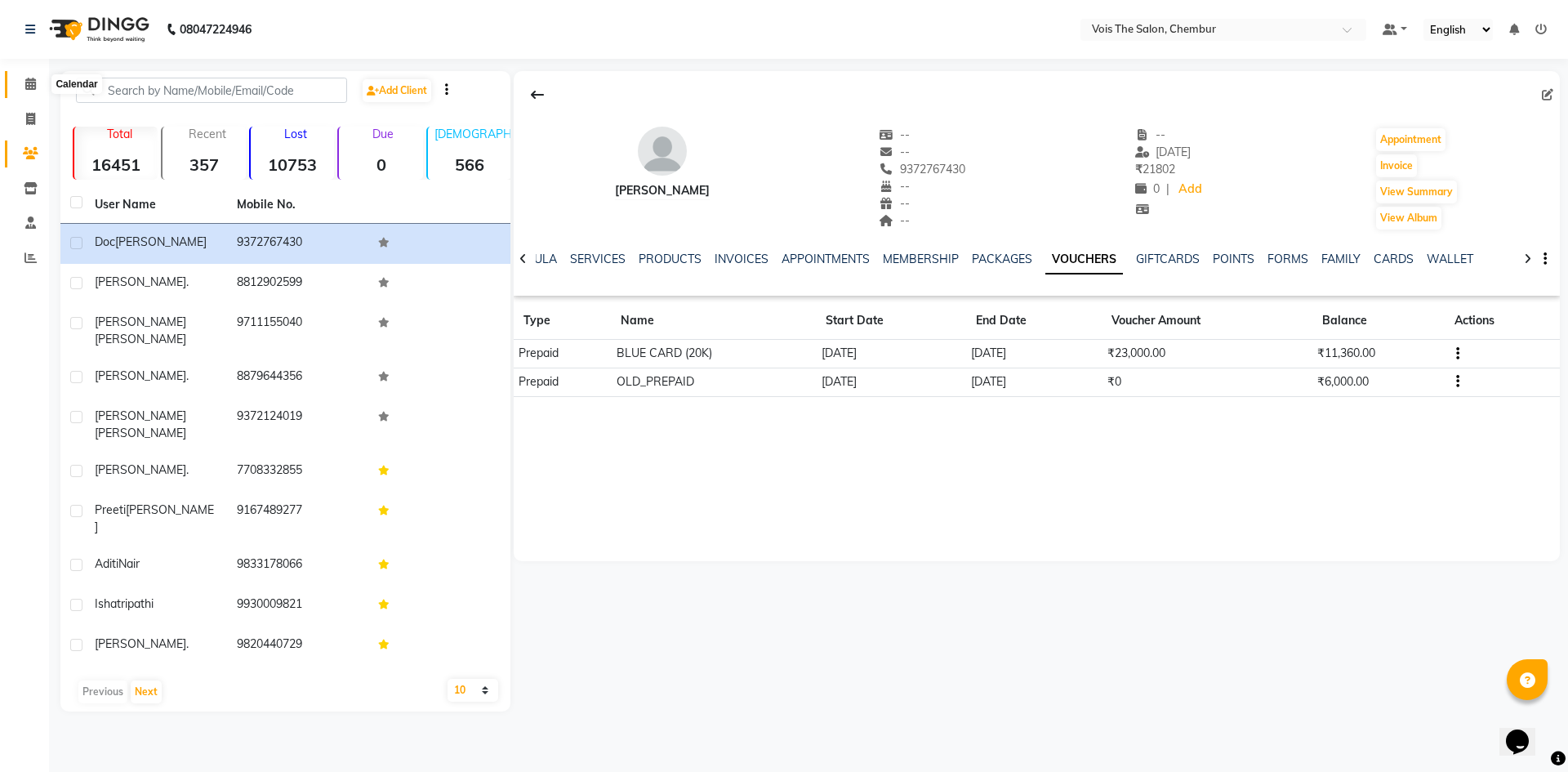
click at [27, 82] on icon at bounding box center [30, 83] width 10 height 12
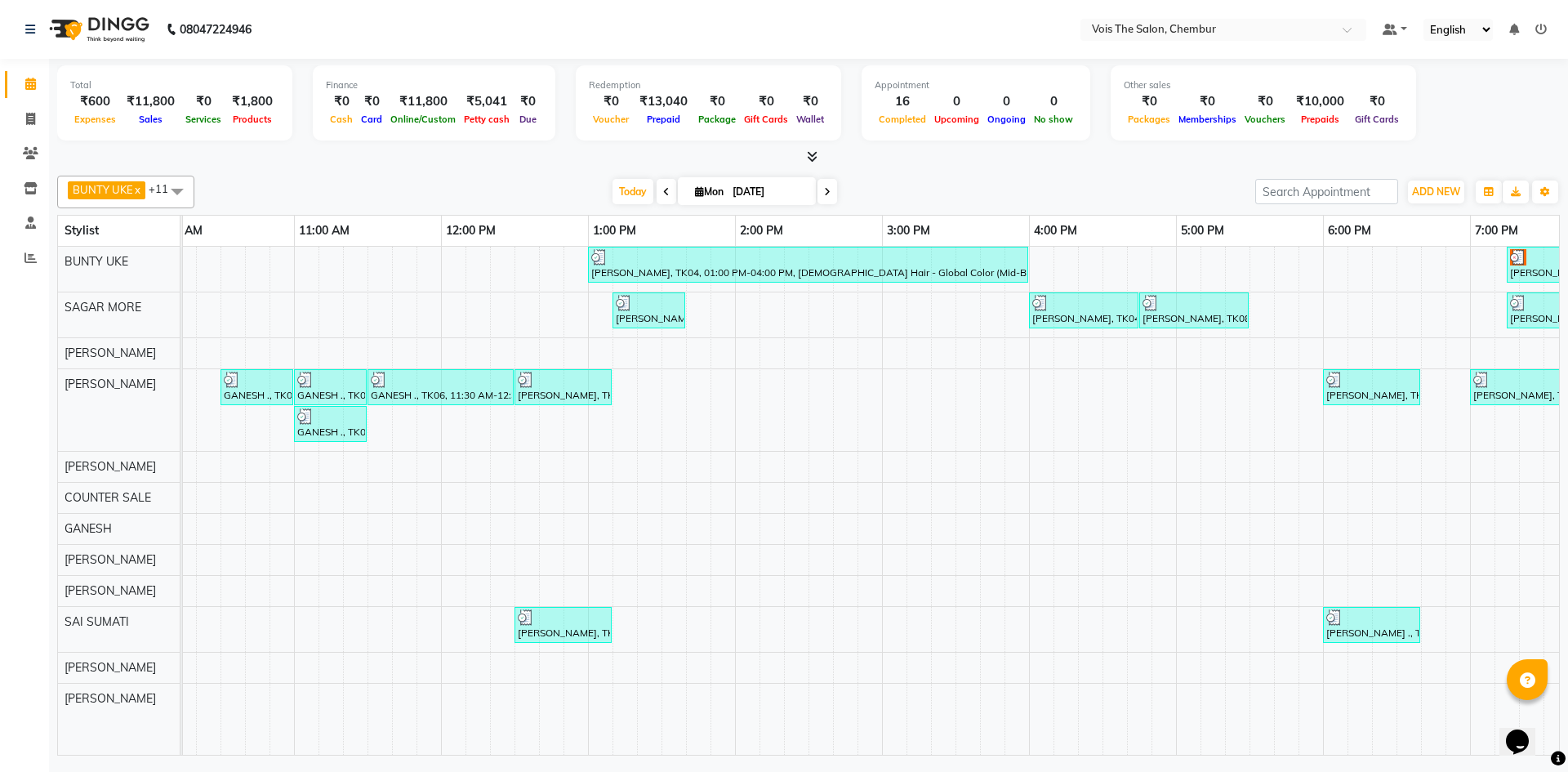
scroll to position [0, 318]
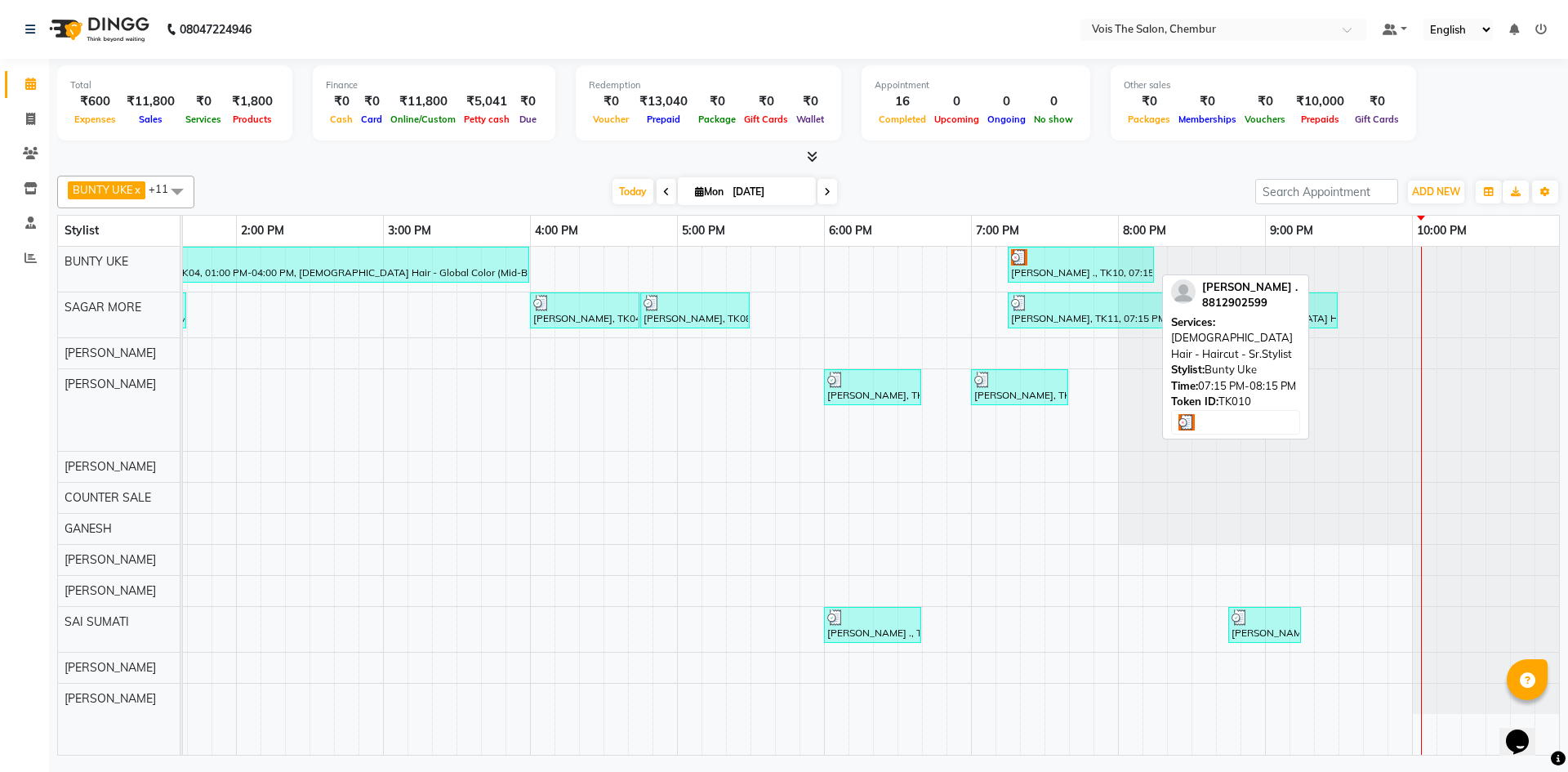
click at [1120, 261] on div at bounding box center [1080, 257] width 140 height 16
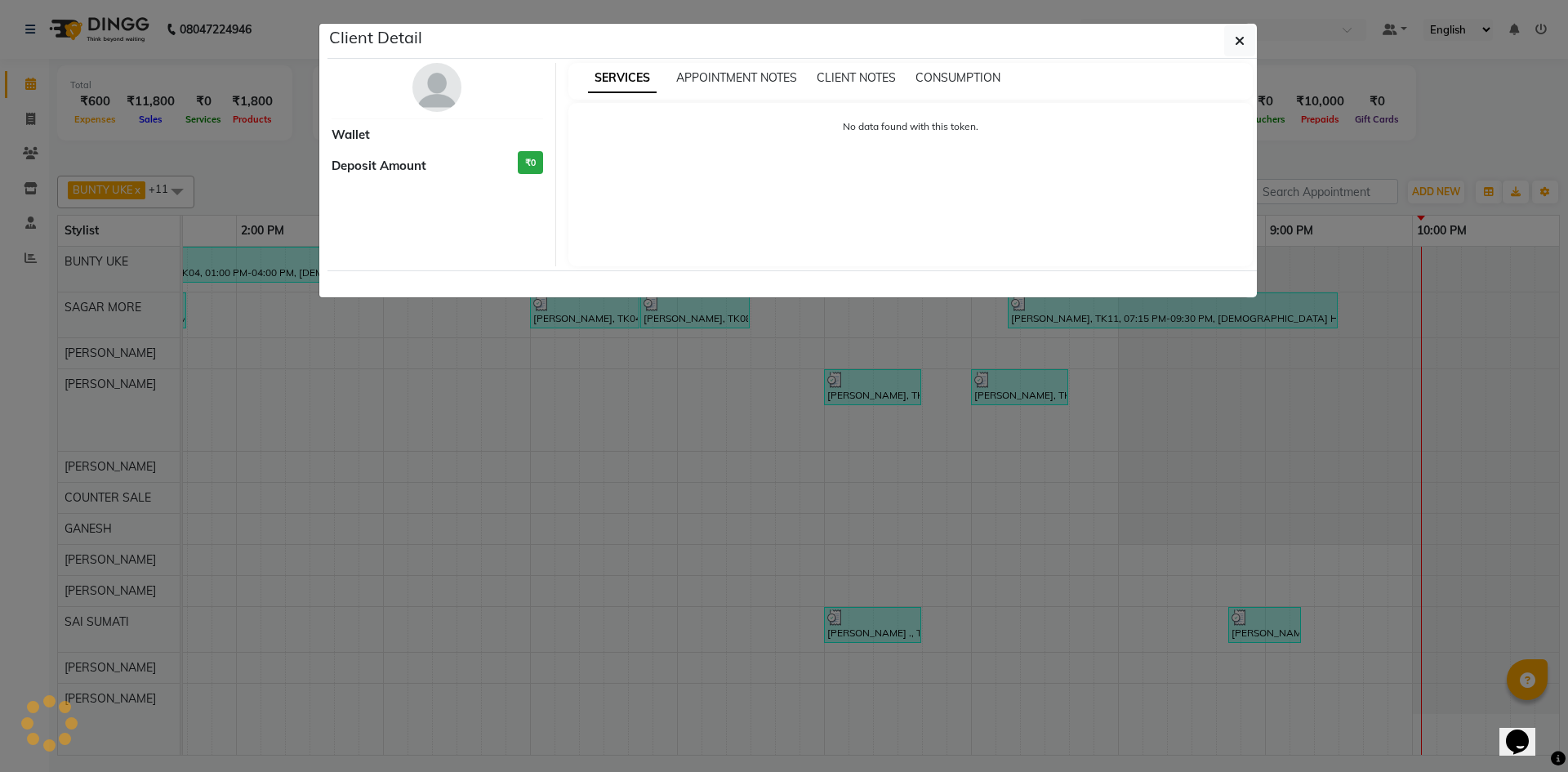
select select "3"
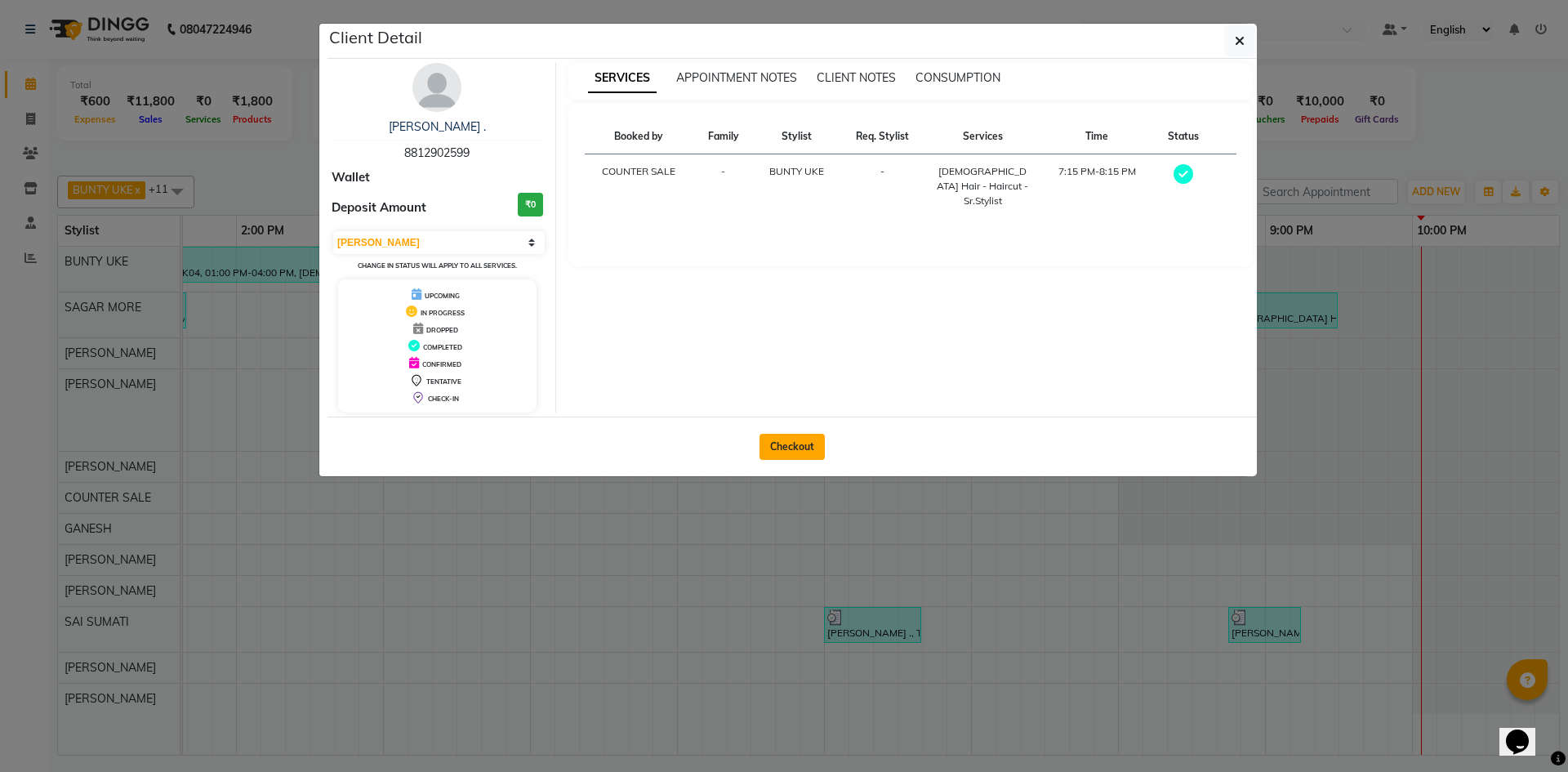
click at [805, 453] on button "Checkout" at bounding box center [792, 447] width 65 height 26
select select "service"
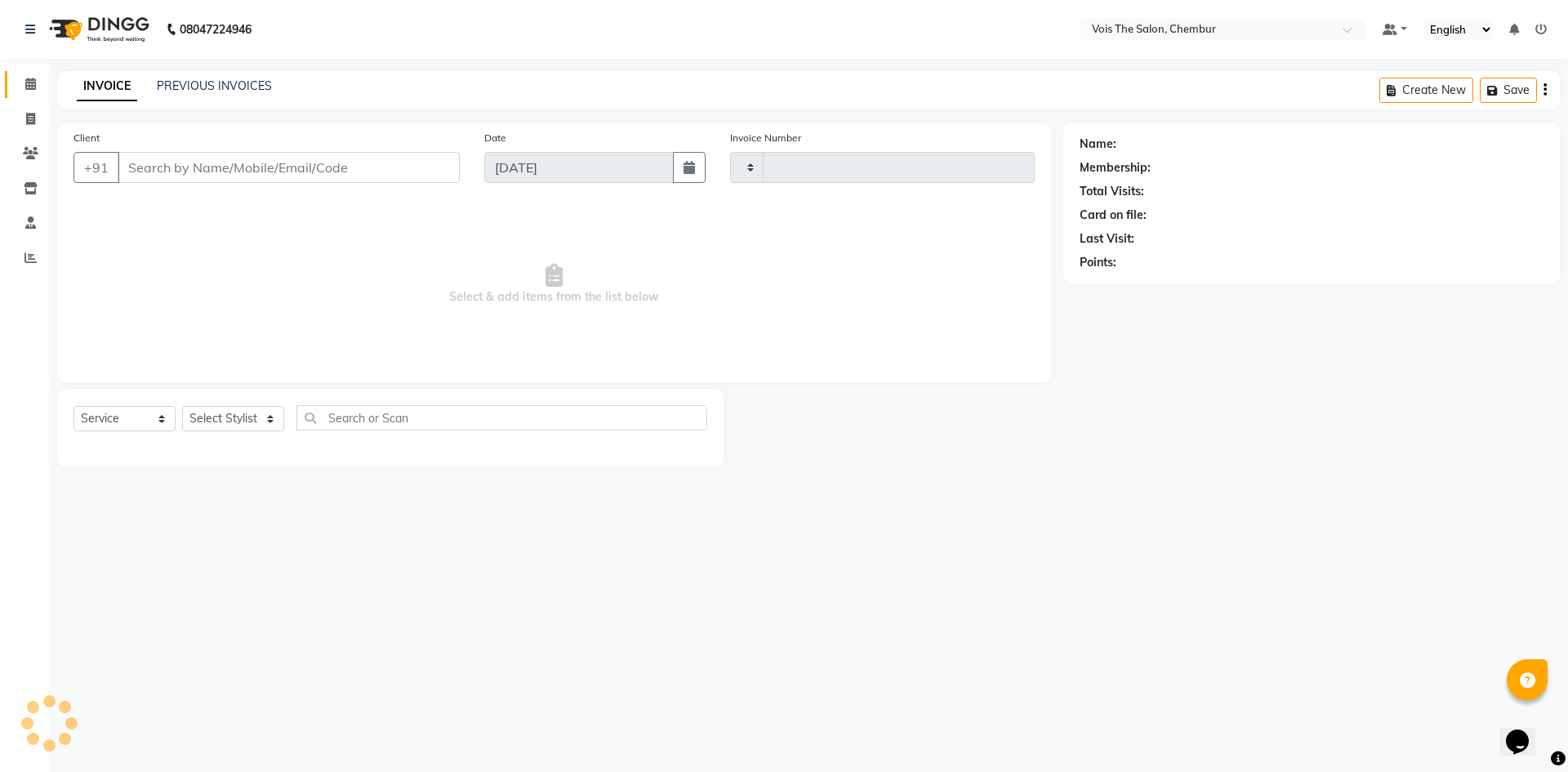
type input "0780"
select select "8261"
type input "8812902599"
select select "79151"
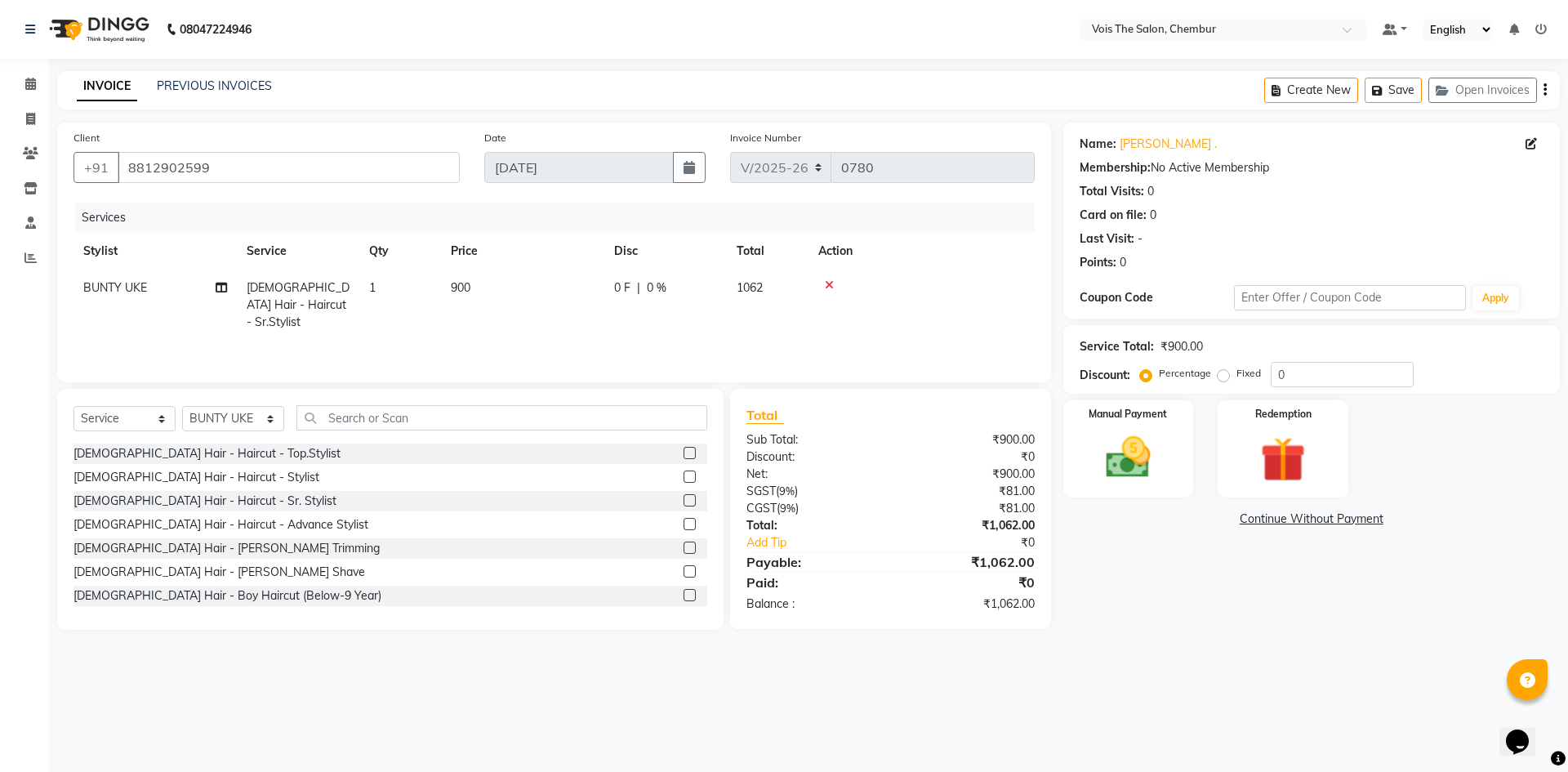
click at [476, 281] on td "900" at bounding box center [523, 305] width 163 height 71
select select "79151"
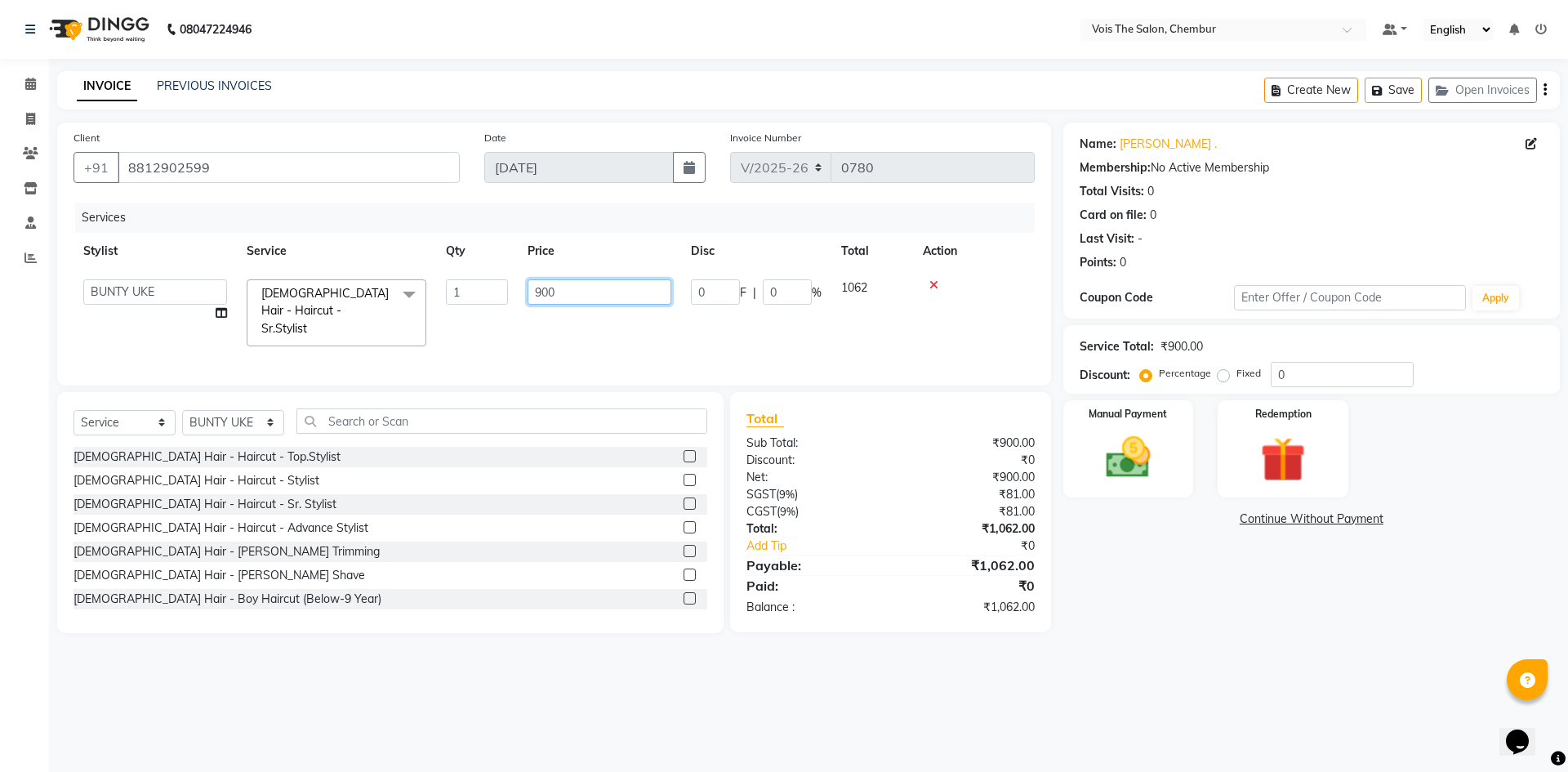
click at [574, 301] on input "900" at bounding box center [599, 291] width 143 height 25
type input "9"
type input "1100"
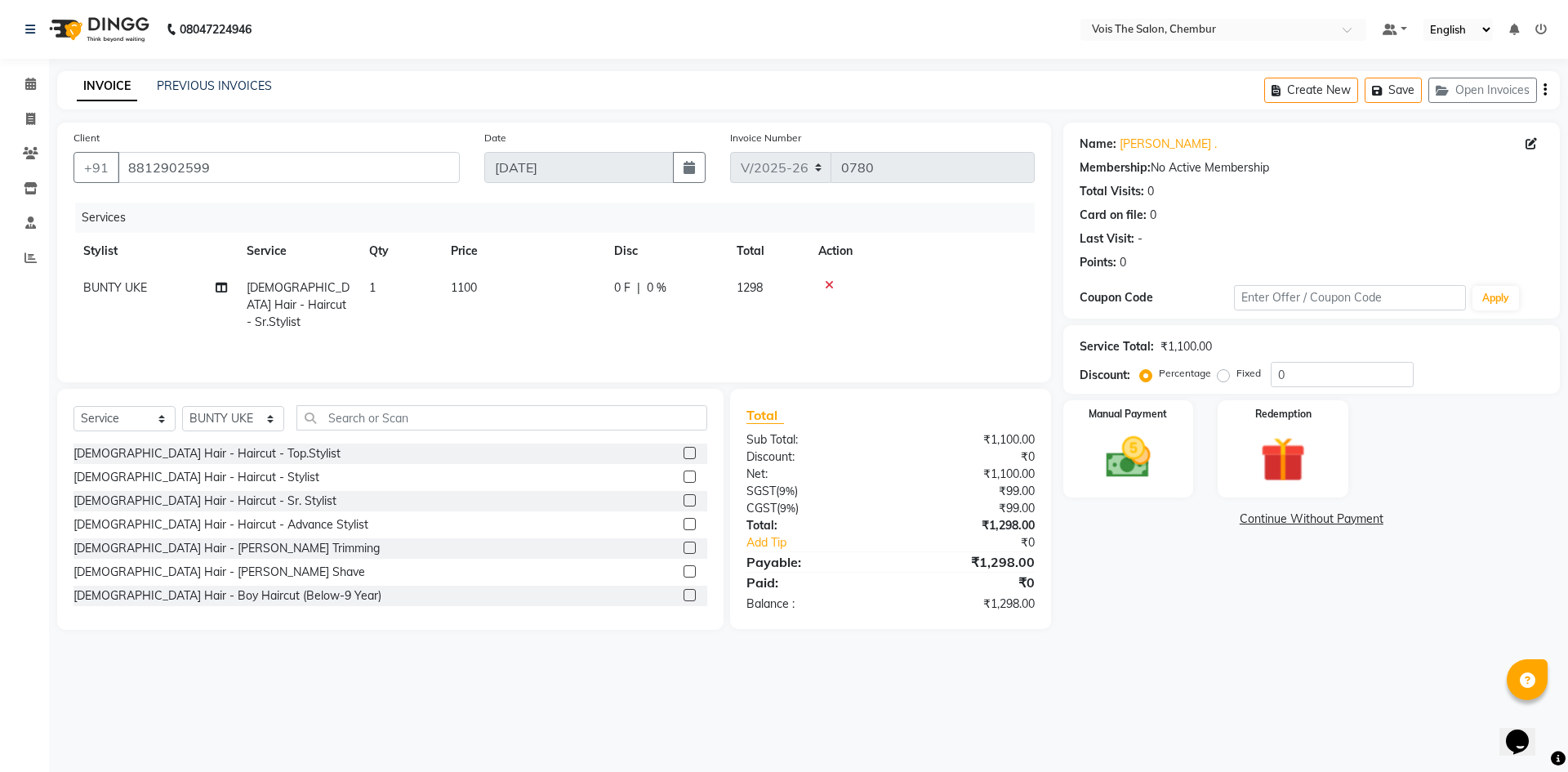
click at [561, 321] on td "1100" at bounding box center [523, 305] width 163 height 71
select select "79151"
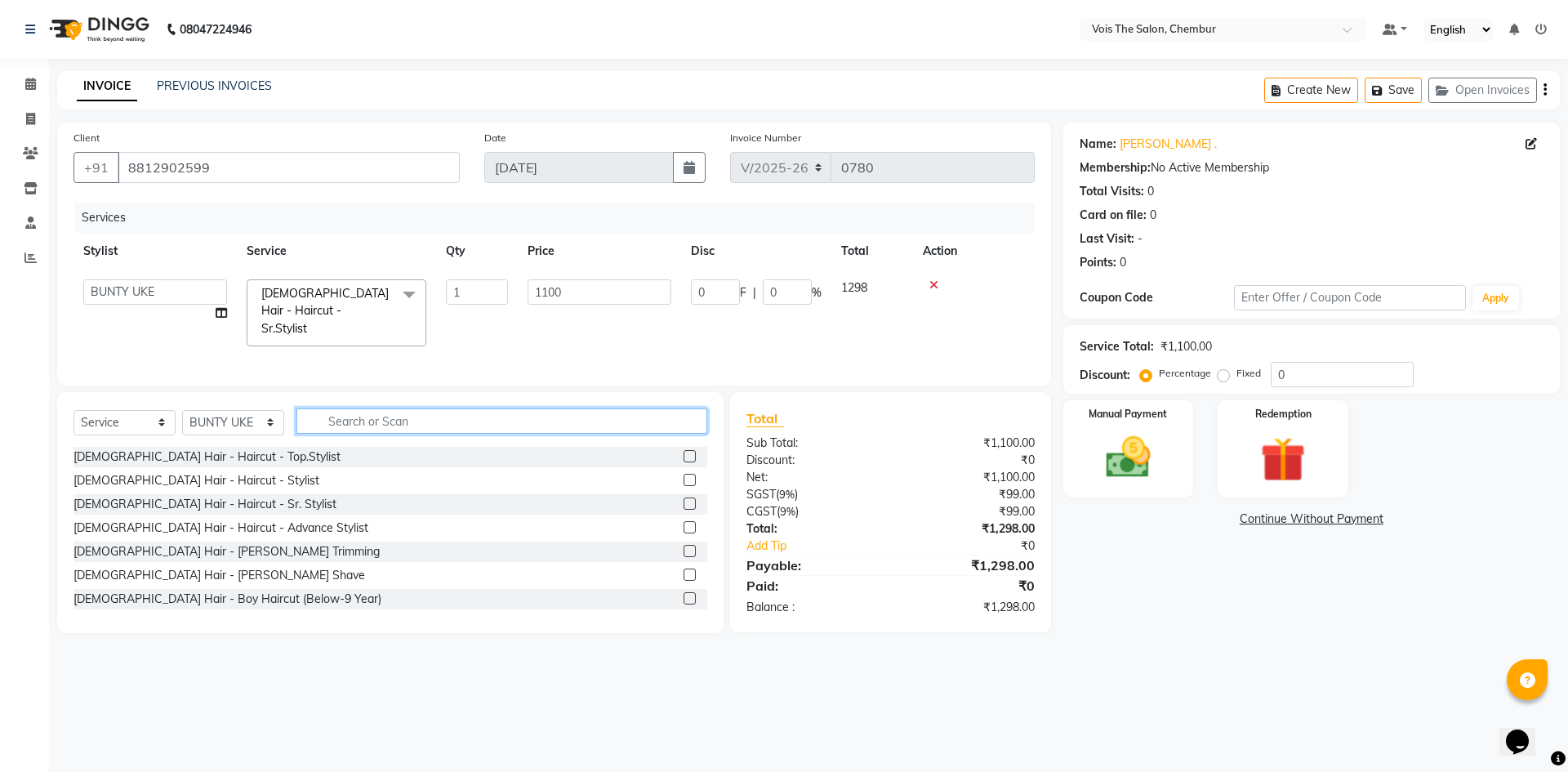
click at [422, 420] on input "text" at bounding box center [501, 420] width 410 height 25
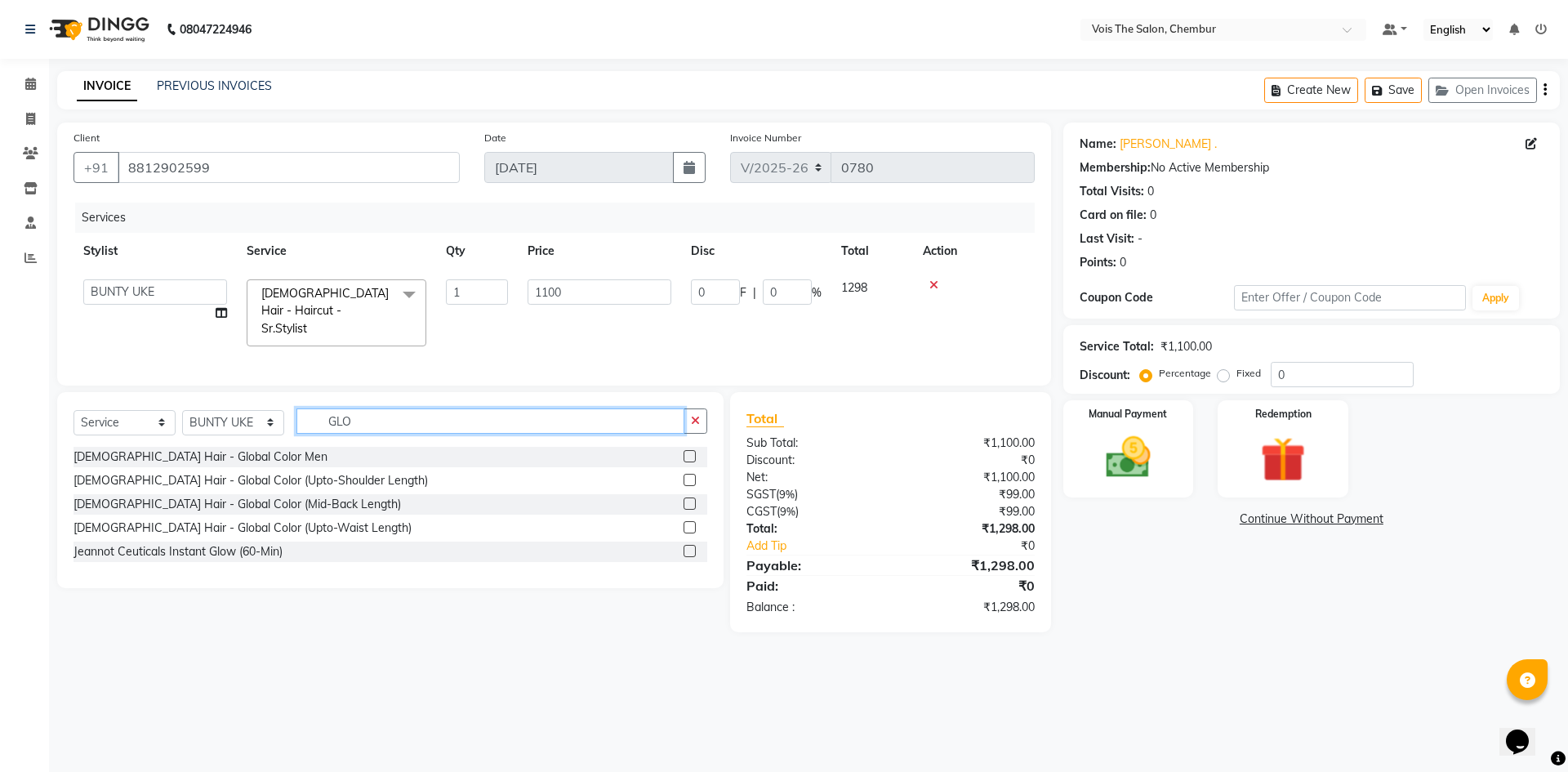
type input "GLO"
click at [690, 482] on label at bounding box center [690, 480] width 12 height 12
click at [690, 482] on input "checkbox" at bounding box center [689, 480] width 10 height 10
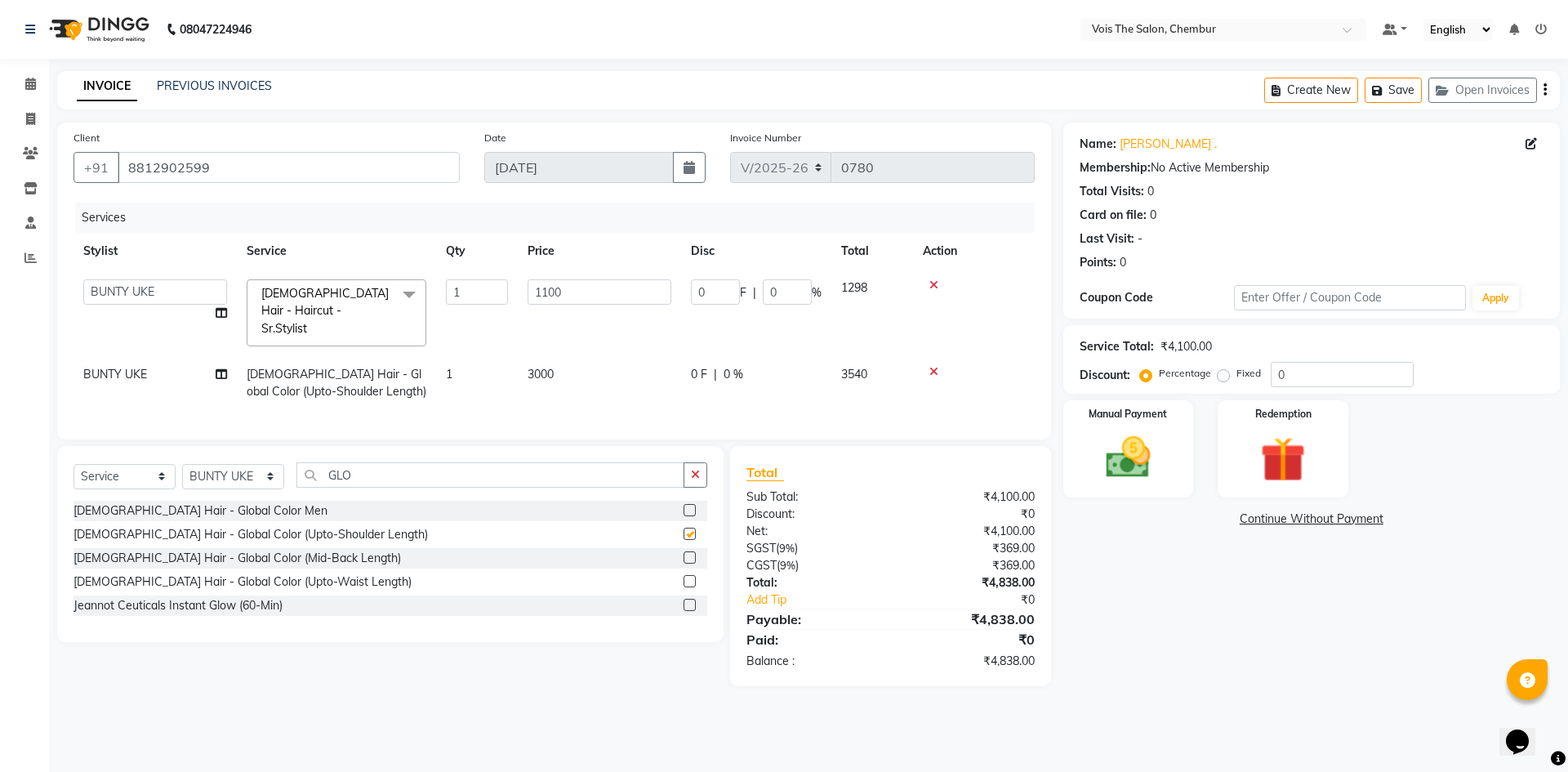
checkbox input "false"
click at [1120, 459] on img at bounding box center [1128, 457] width 76 height 54
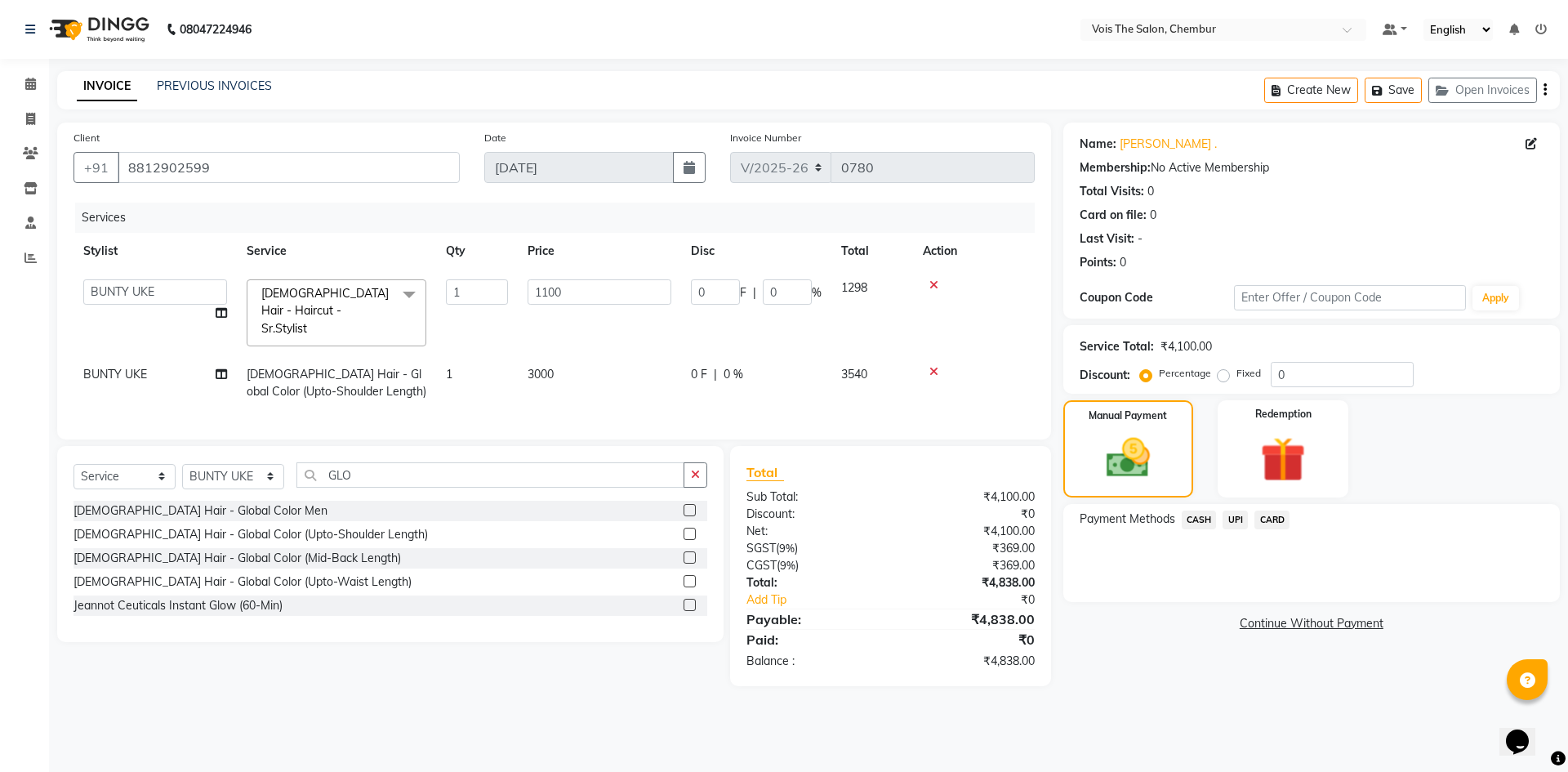
click at [1234, 523] on span "UPI" at bounding box center [1235, 520] width 25 height 19
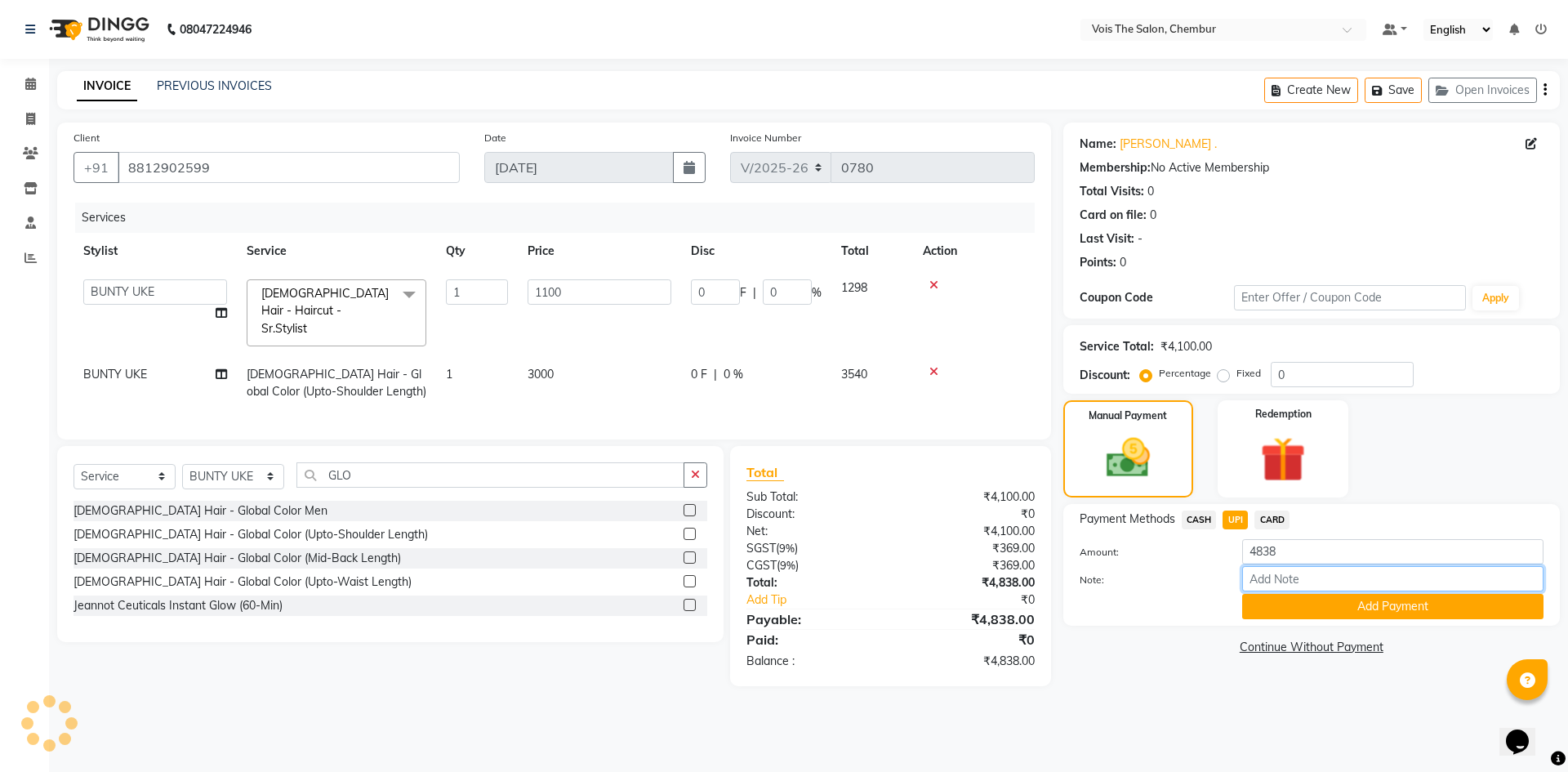
click at [1272, 583] on input "Note:" at bounding box center [1392, 578] width 301 height 25
type input "UPI"
click at [1259, 605] on button "Add Payment" at bounding box center [1392, 605] width 301 height 25
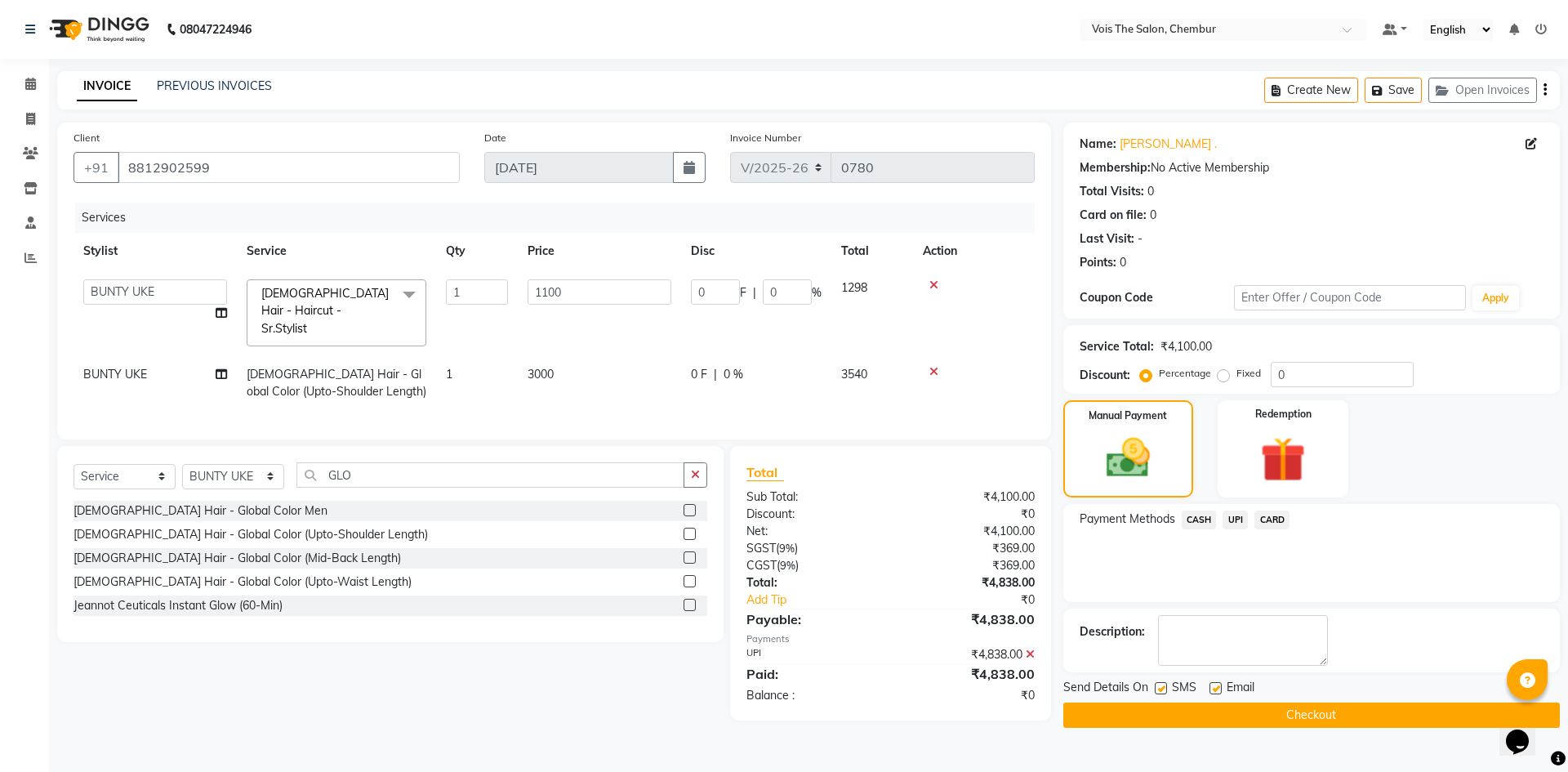
click at [1164, 720] on button "Checkout" at bounding box center [1311, 714] width 496 height 25
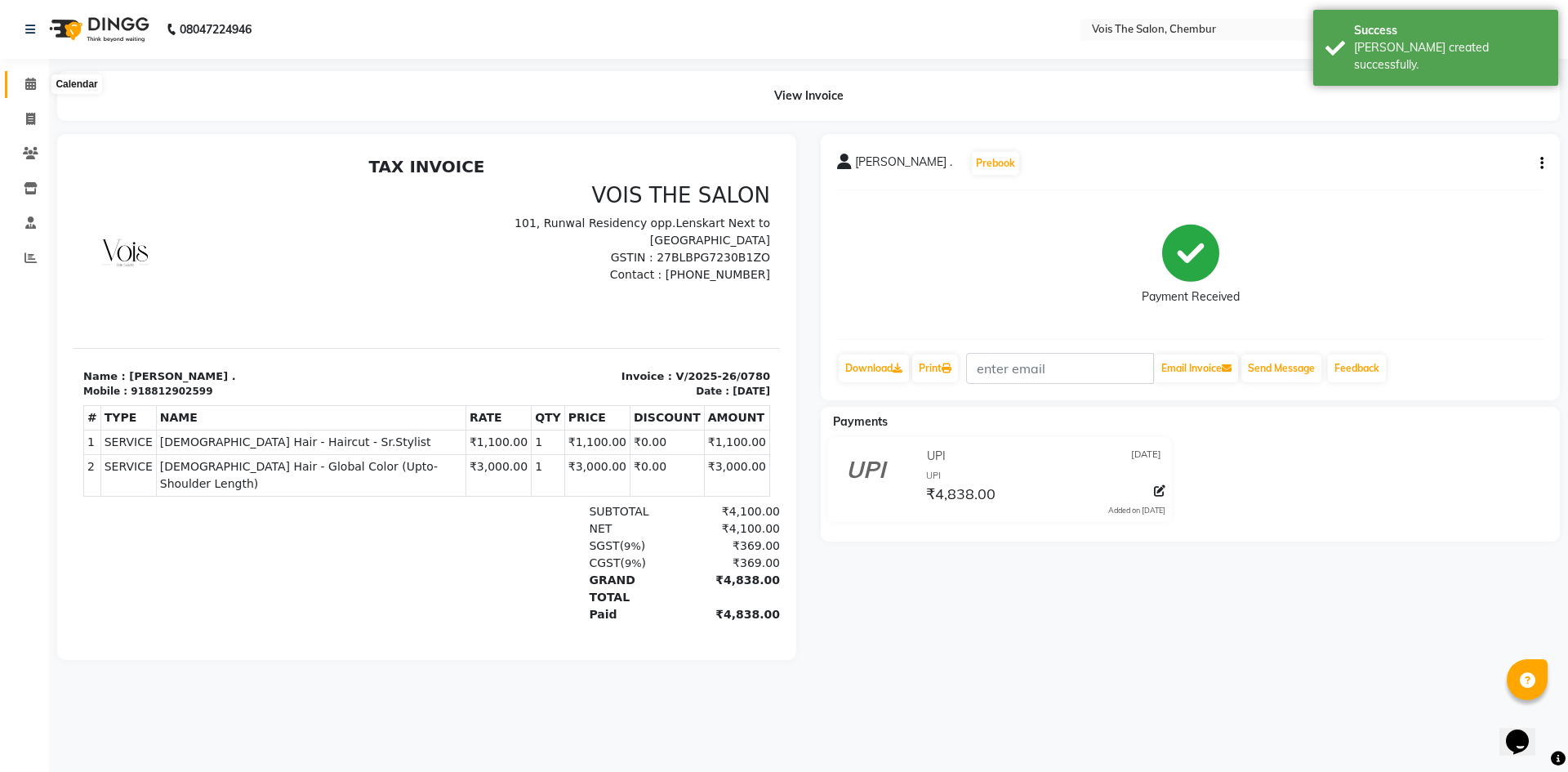
click at [29, 92] on span at bounding box center [30, 84] width 28 height 19
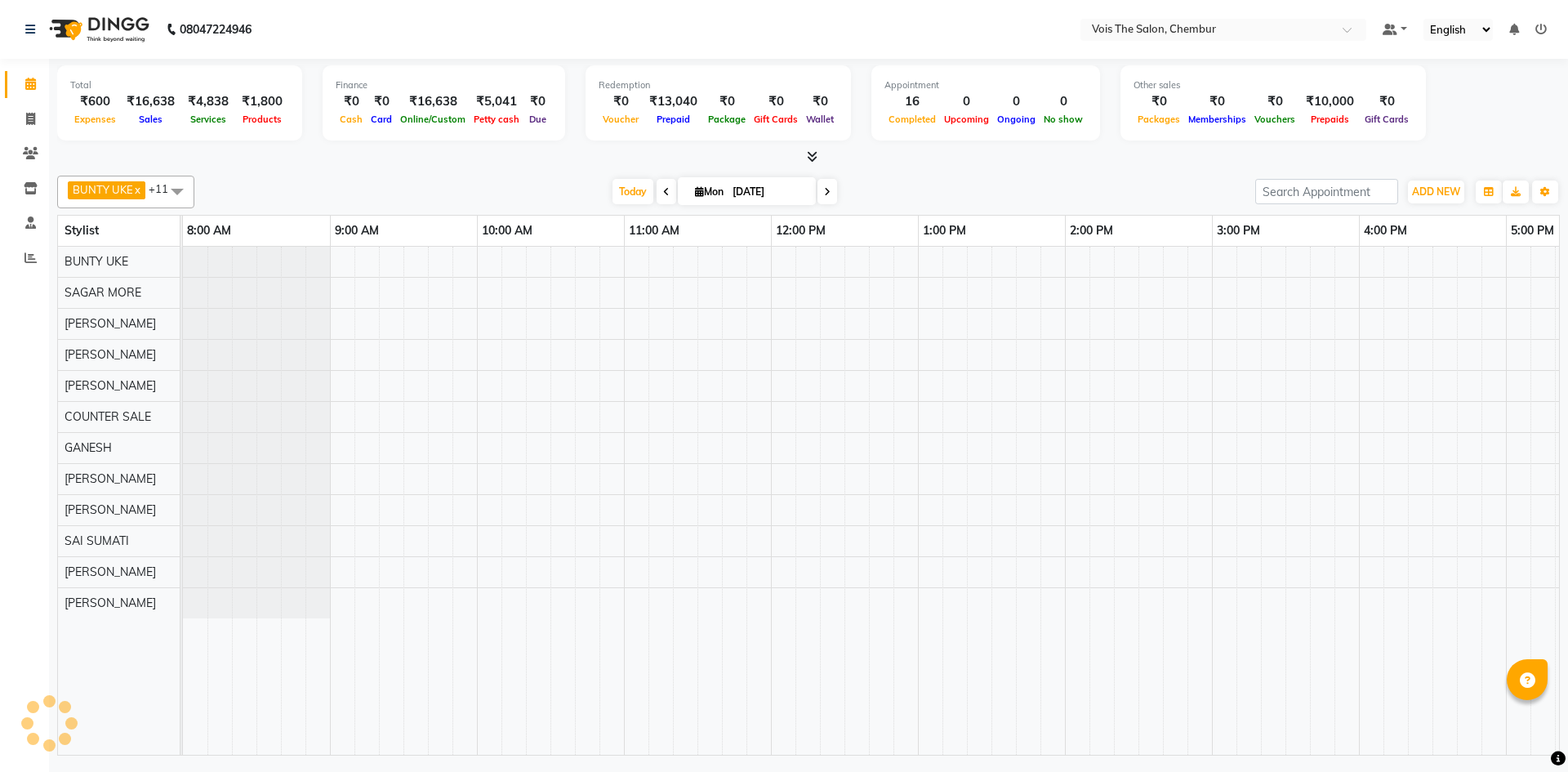
select select "en"
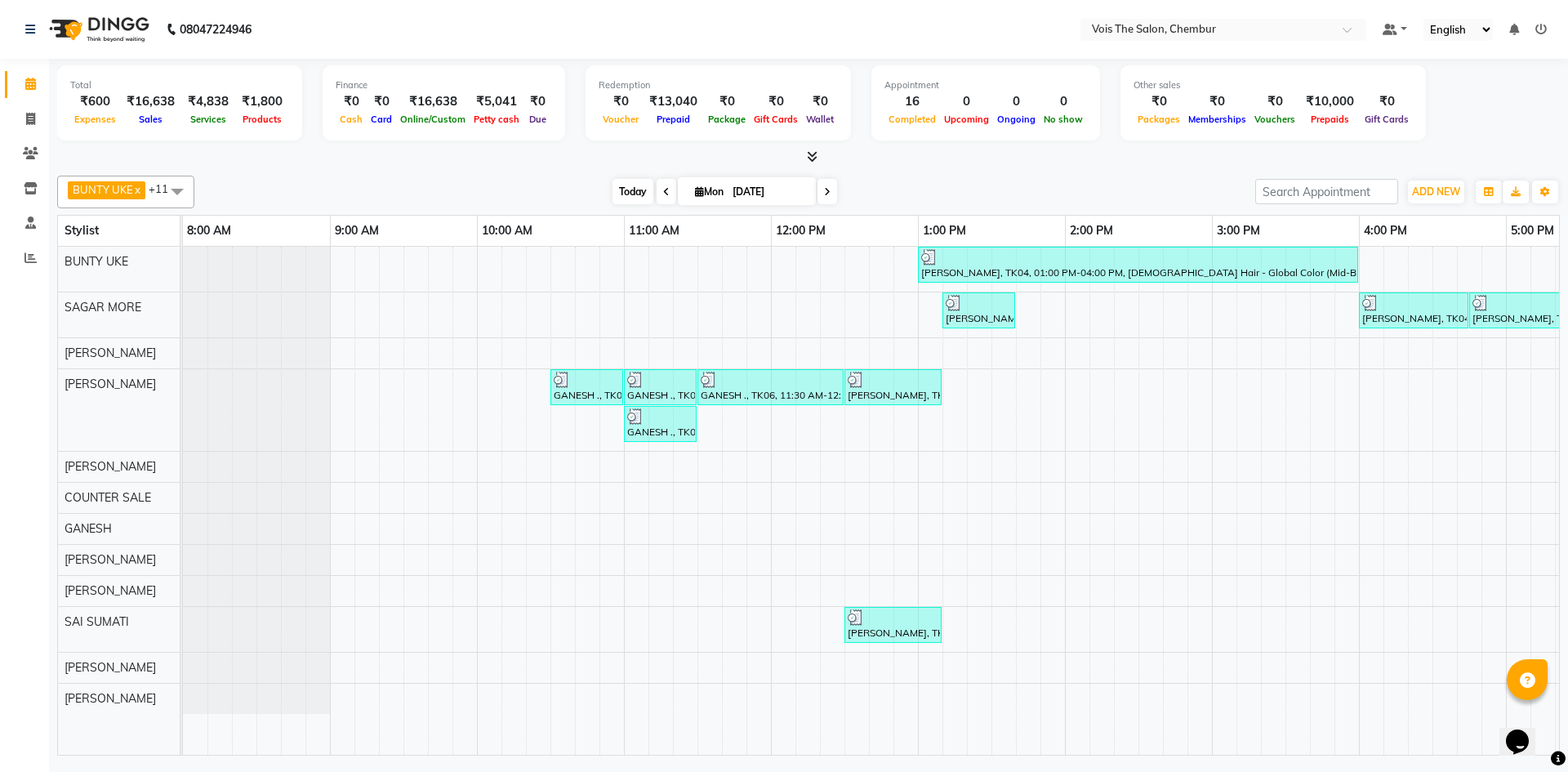
click at [622, 197] on span "Today" at bounding box center [633, 191] width 41 height 25
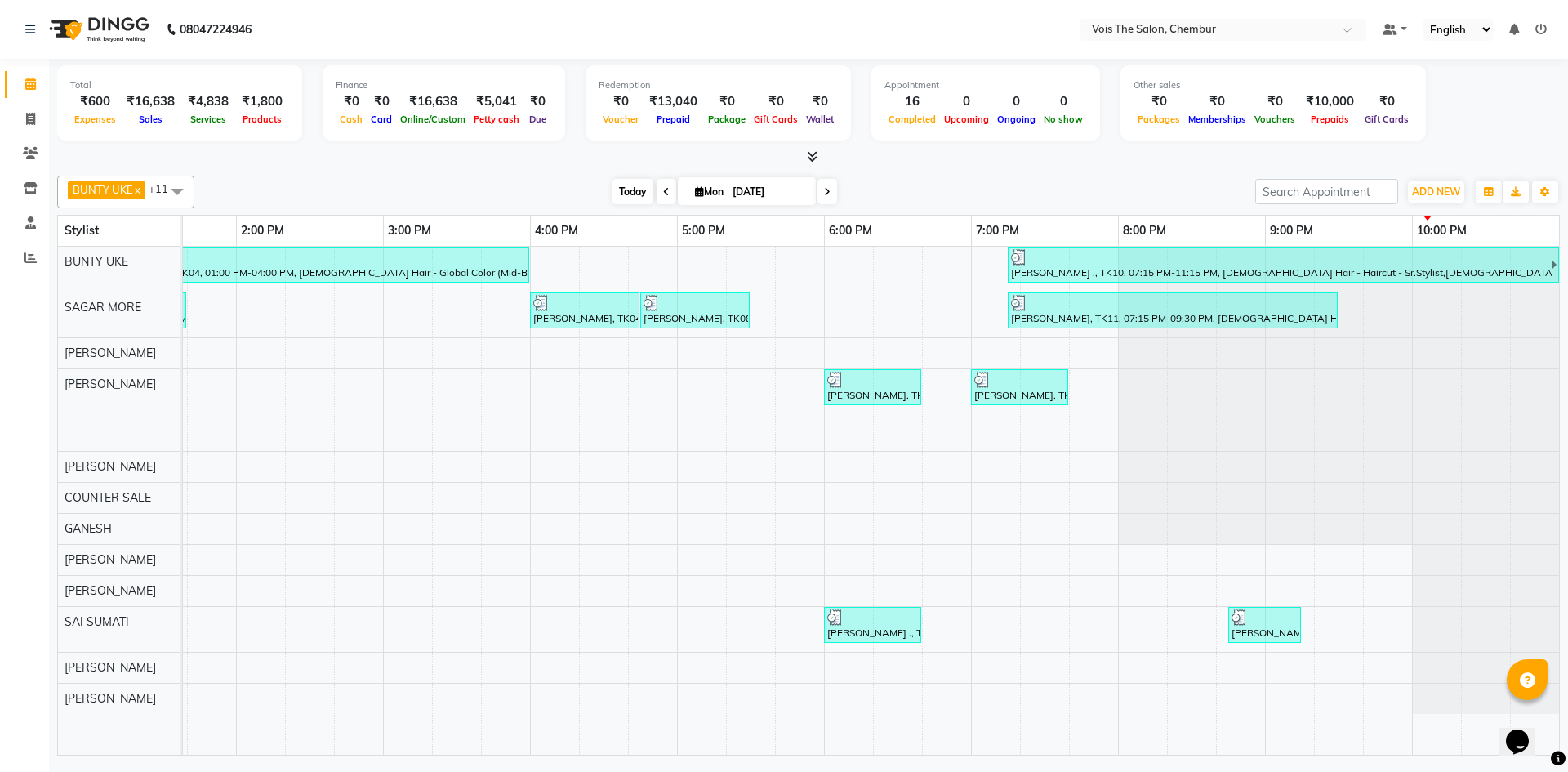
click at [622, 197] on span "Today" at bounding box center [633, 191] width 41 height 25
click at [1446, 193] on span "ADD NEW" at bounding box center [1436, 191] width 48 height 12
click at [752, 476] on div "Yogi Shetty, TK04, 01:00 PM-04:00 PM, FEMALE Hair - Global Color (Mid-Back Leng…" at bounding box center [457, 501] width 2205 height 508
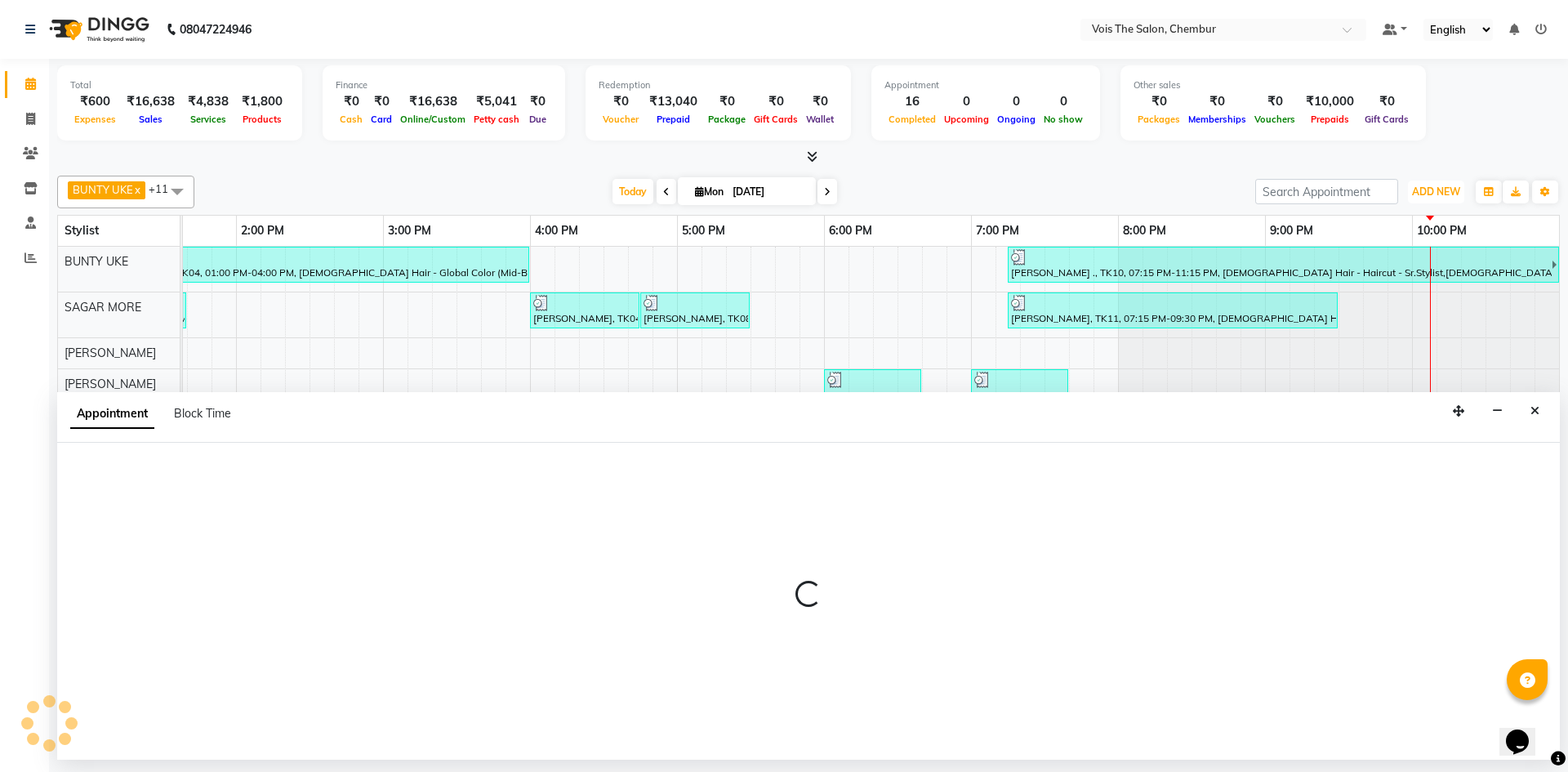
select select "79331"
select select "tentative"
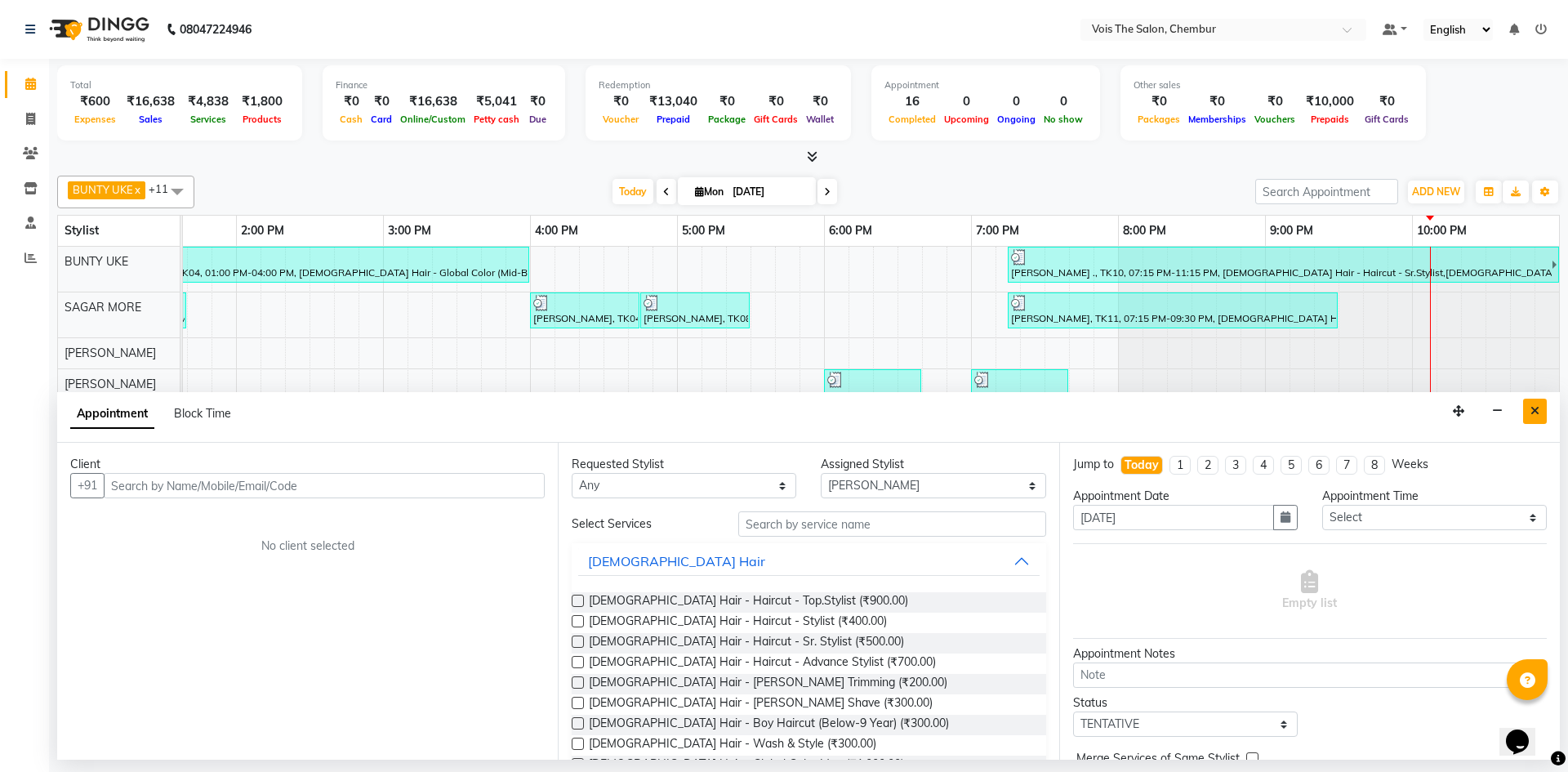
click at [1535, 414] on icon "Close" at bounding box center [1535, 410] width 9 height 11
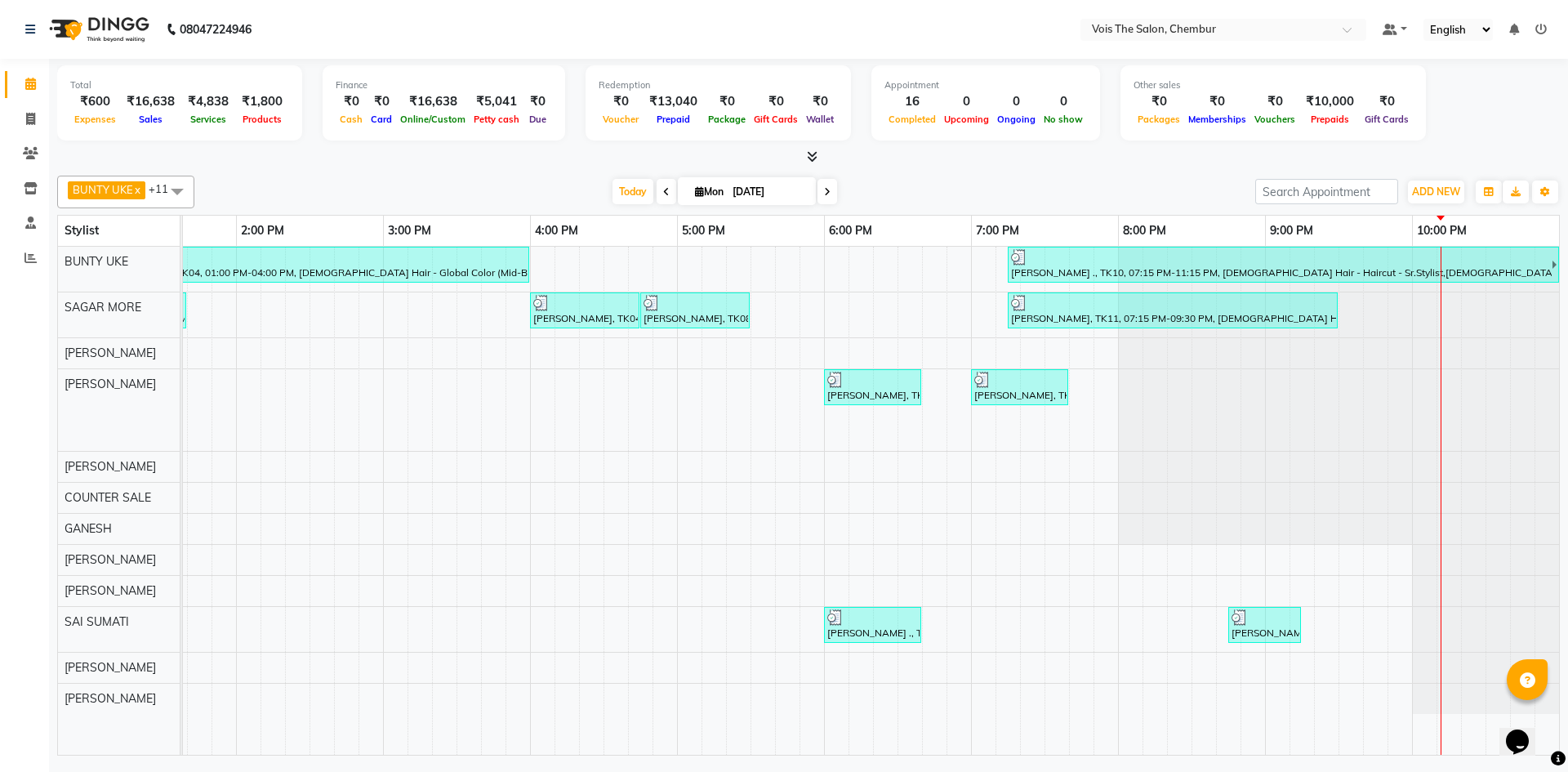
click at [832, 194] on span at bounding box center [827, 191] width 20 height 25
type input "02-09-2025"
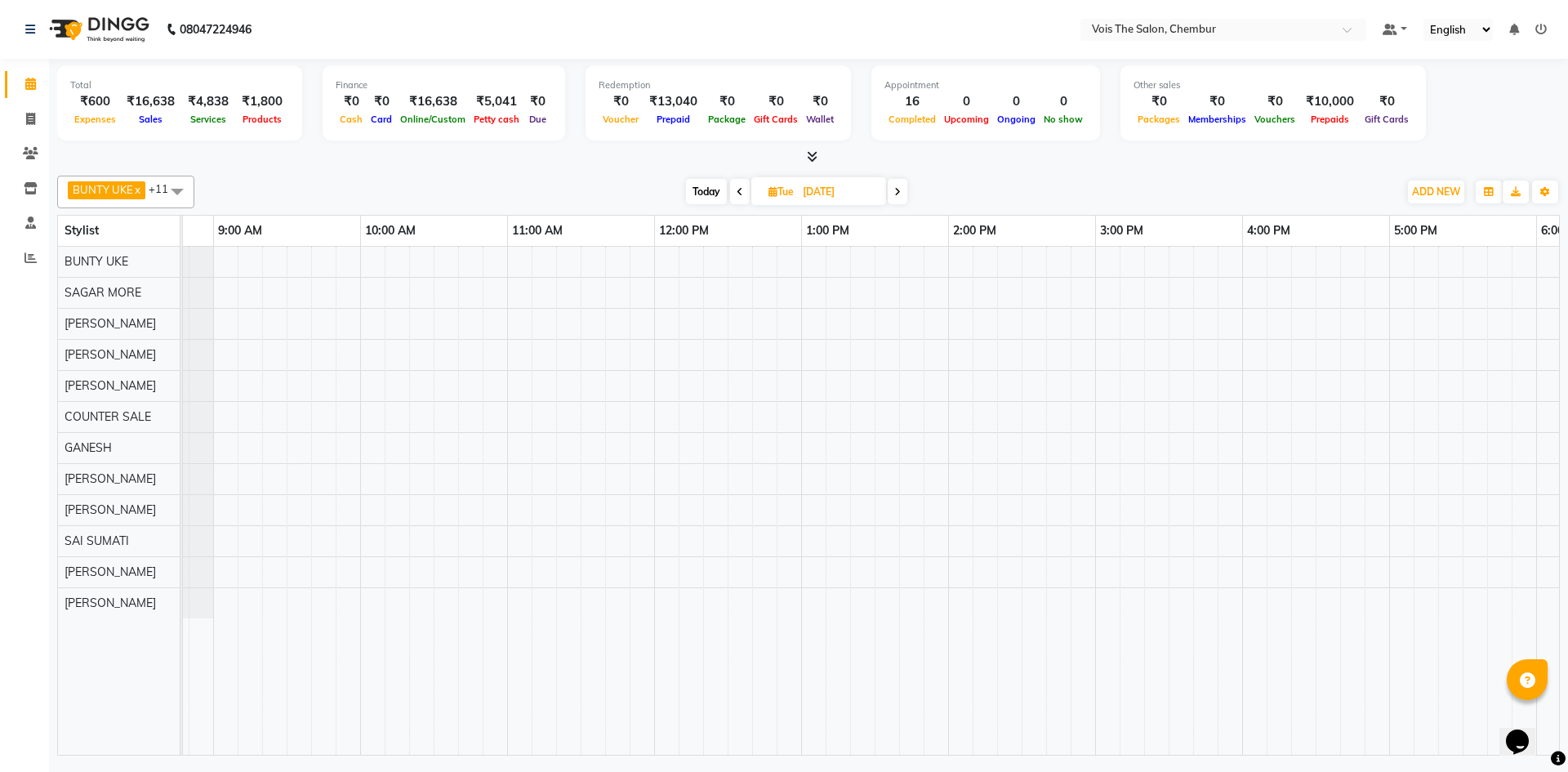
scroll to position [0, 0]
